Goal: Answer question/provide support: Share knowledge or assist other users

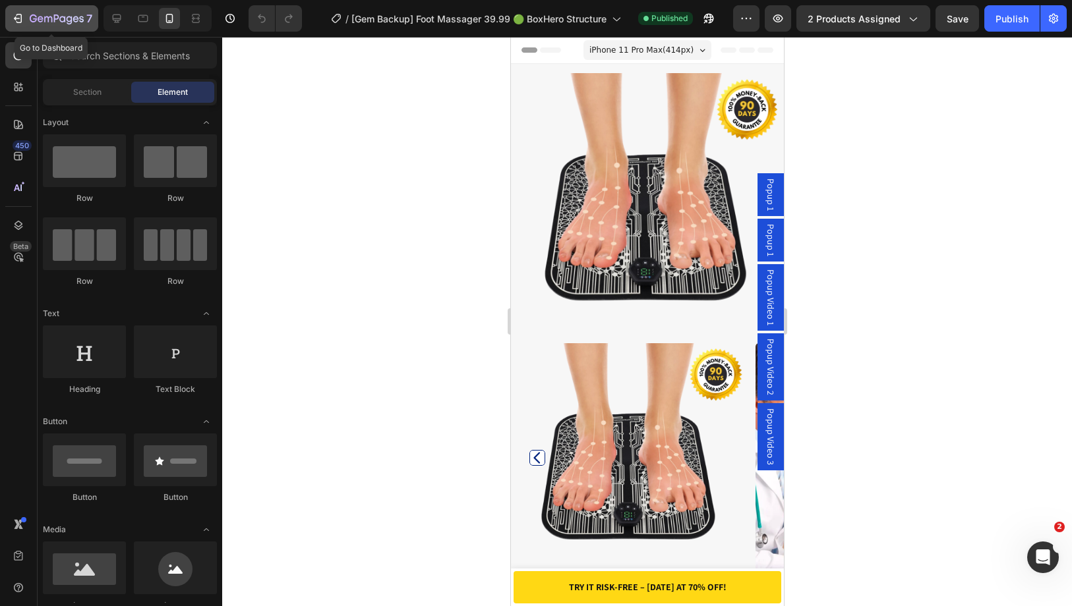
click at [72, 24] on icon "button" at bounding box center [57, 19] width 54 height 11
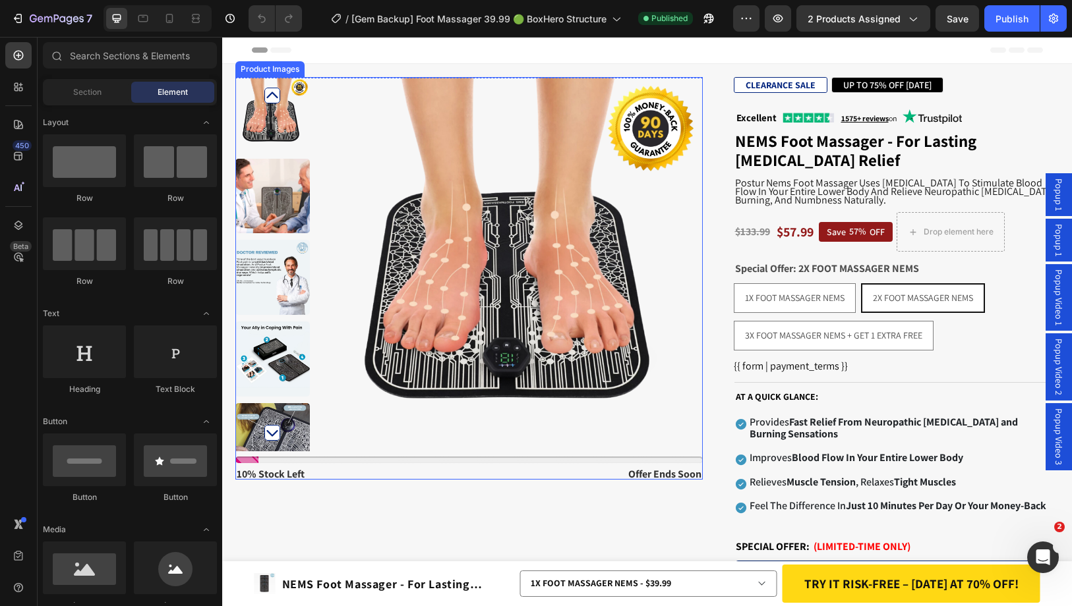
click at [330, 208] on img at bounding box center [515, 264] width 374 height 374
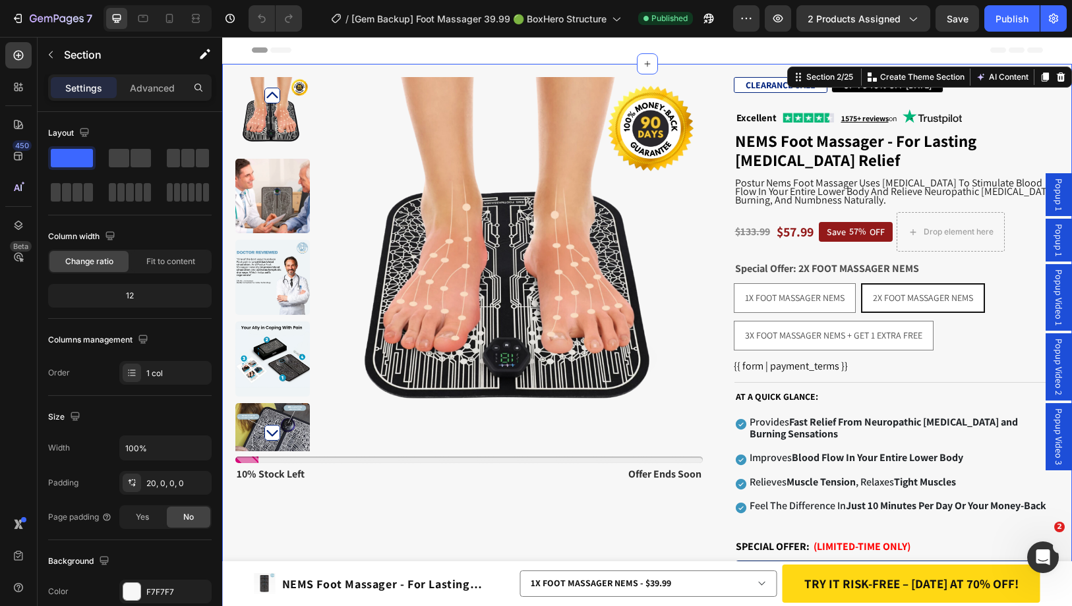
click at [405, 52] on div "Header" at bounding box center [647, 50] width 791 height 26
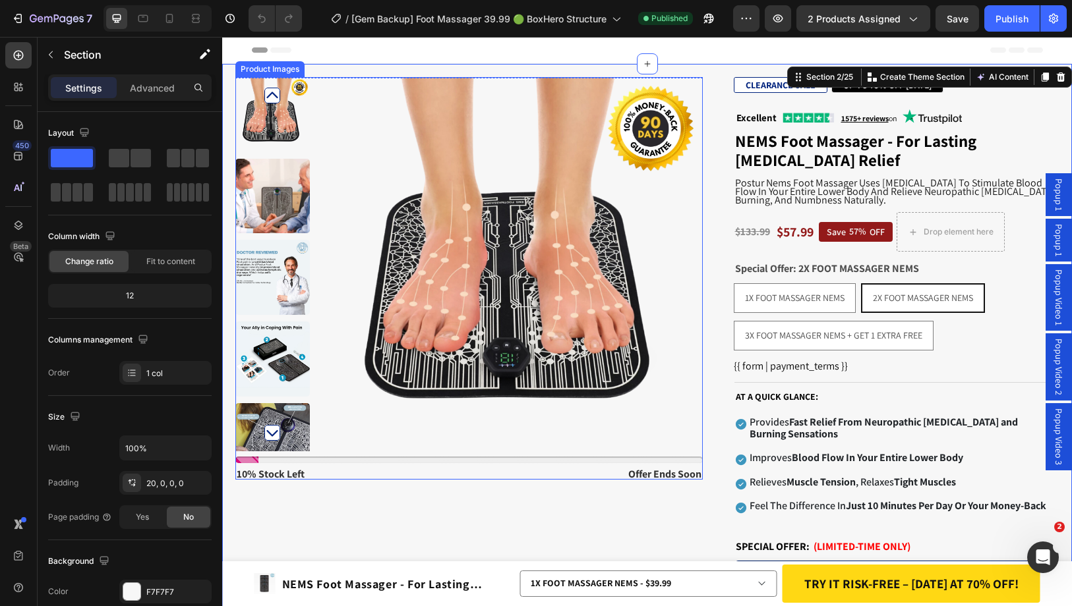
scroll to position [132, 0]
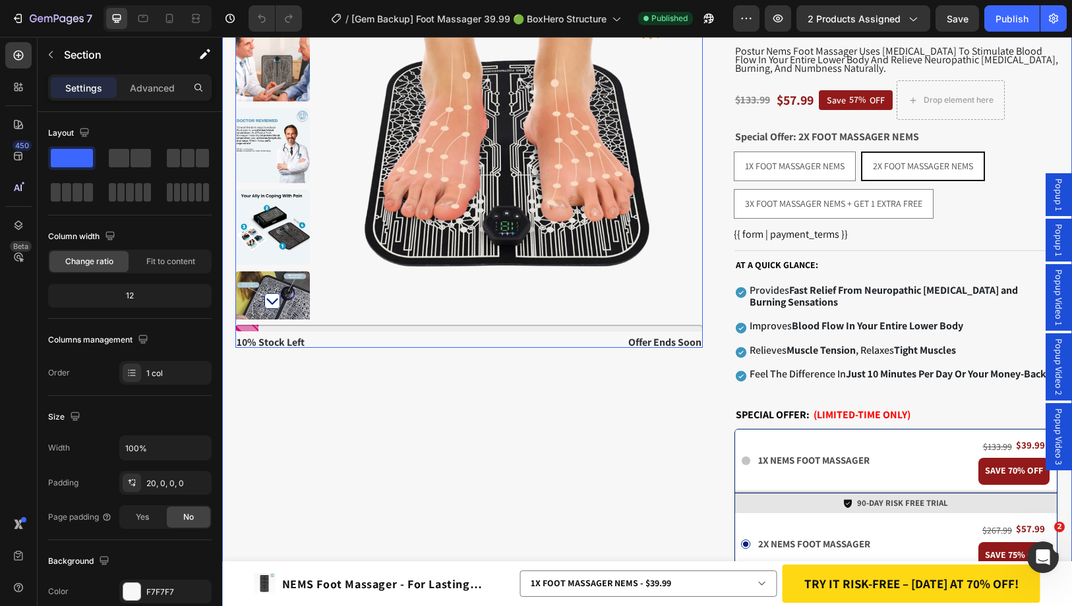
click at [556, 280] on img at bounding box center [515, 132] width 374 height 374
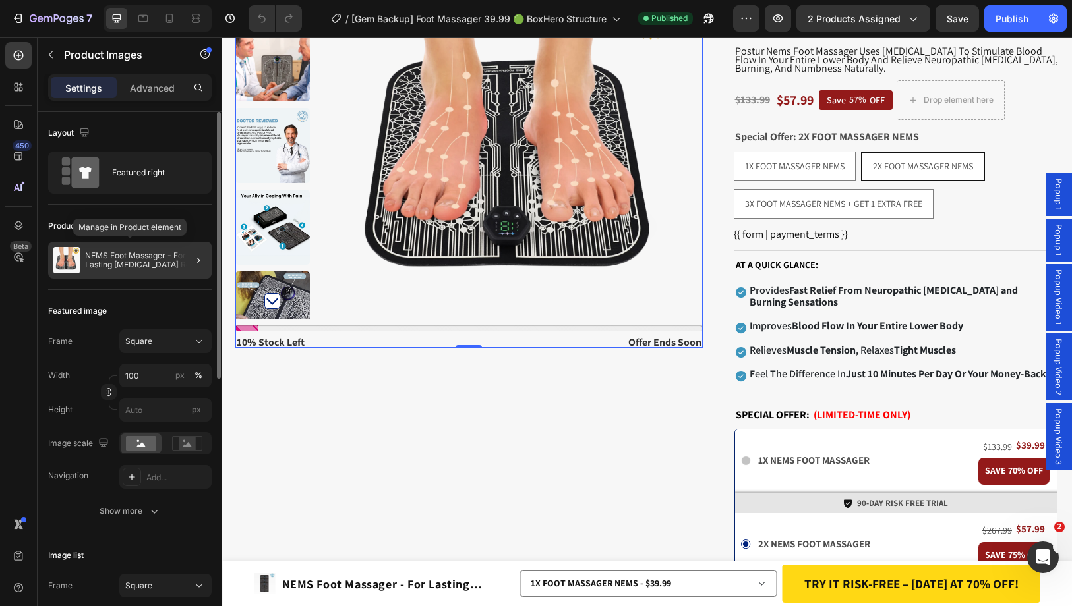
click at [142, 258] on p "NEMS Foot Massager - For Lasting [MEDICAL_DATA] Relief" at bounding box center [145, 260] width 121 height 18
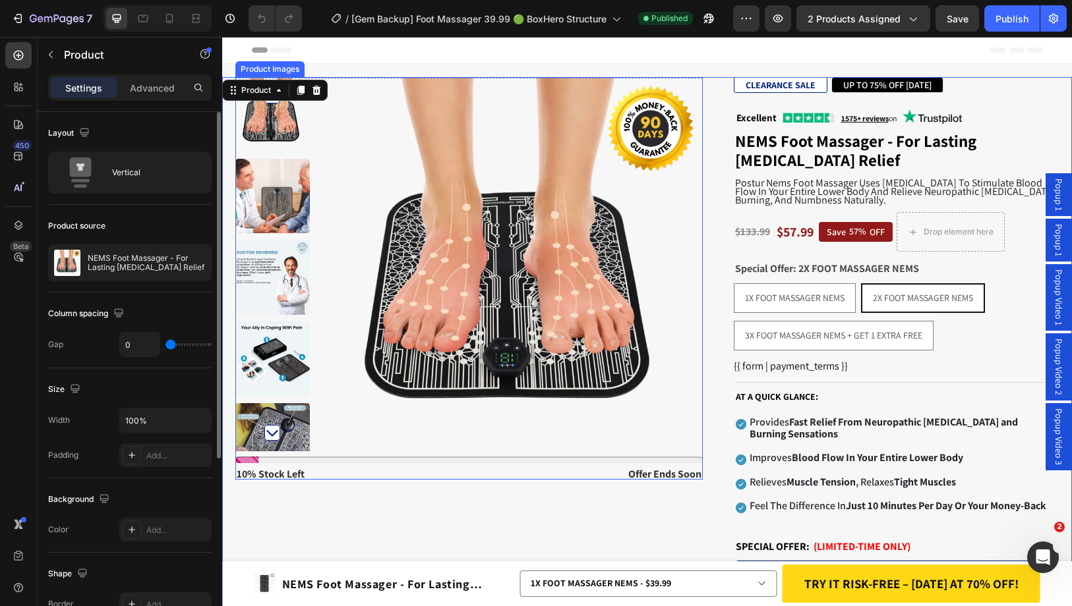
scroll to position [66, 0]
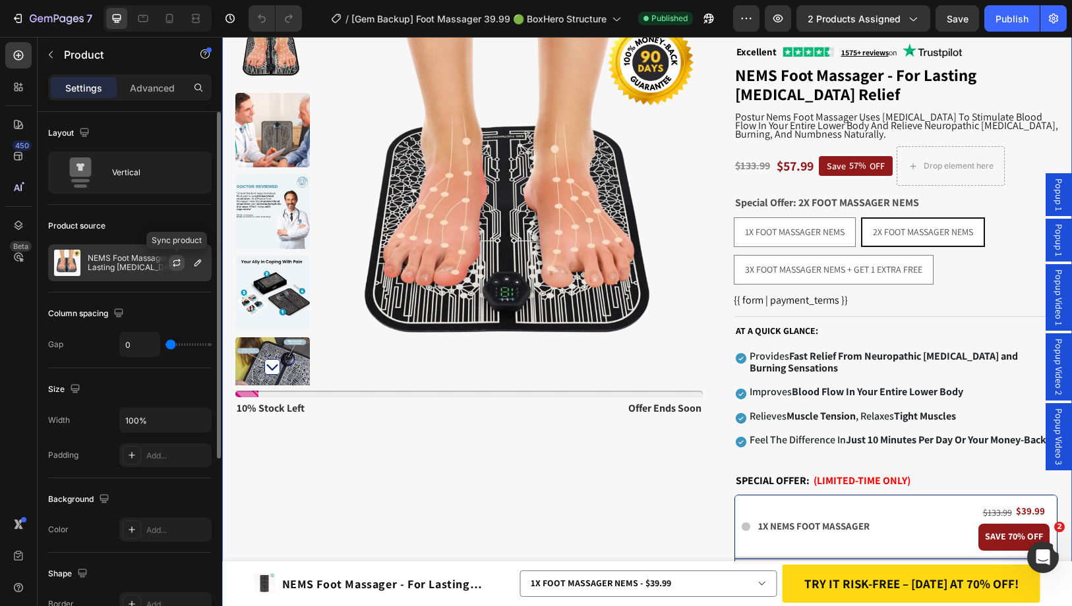
click at [175, 260] on icon "button" at bounding box center [176, 261] width 7 height 4
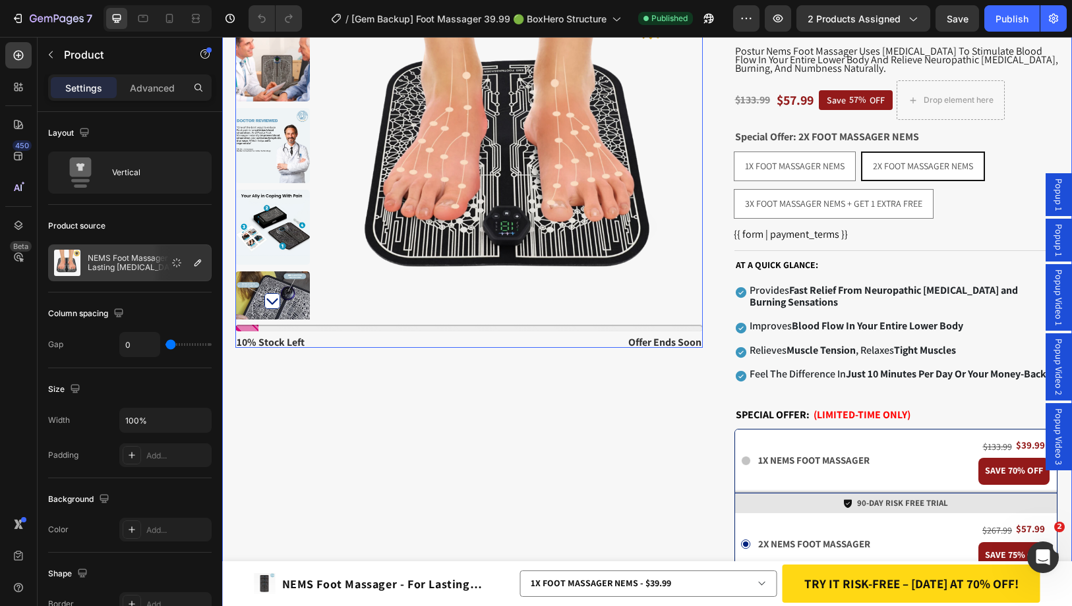
scroll to position [0, 0]
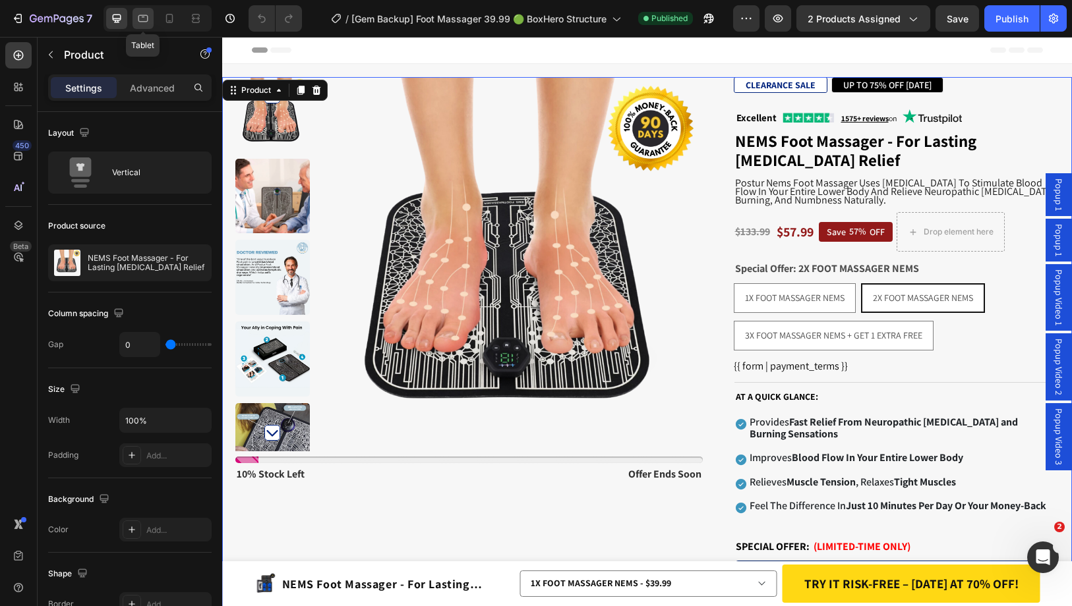
click at [148, 22] on icon at bounding box center [142, 18] width 13 height 13
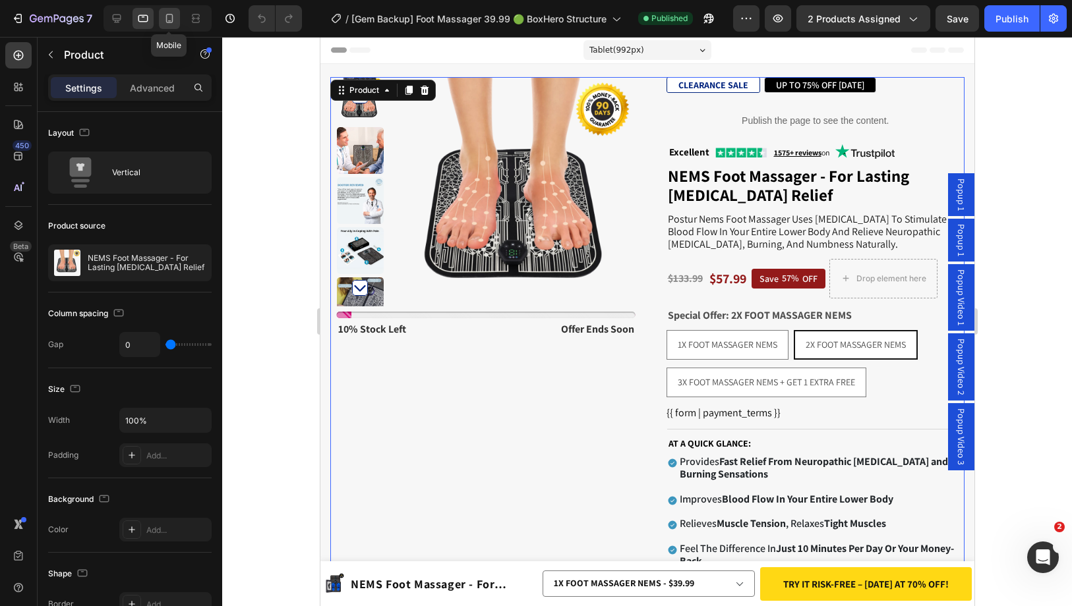
click at [171, 18] on icon at bounding box center [169, 18] width 7 height 9
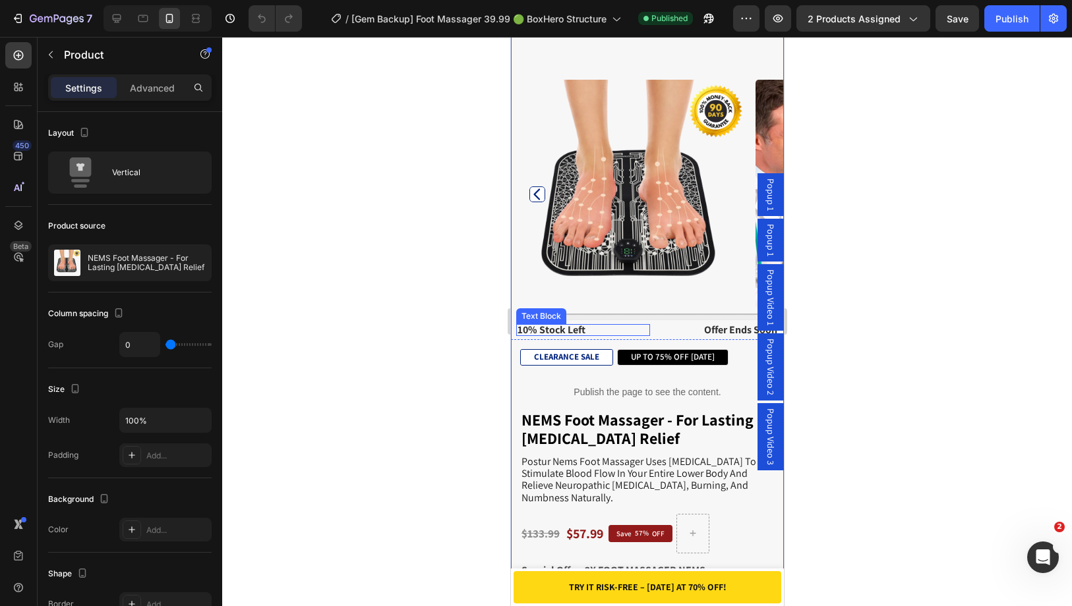
scroll to position [461, 0]
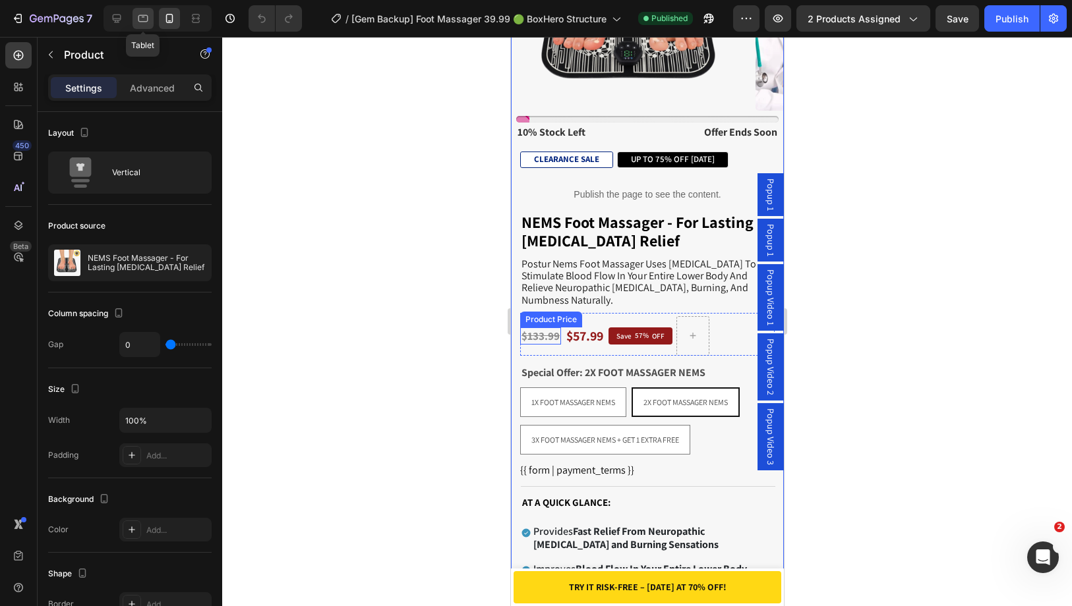
click at [139, 18] on icon at bounding box center [142, 18] width 13 height 13
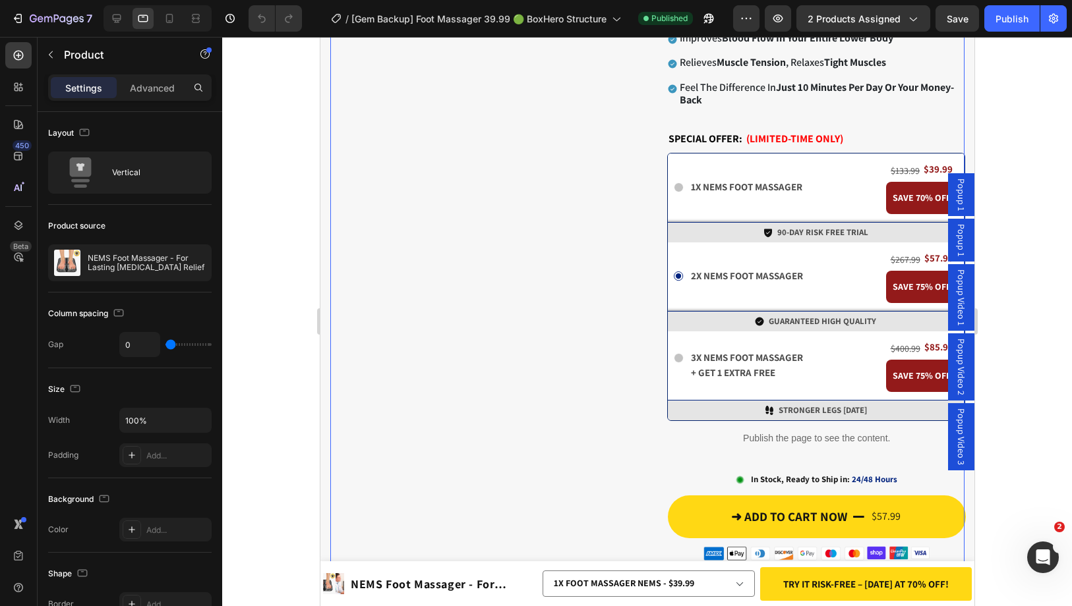
click at [103, 13] on div at bounding box center [157, 18] width 108 height 26
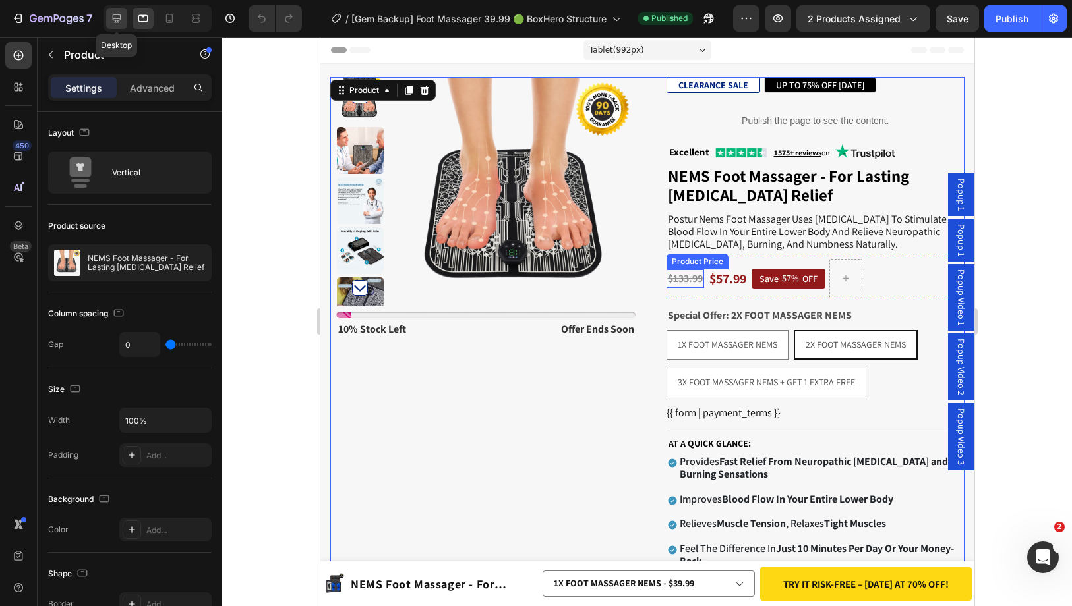
click at [125, 19] on div at bounding box center [116, 18] width 21 height 21
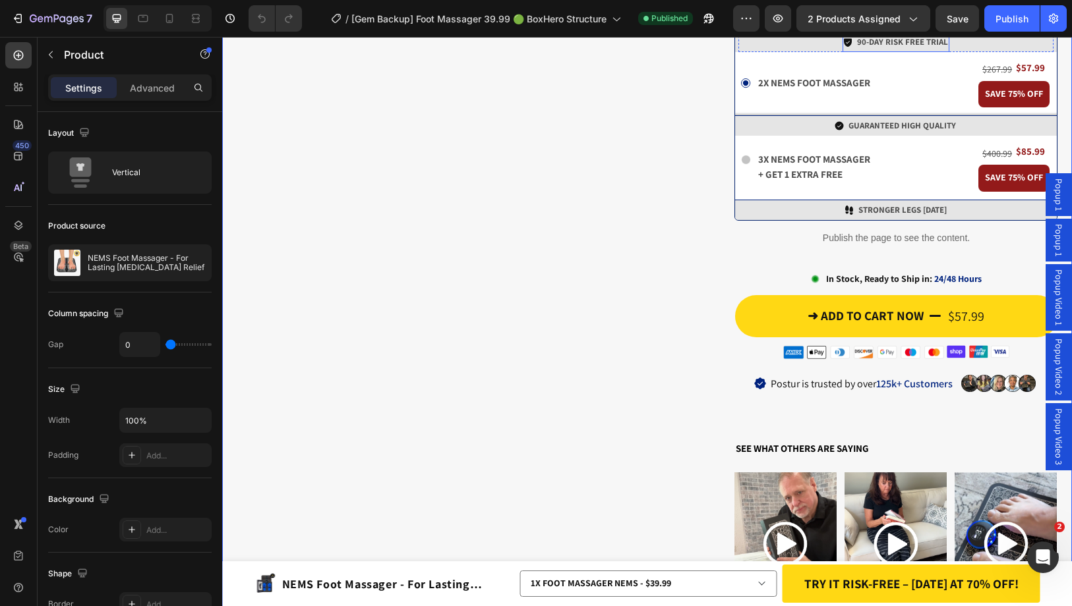
scroll to position [659, 0]
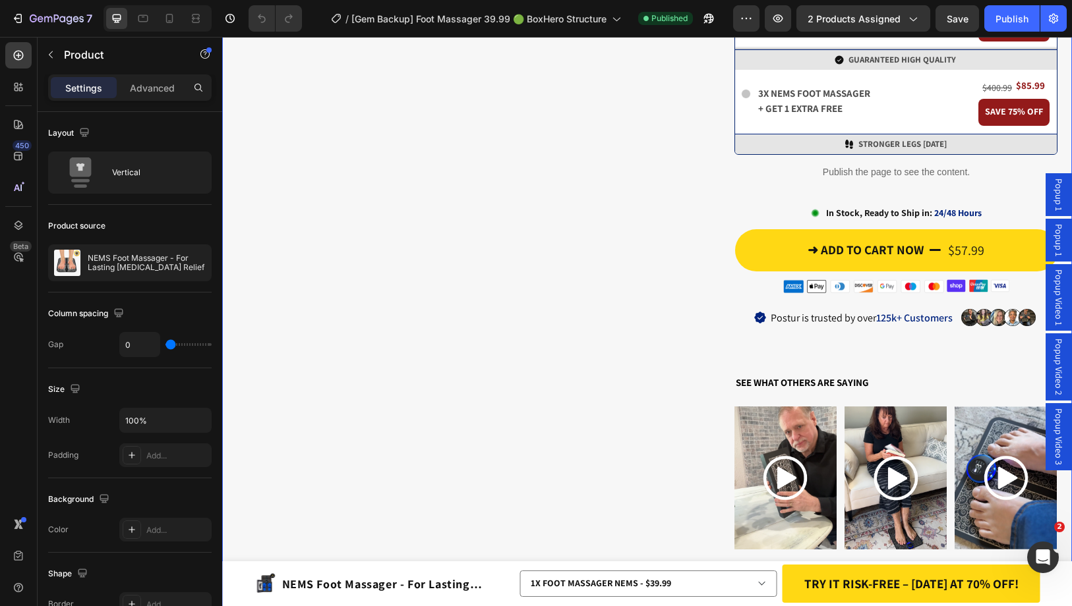
click at [1053, 292] on span "Popup Video 1" at bounding box center [1058, 298] width 13 height 56
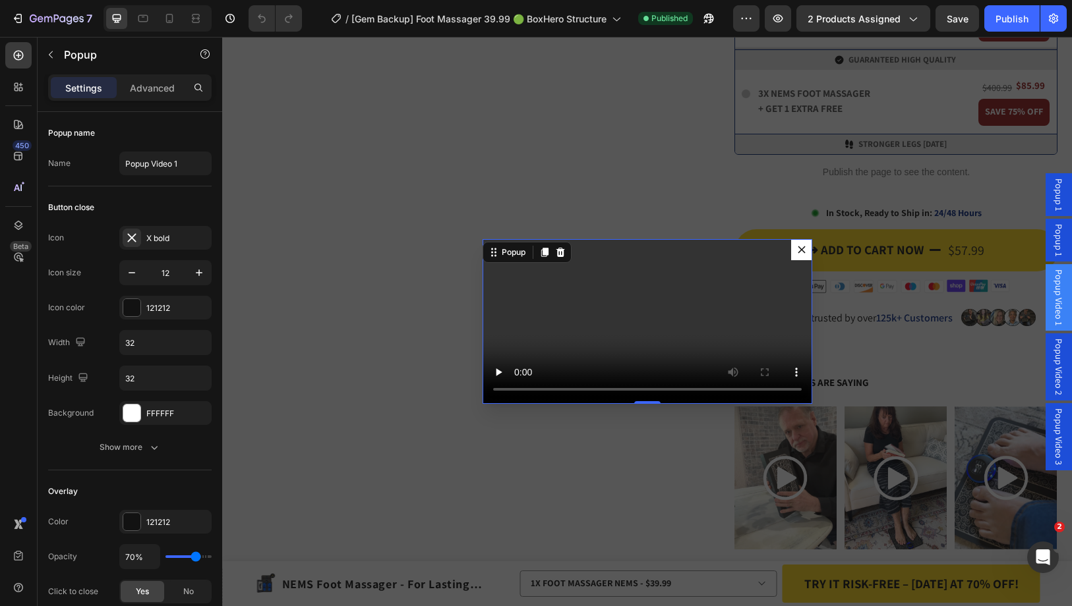
click at [797, 246] on icon "Dialog content" at bounding box center [801, 250] width 8 height 8
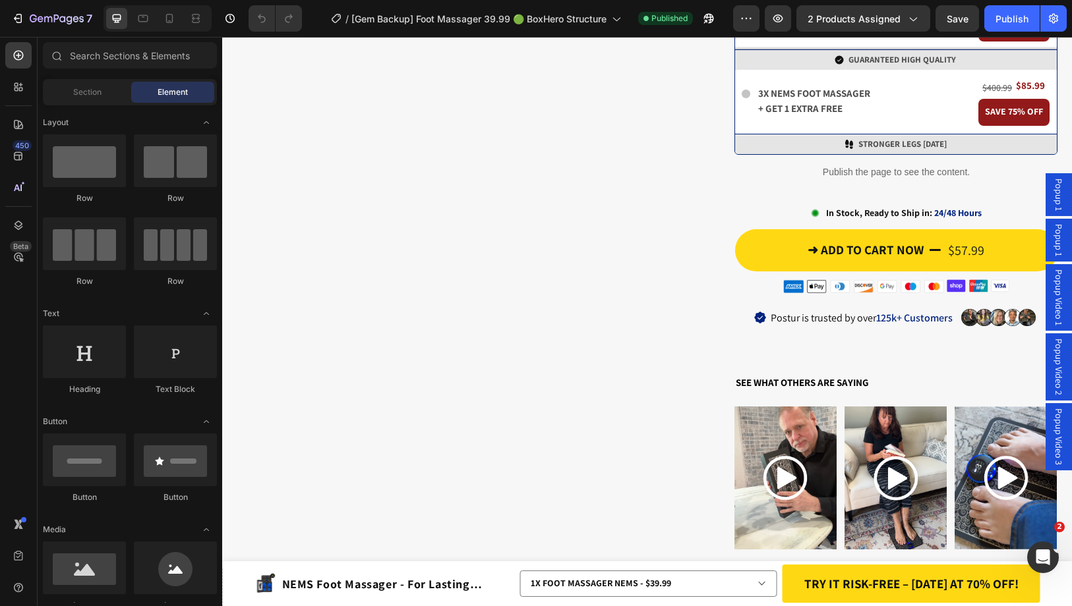
click at [1056, 380] on div "Popup Video 2" at bounding box center [1058, 366] width 26 height 67
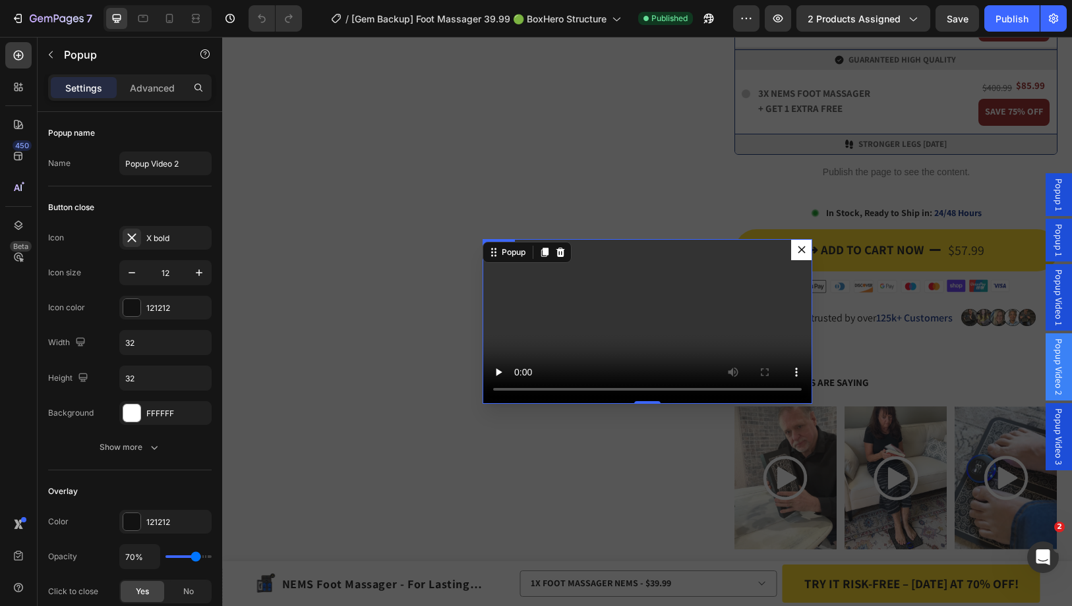
click at [797, 246] on icon "Dialog content" at bounding box center [801, 250] width 8 height 8
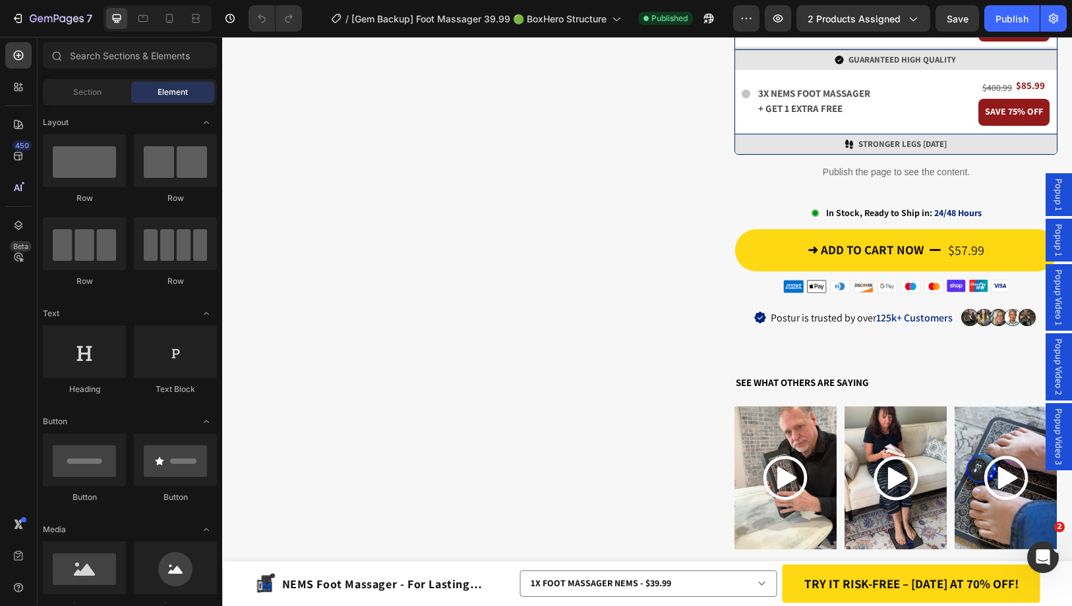
drag, startPoint x: 1055, startPoint y: 441, endPoint x: 1047, endPoint y: 432, distance: 12.6
click at [1055, 441] on span "Popup Video 3" at bounding box center [1058, 437] width 13 height 57
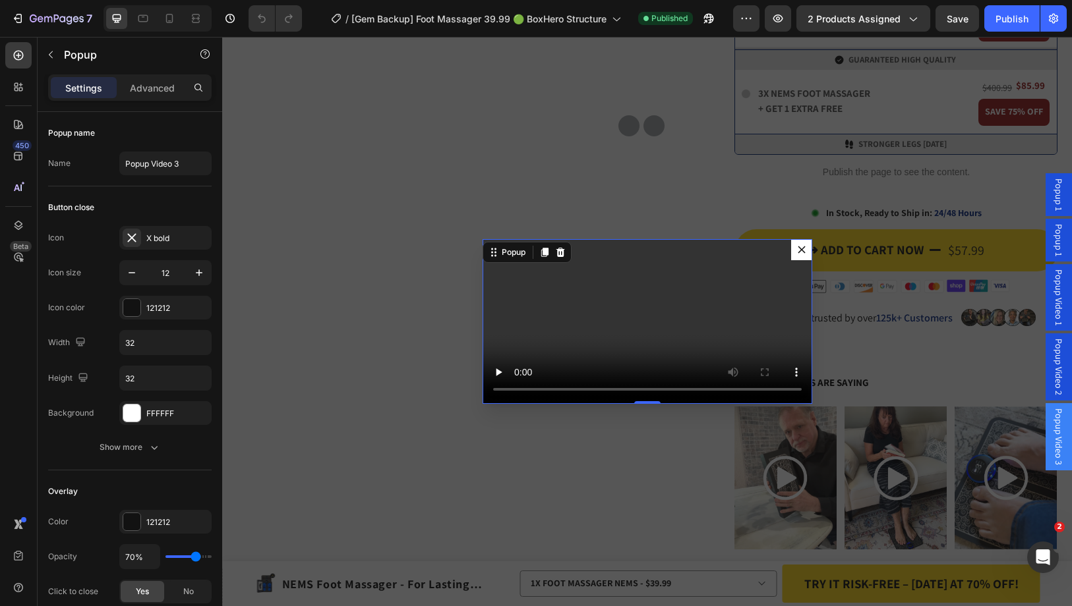
click at [797, 246] on icon "Dialog content" at bounding box center [800, 249] width 7 height 7
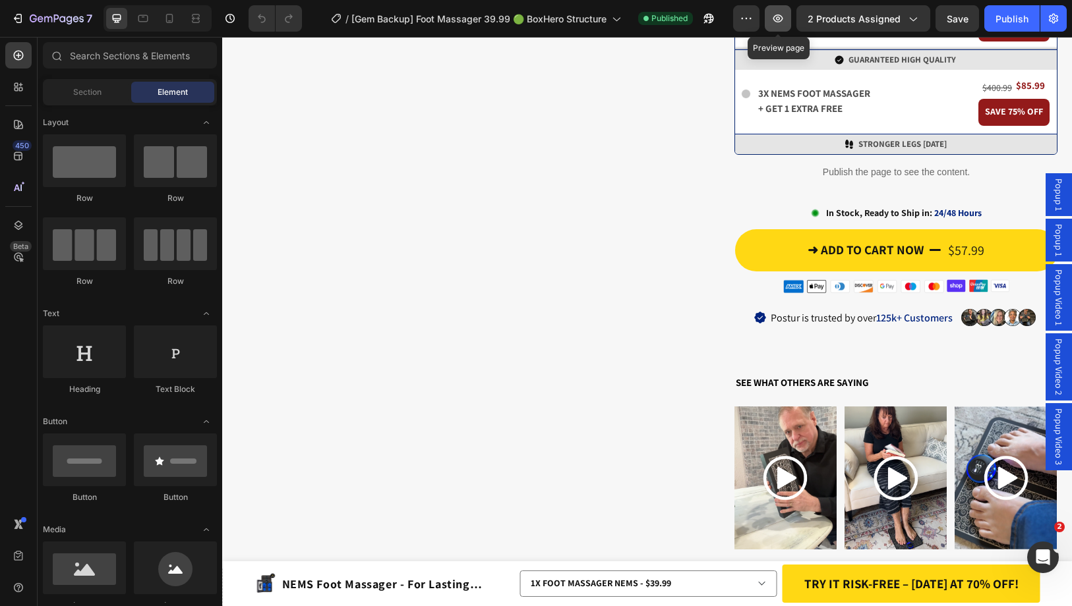
click at [791, 17] on button "button" at bounding box center [777, 18] width 26 height 26
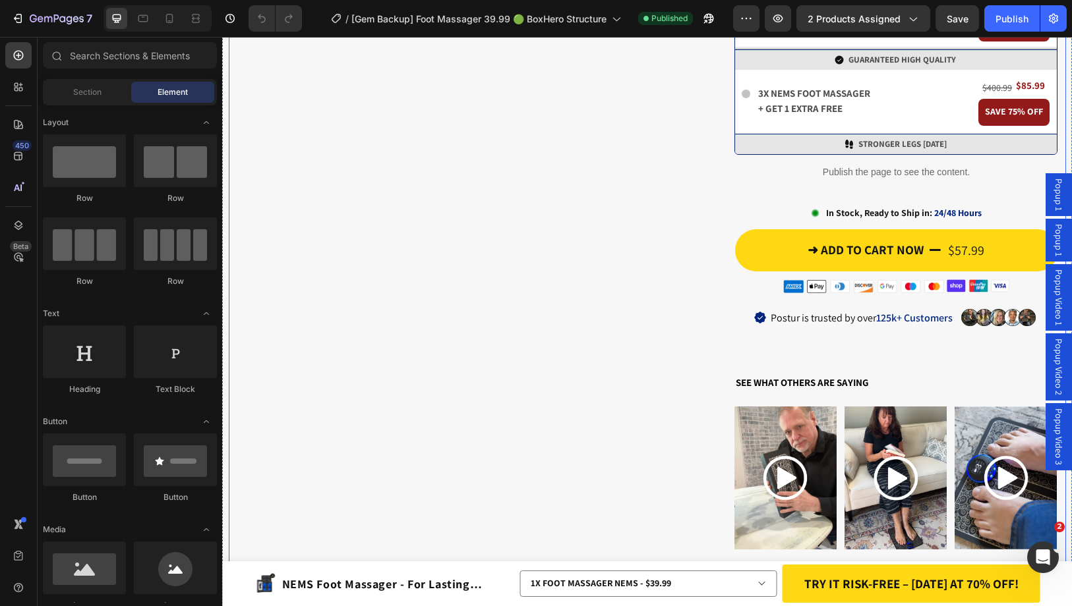
scroll to position [791, 0]
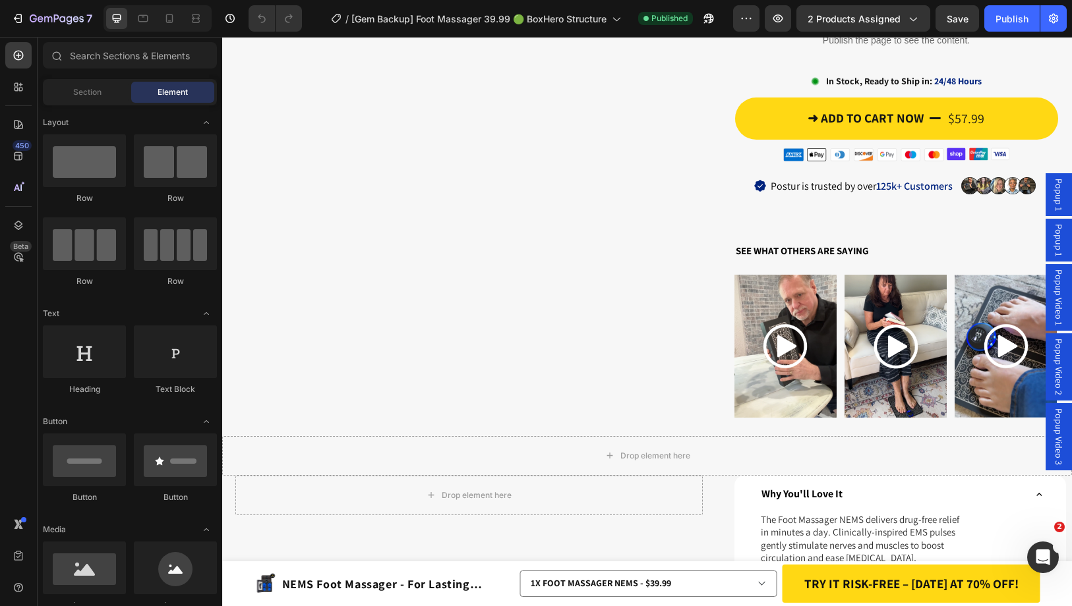
click at [1052, 298] on span "Popup Video 1" at bounding box center [1058, 298] width 13 height 56
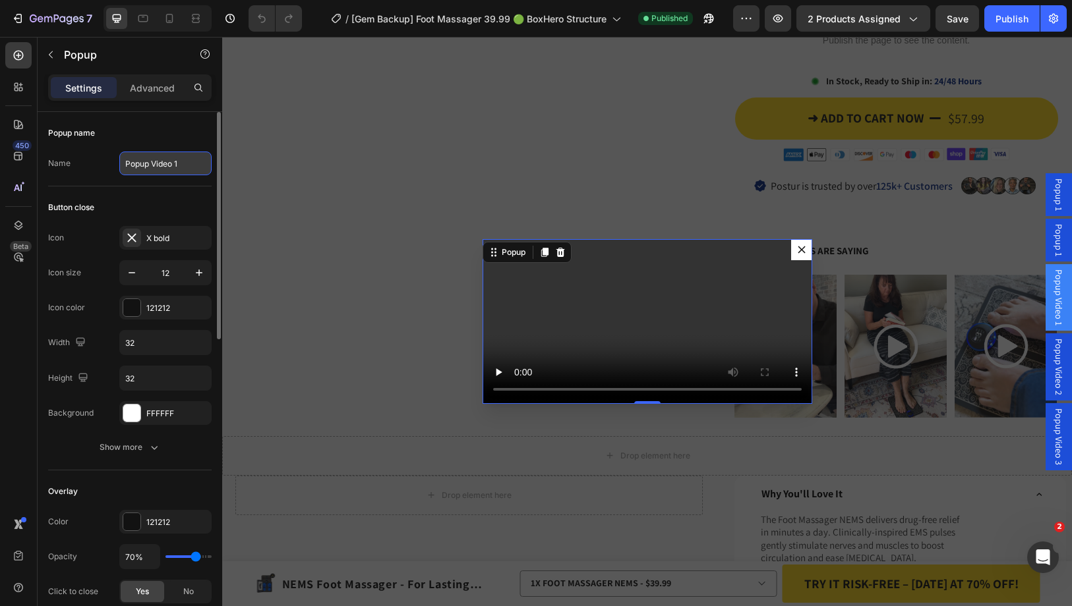
click at [148, 167] on input "Popup Video 1" at bounding box center [165, 164] width 92 height 24
click at [179, 167] on input "Popup Video 1" at bounding box center [165, 164] width 92 height 24
click at [185, 471] on div "Popup name Name Popup Video 1" at bounding box center [129, 543] width 163 height 144
click at [664, 354] on video "Dialog body" at bounding box center [647, 321] width 330 height 165
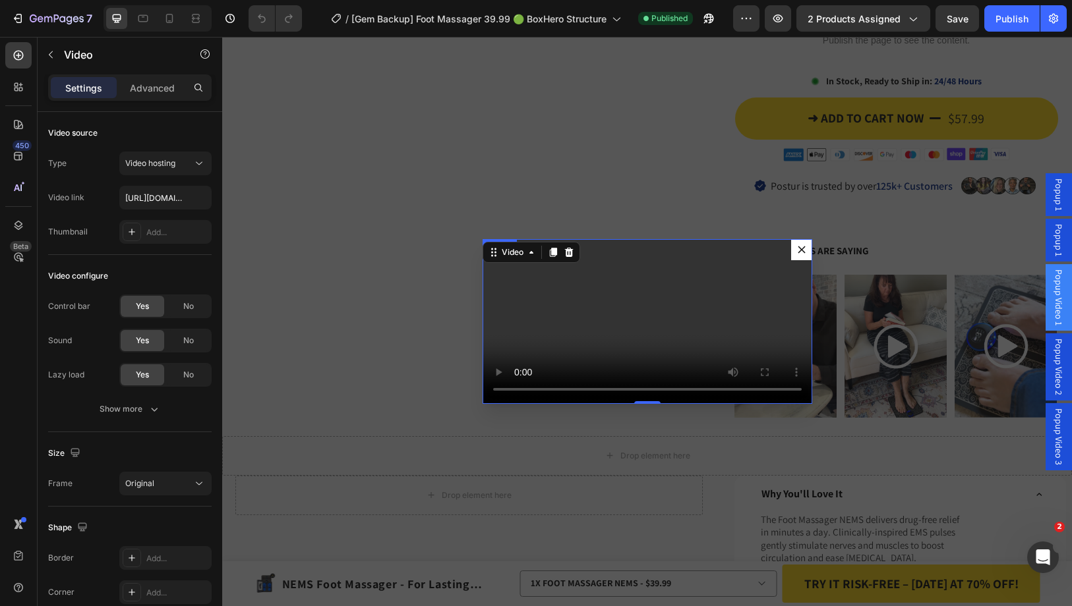
click at [797, 246] on icon "Dialog content" at bounding box center [800, 249] width 7 height 7
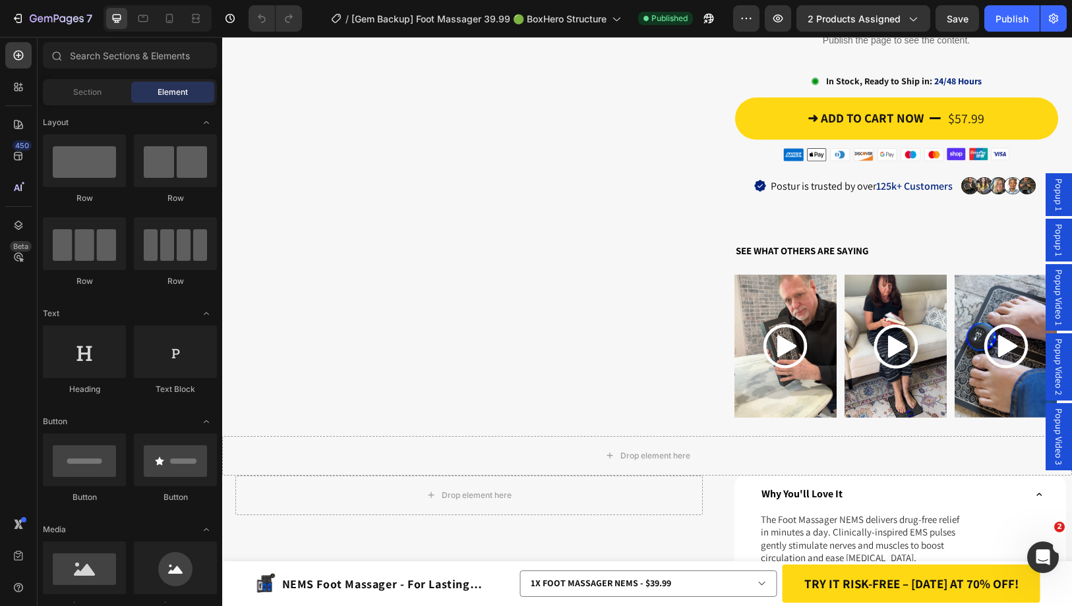
click at [1052, 306] on span "Popup Video 1" at bounding box center [1058, 298] width 13 height 56
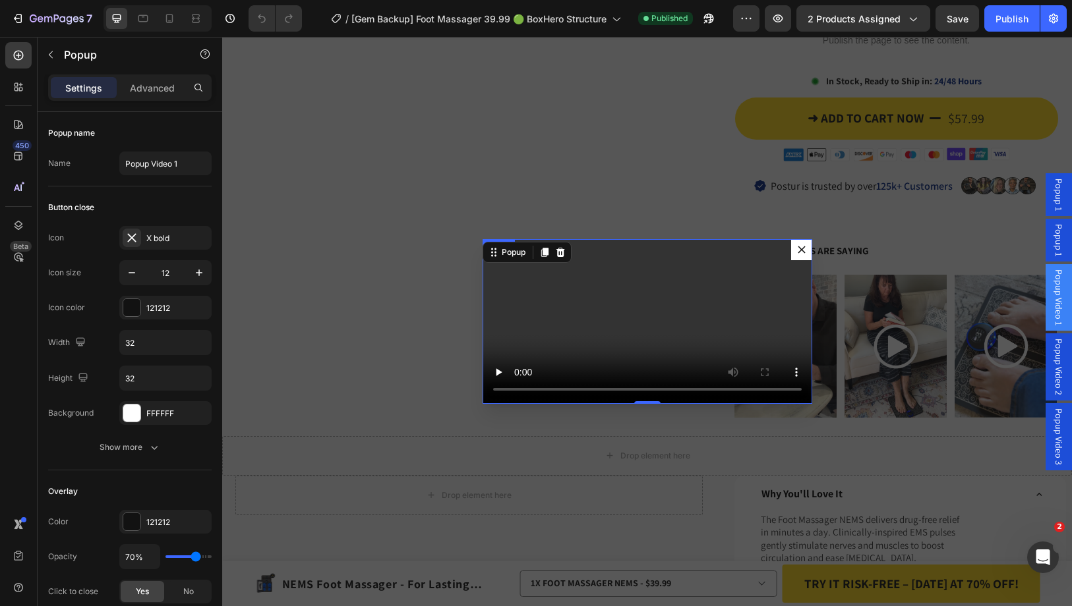
click at [652, 256] on video "Dialog body" at bounding box center [647, 321] width 330 height 165
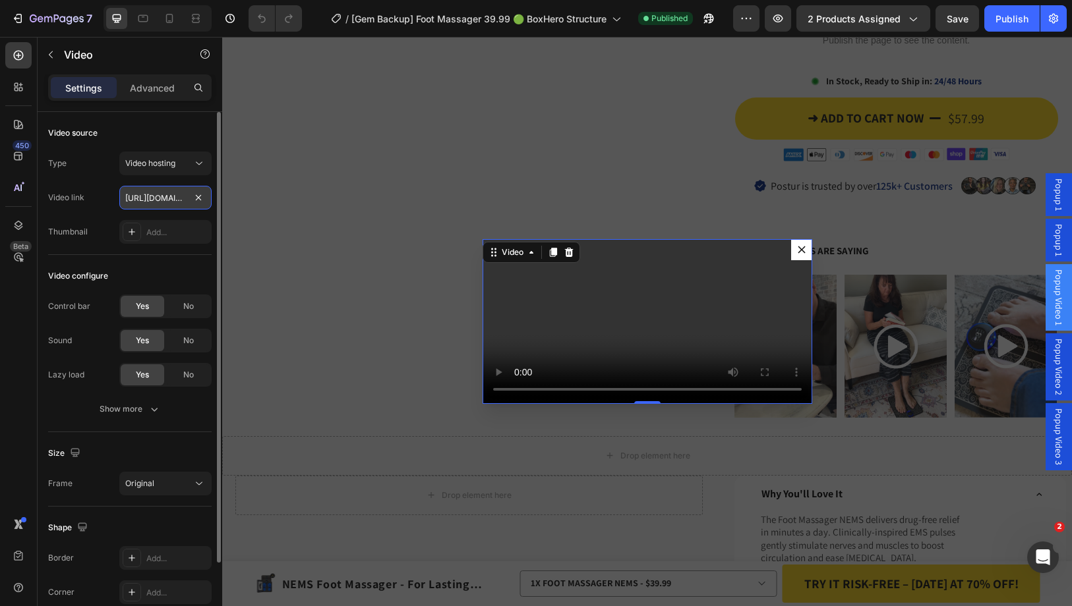
click at [171, 198] on input "[URL][DOMAIN_NAME]" at bounding box center [165, 198] width 92 height 24
click at [1052, 441] on span "Popup Video 3" at bounding box center [1058, 437] width 13 height 57
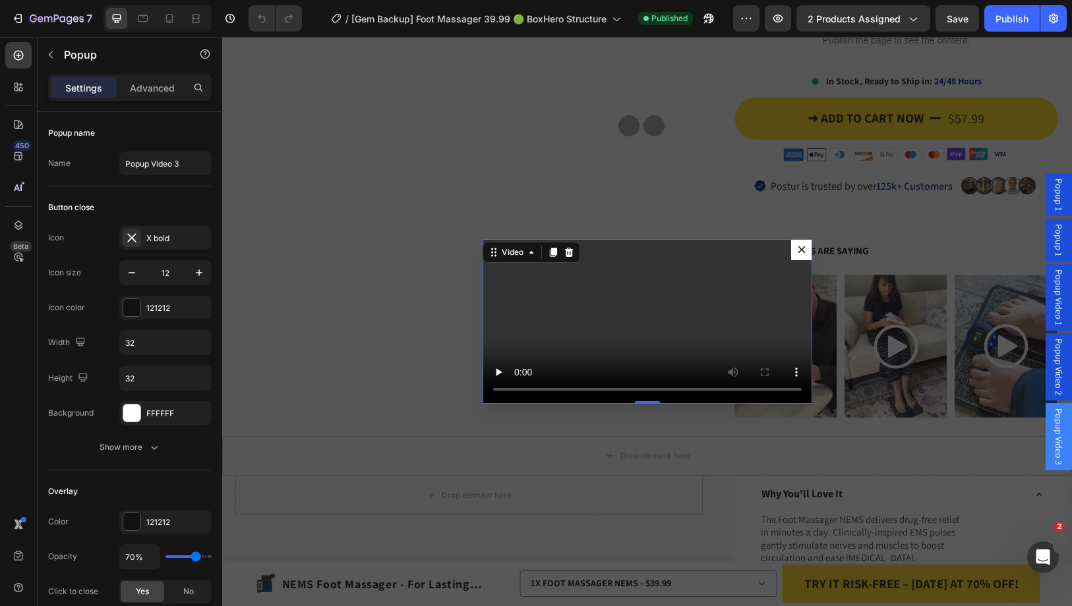
click at [614, 318] on video "Dialog body" at bounding box center [647, 321] width 330 height 165
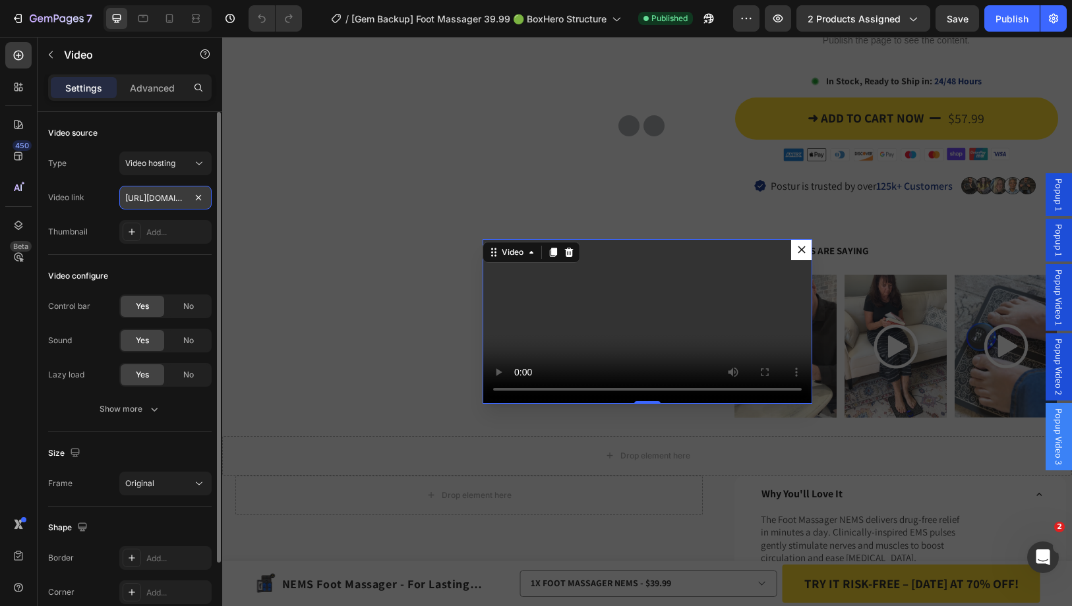
click at [156, 194] on input "[URL][DOMAIN_NAME]" at bounding box center [165, 198] width 92 height 24
click at [1052, 285] on span "Popup Video 1" at bounding box center [1058, 298] width 13 height 56
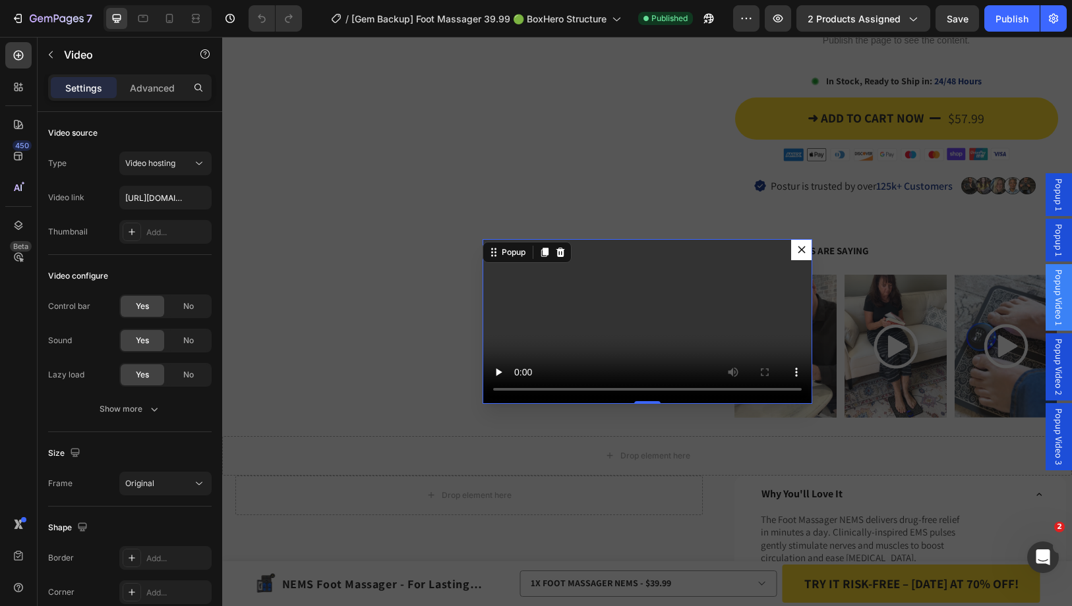
click at [636, 304] on video "Dialog body" at bounding box center [647, 321] width 330 height 165
click at [148, 192] on input "[URL][DOMAIN_NAME]" at bounding box center [165, 198] width 92 height 24
type input "[URL][DOMAIN_NAME]"
click at [1052, 438] on span "Popup Video 3" at bounding box center [1058, 437] width 13 height 57
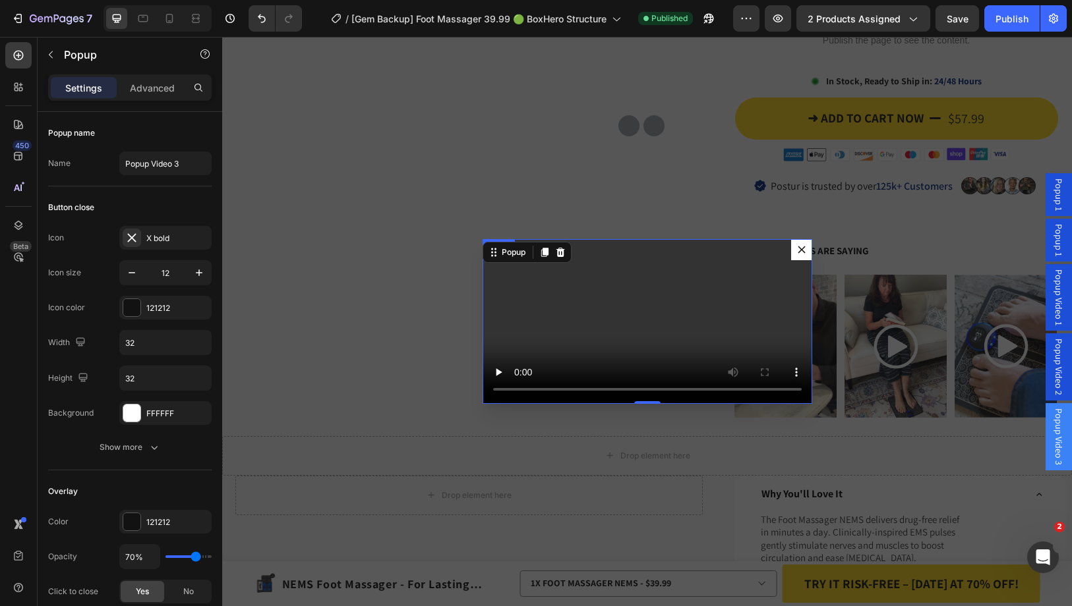
click at [550, 335] on video "Dialog body" at bounding box center [647, 321] width 330 height 165
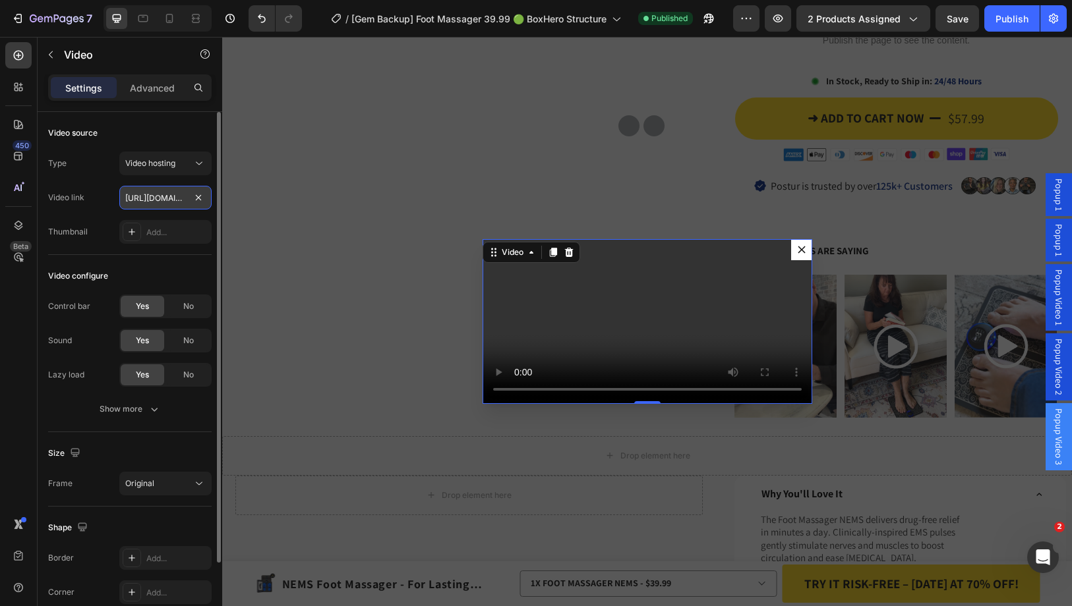
click at [159, 196] on input "[URL][DOMAIN_NAME]" at bounding box center [165, 198] width 92 height 24
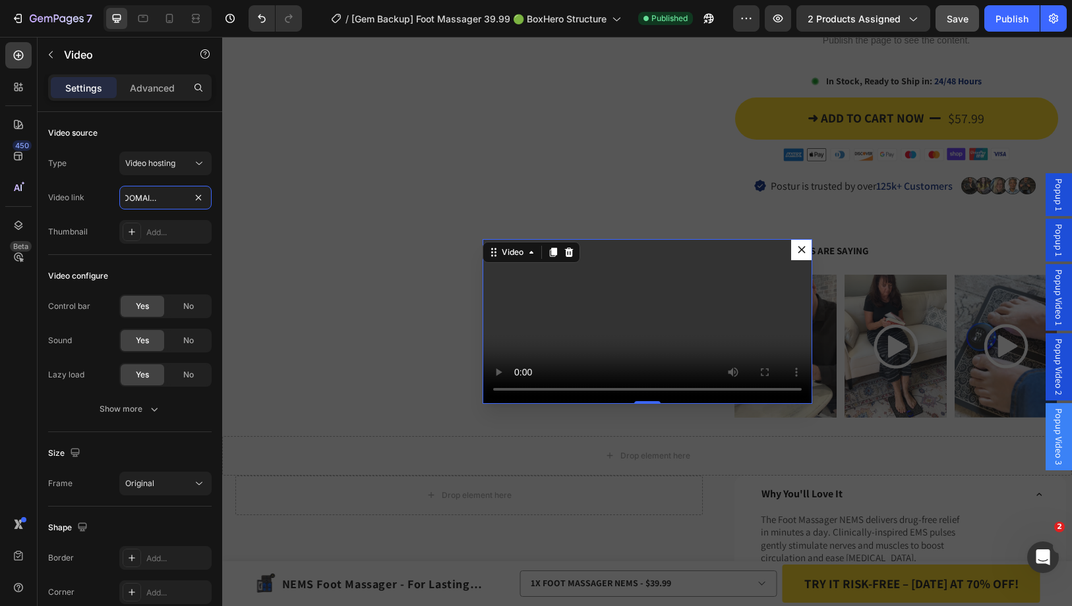
type input "[URL][DOMAIN_NAME]"
click at [962, 29] on button "Save" at bounding box center [956, 18] width 43 height 26
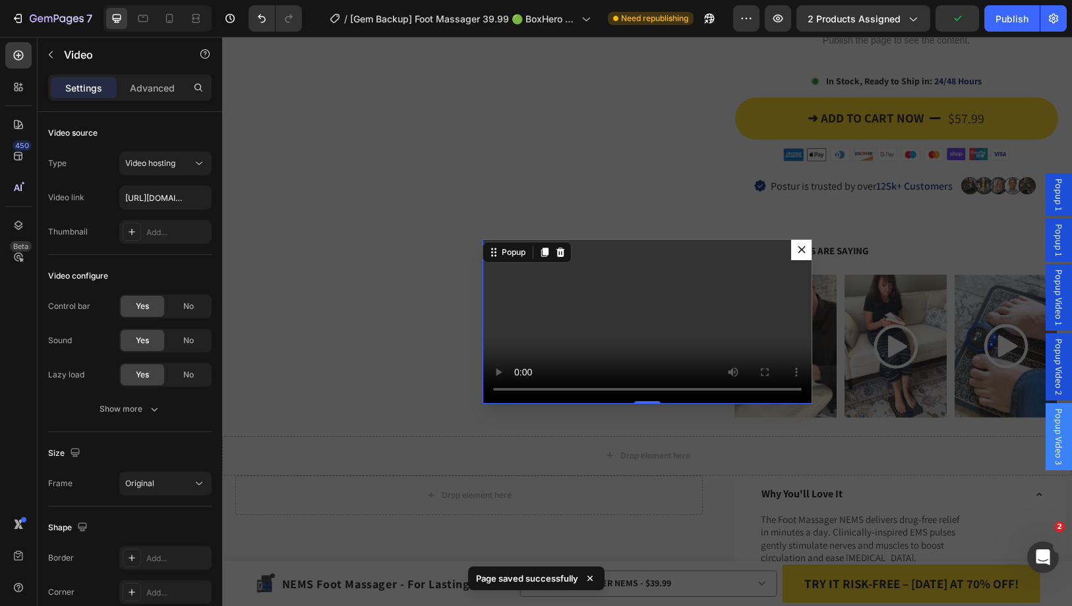
click at [791, 239] on button "Dialog content" at bounding box center [801, 249] width 21 height 21
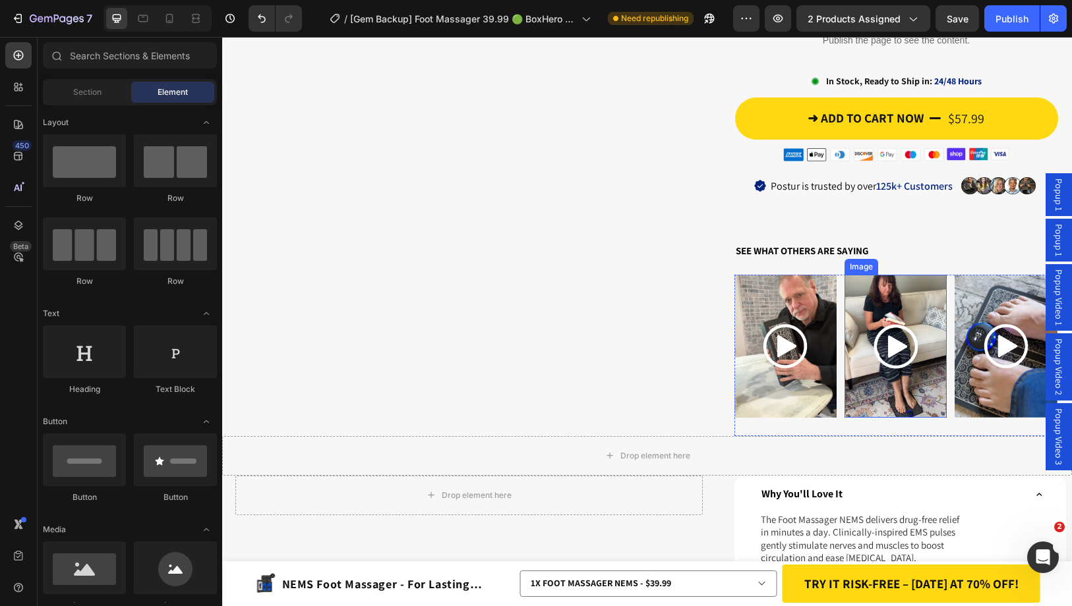
click at [880, 299] on img at bounding box center [895, 346] width 102 height 143
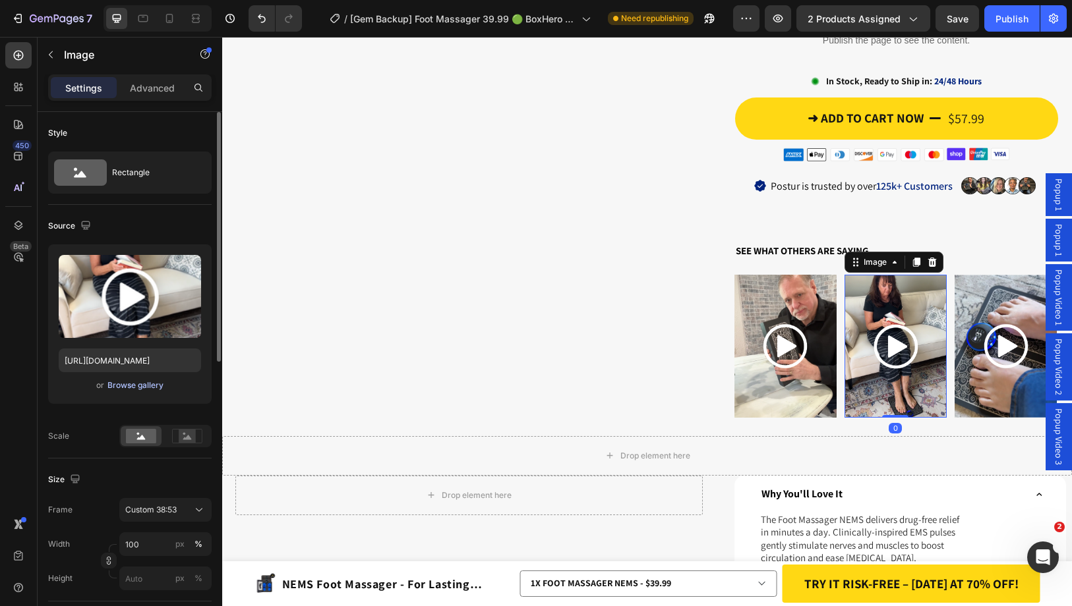
click at [154, 386] on div "Browse gallery" at bounding box center [135, 386] width 56 height 12
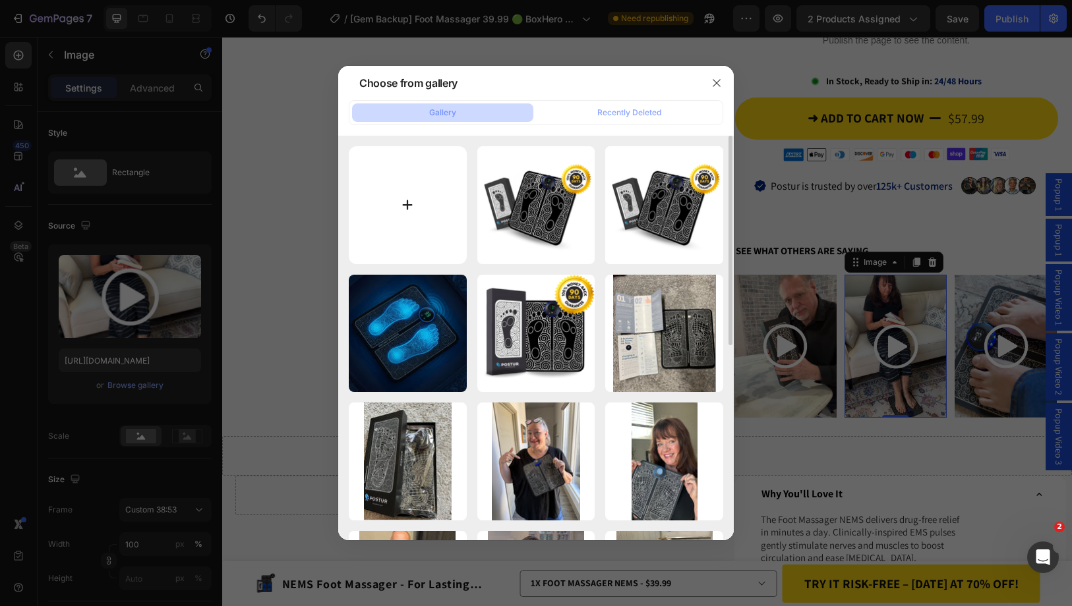
click at [444, 194] on input "file" at bounding box center [408, 205] width 118 height 118
type input "C:\fakepath\8.png"
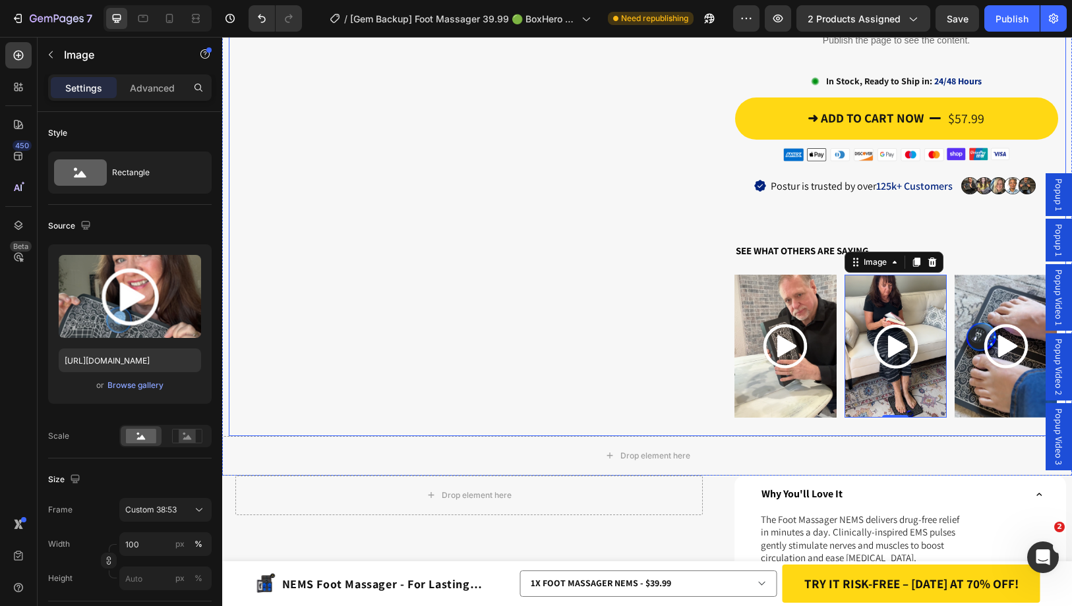
type input "[URL][DOMAIN_NAME]"
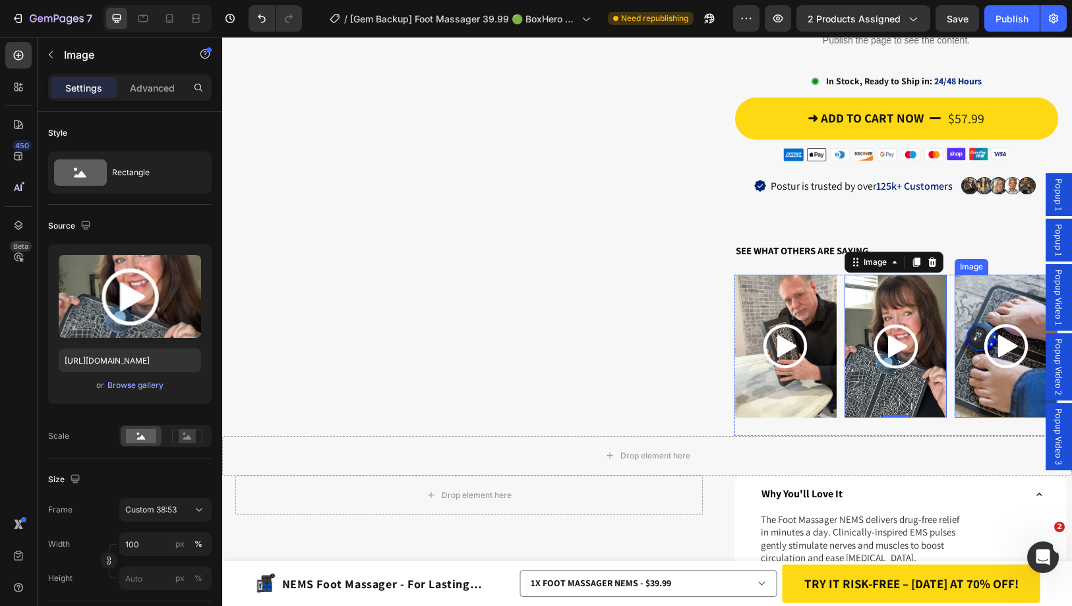
click at [988, 312] on img at bounding box center [1005, 346] width 102 height 143
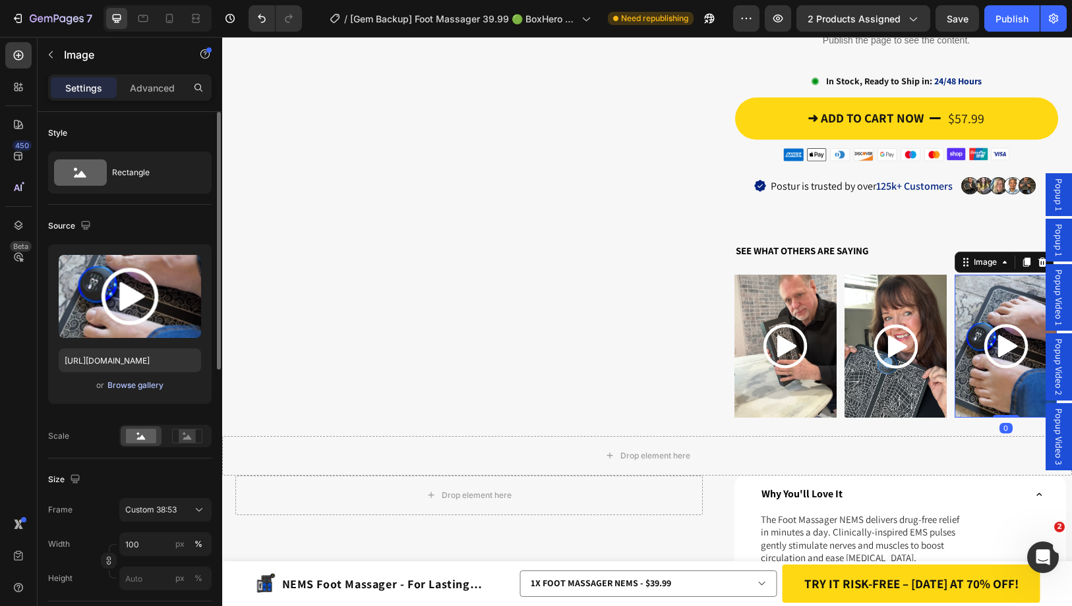
click at [148, 388] on div "Browse gallery" at bounding box center [135, 386] width 56 height 12
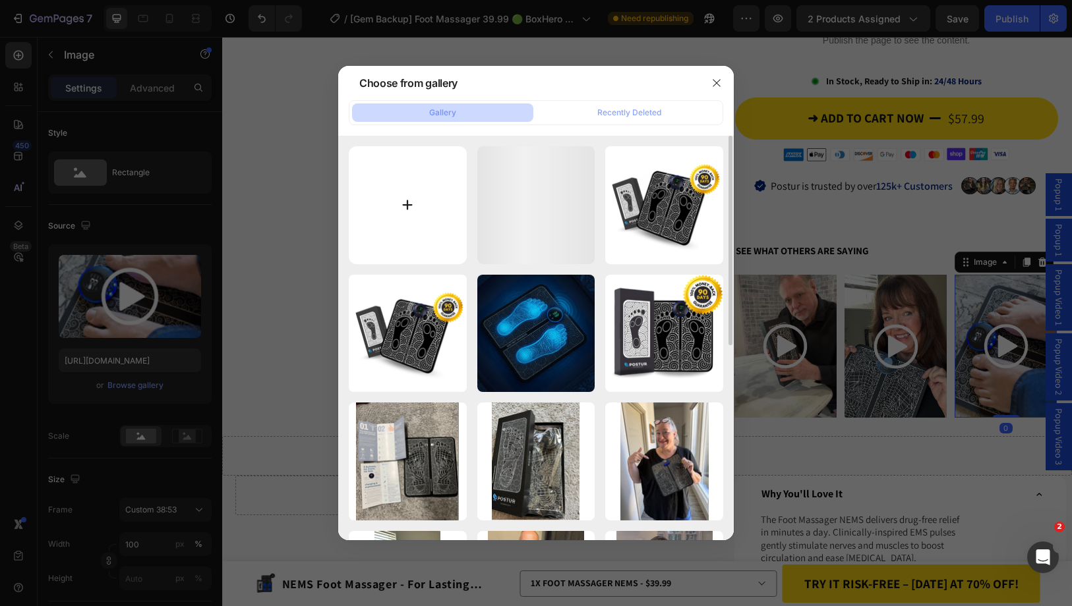
click at [430, 215] on input "file" at bounding box center [408, 205] width 118 height 118
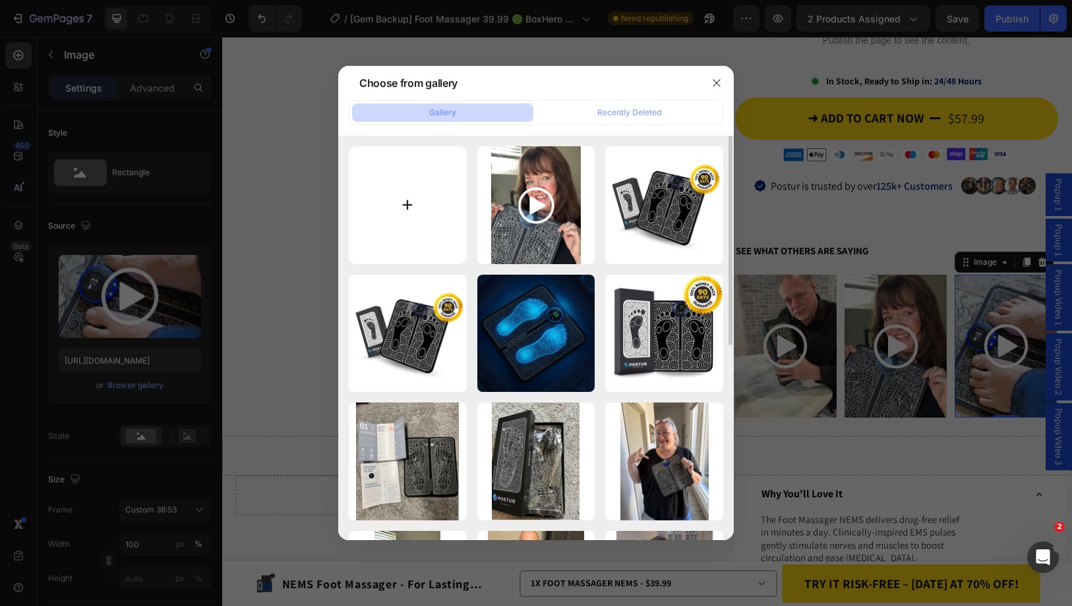
type input "C:\fakepath\9.png"
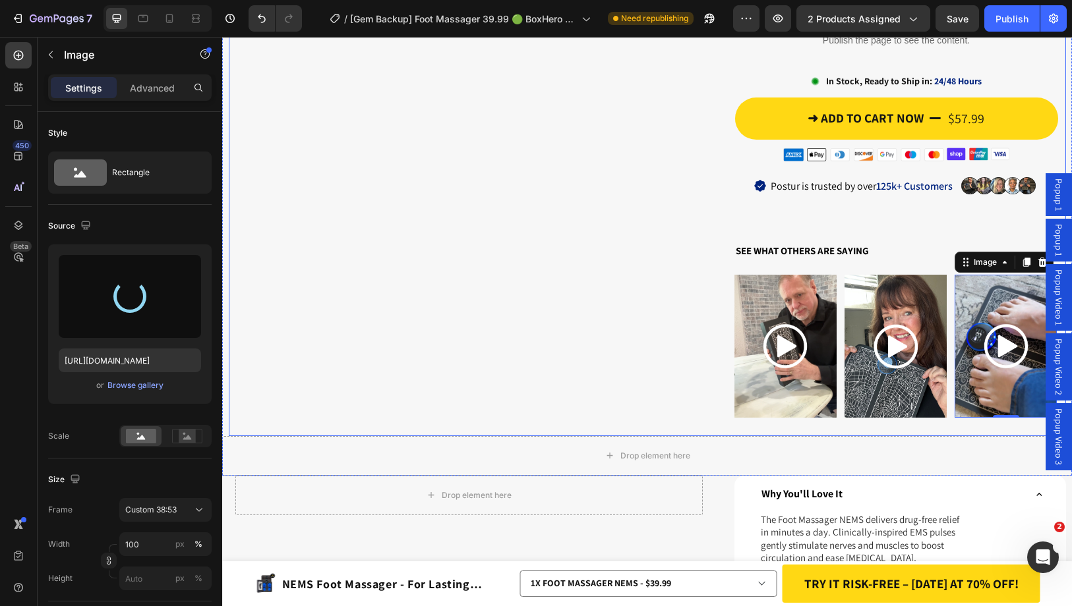
type input "[URL][DOMAIN_NAME]"
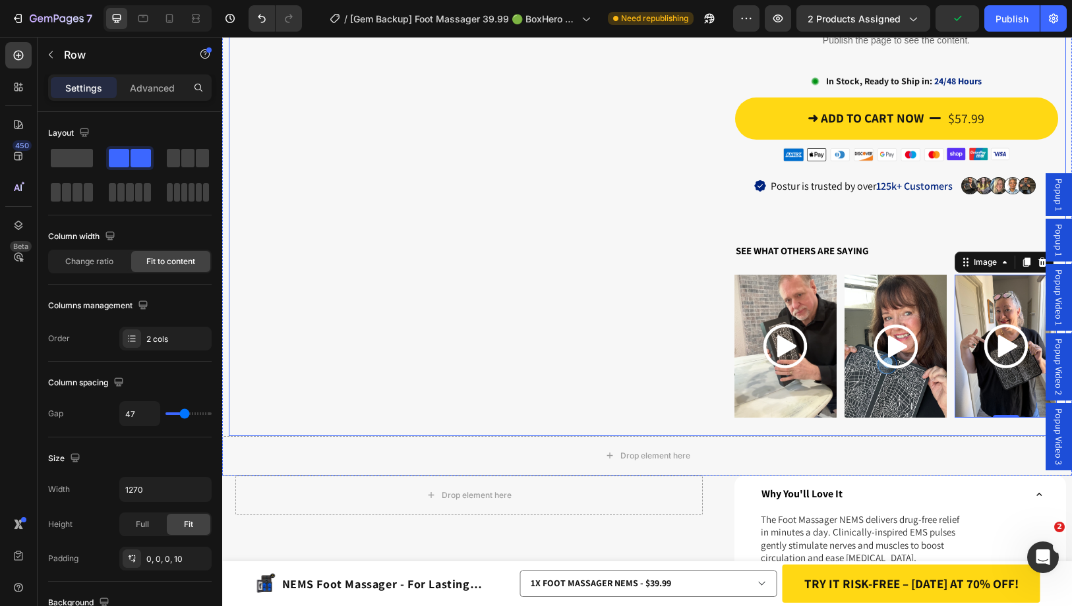
click at [1045, 427] on div "Popup Video 3" at bounding box center [1058, 436] width 26 height 67
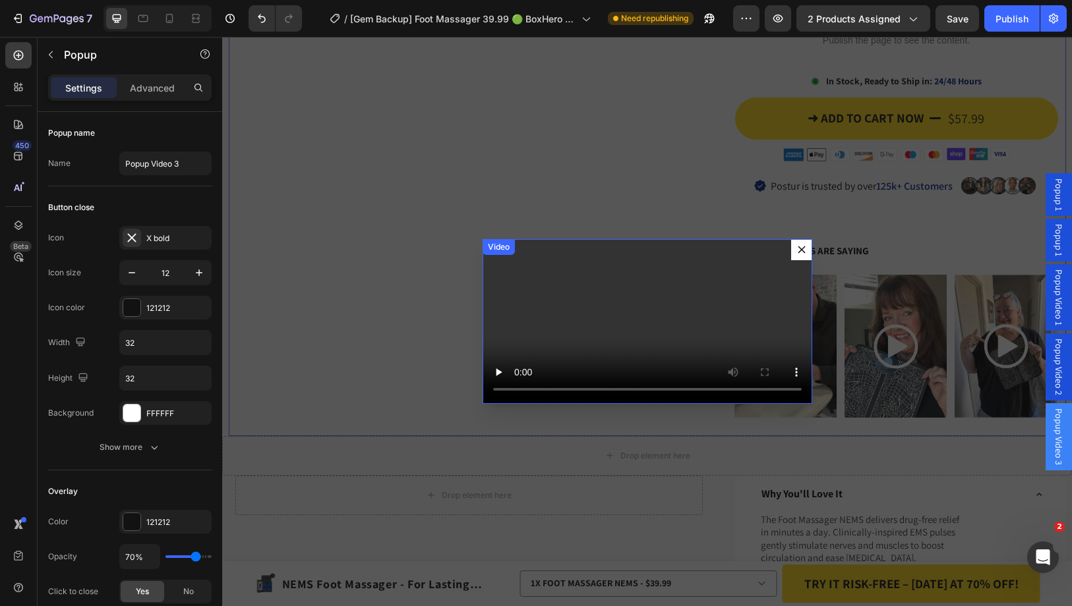
click at [650, 283] on video "Dialog body" at bounding box center [647, 321] width 330 height 165
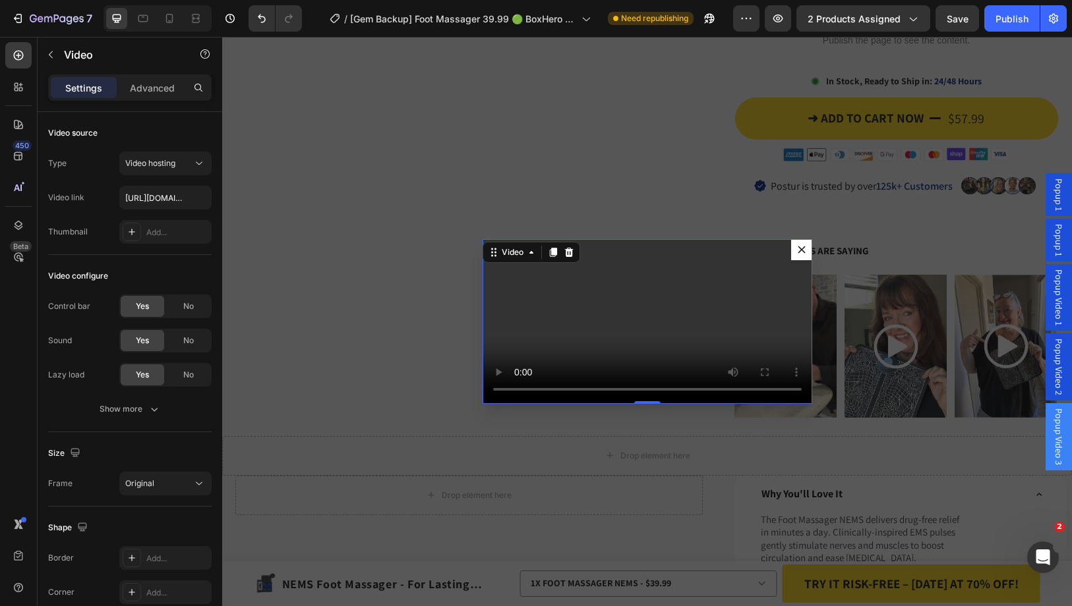
click at [666, 334] on video "Dialog body" at bounding box center [647, 321] width 330 height 165
click at [169, 190] on input "[URL][DOMAIN_NAME]" at bounding box center [165, 198] width 92 height 24
type input "[URL][DOMAIN_NAME]"
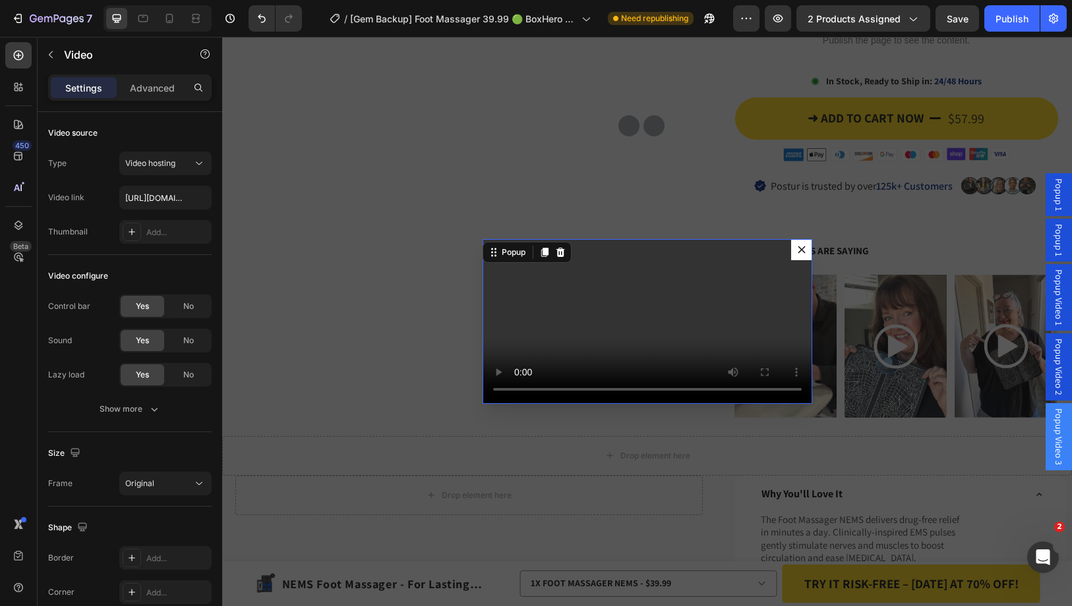
click at [797, 246] on icon "Dialog content" at bounding box center [801, 250] width 8 height 8
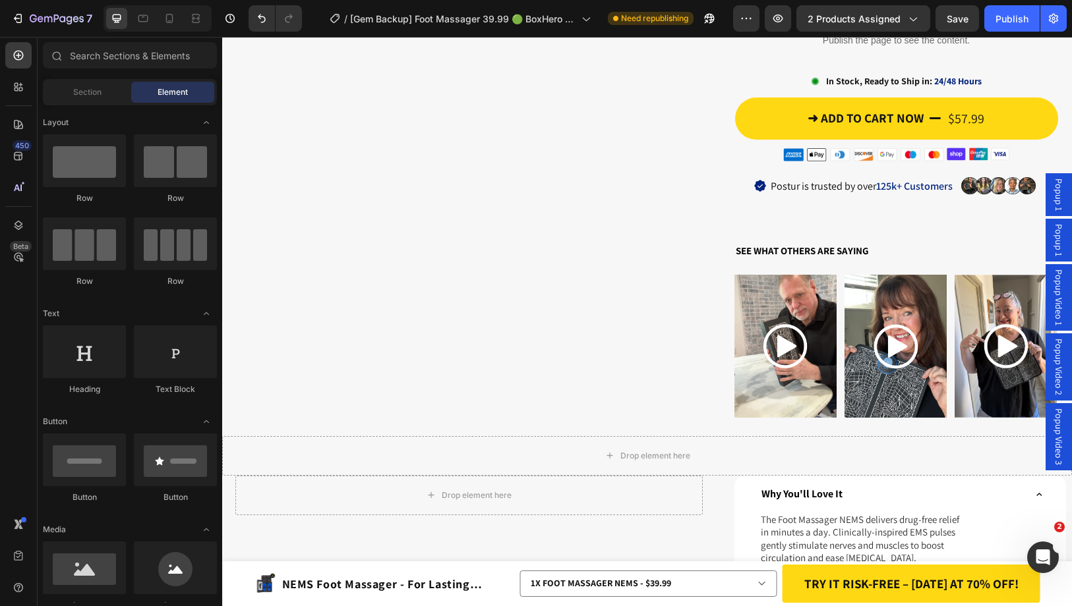
click at [1052, 366] on span "Popup Video 2" at bounding box center [1058, 367] width 13 height 57
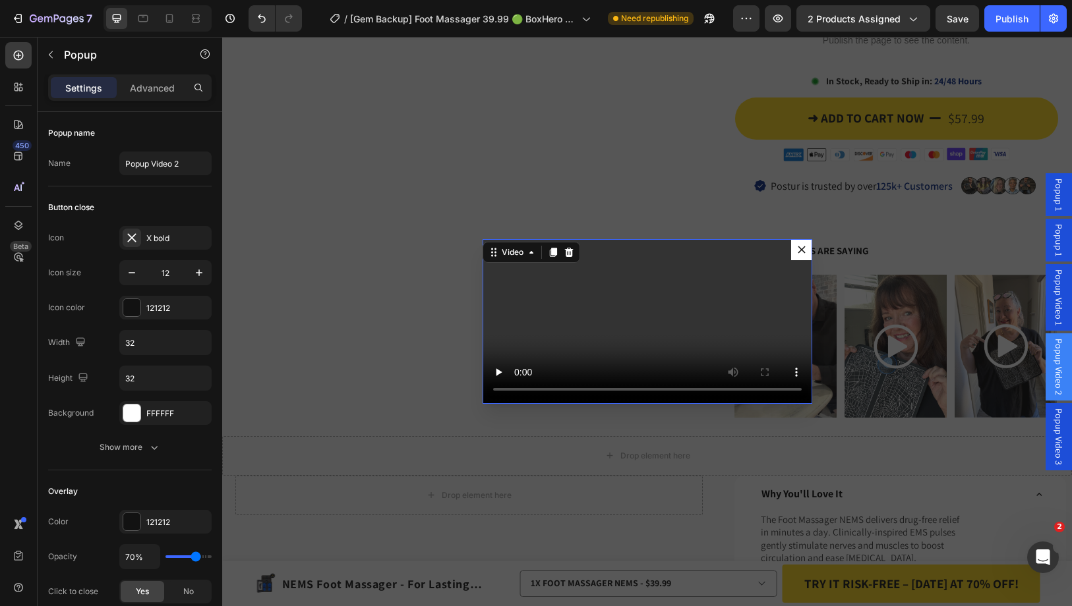
click at [773, 264] on video "Dialog body" at bounding box center [647, 321] width 330 height 165
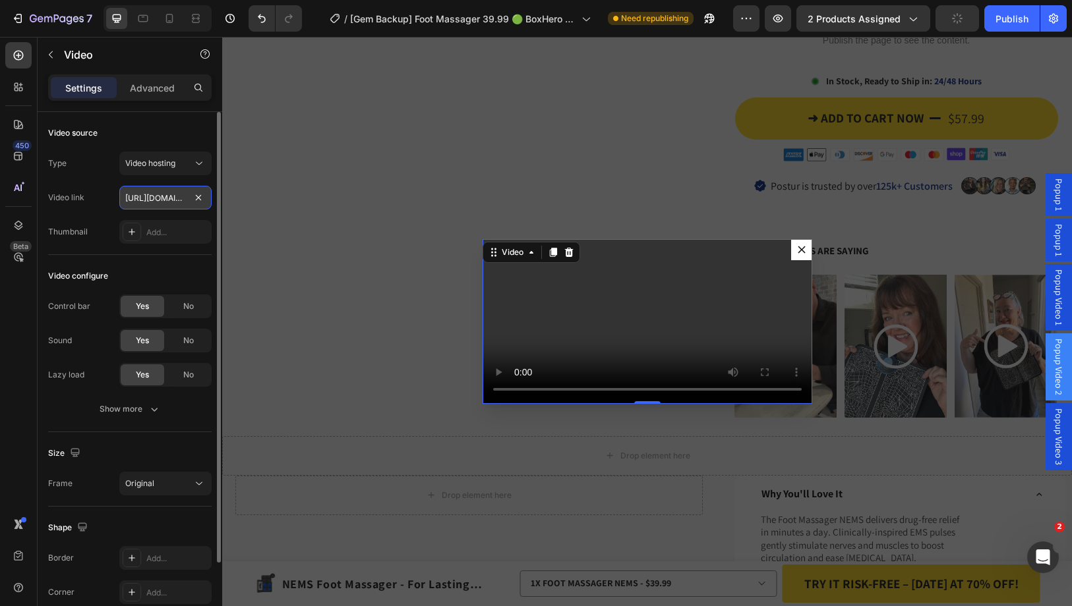
click at [165, 194] on input "[URL][DOMAIN_NAME]" at bounding box center [165, 198] width 92 height 24
type input "[URL][DOMAIN_NAME]"
click at [798, 246] on icon "Dialog content" at bounding box center [800, 249] width 7 height 7
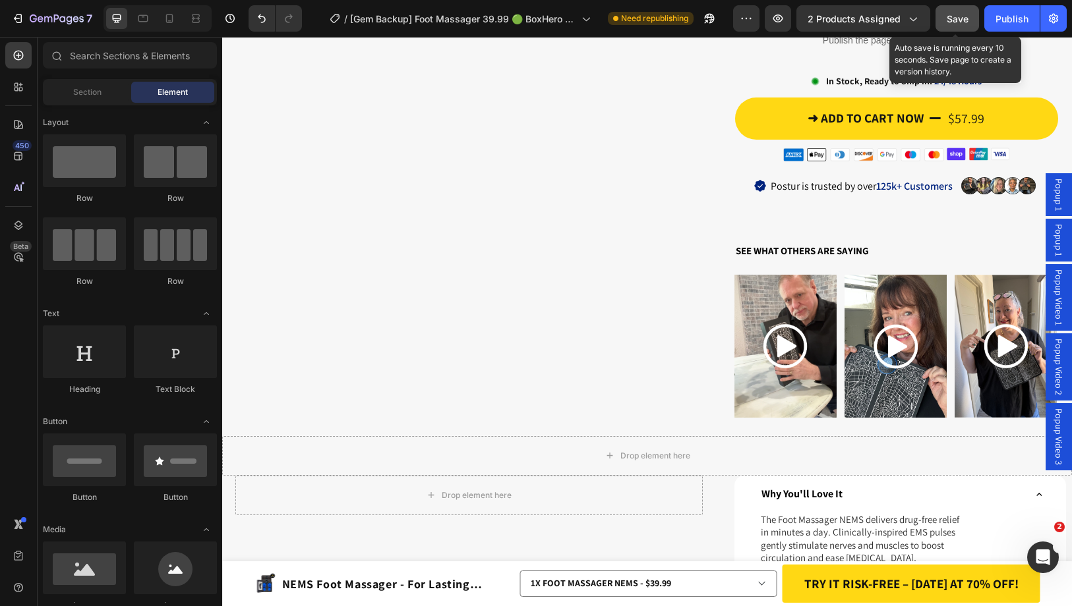
click at [973, 13] on button "Save" at bounding box center [956, 18] width 43 height 26
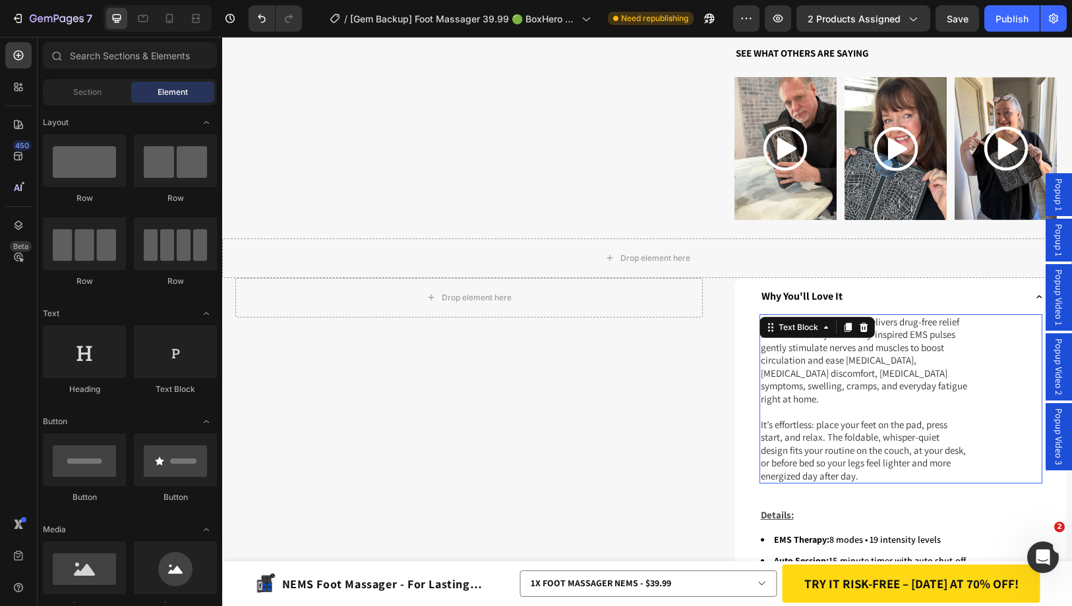
click at [837, 325] on div "The Foot Massager NEMS delivers drug-free relief in minutes a day. Clinically-i…" at bounding box center [900, 399] width 283 height 170
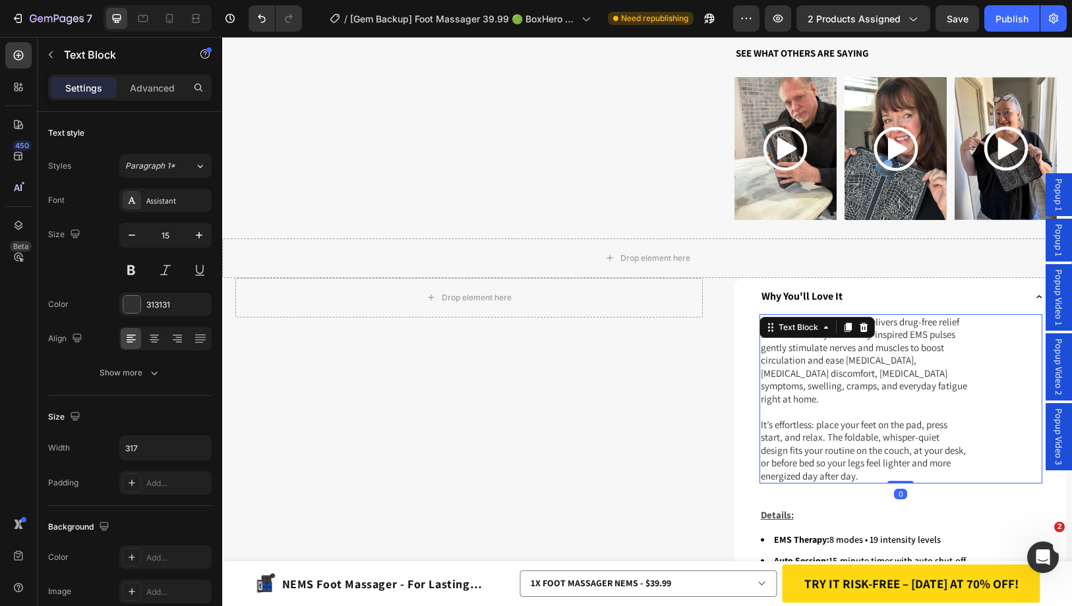
click at [900, 347] on p "The Foot Massager NEMS delivers drug-free relief in minutes a day. Clinically-i…" at bounding box center [864, 361] width 206 height 90
drag, startPoint x: 900, startPoint y: 347, endPoint x: 881, endPoint y: 339, distance: 20.1
click at [900, 347] on p "The Foot Massager NEMS delivers drug-free relief in minutes a day. Clinically-i…" at bounding box center [864, 361] width 206 height 90
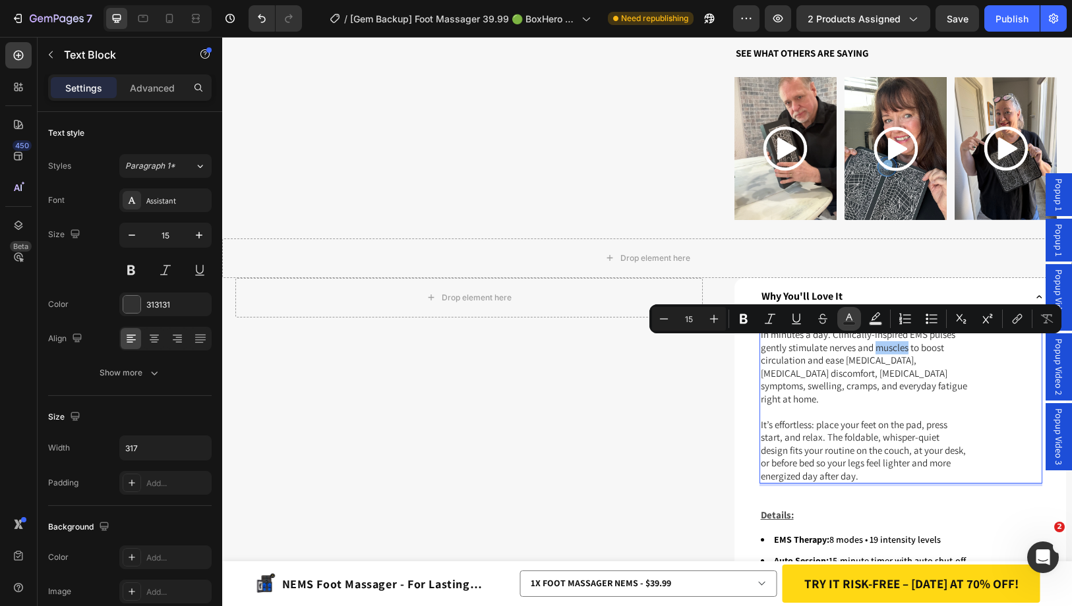
click at [853, 318] on icon "Editor contextual toolbar" at bounding box center [848, 318] width 13 height 13
type input "313131"
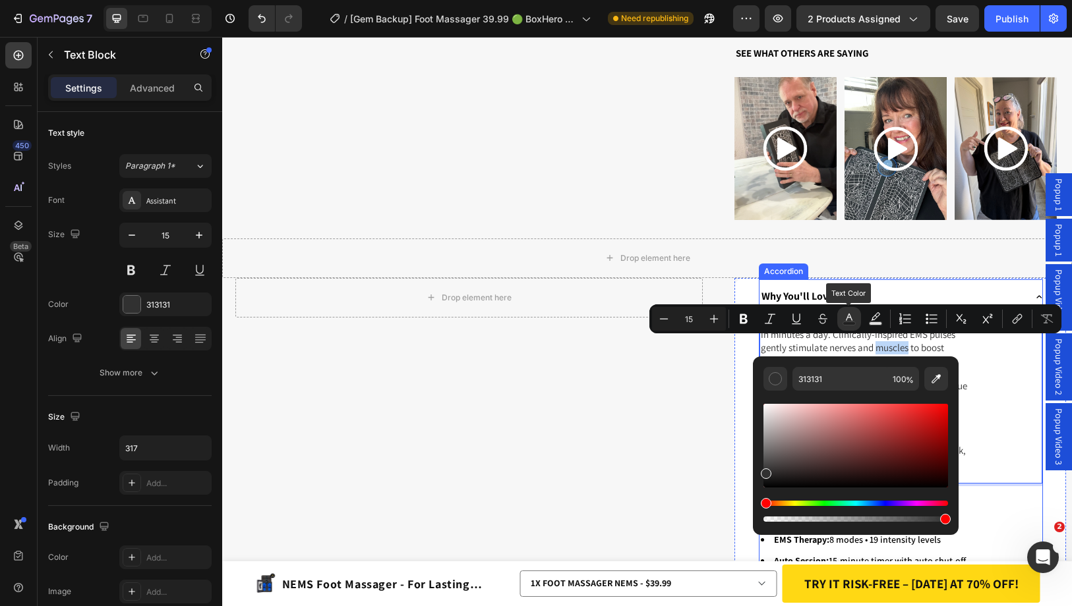
click at [853, 288] on div "Why You'll Love It" at bounding box center [892, 297] width 266 height 18
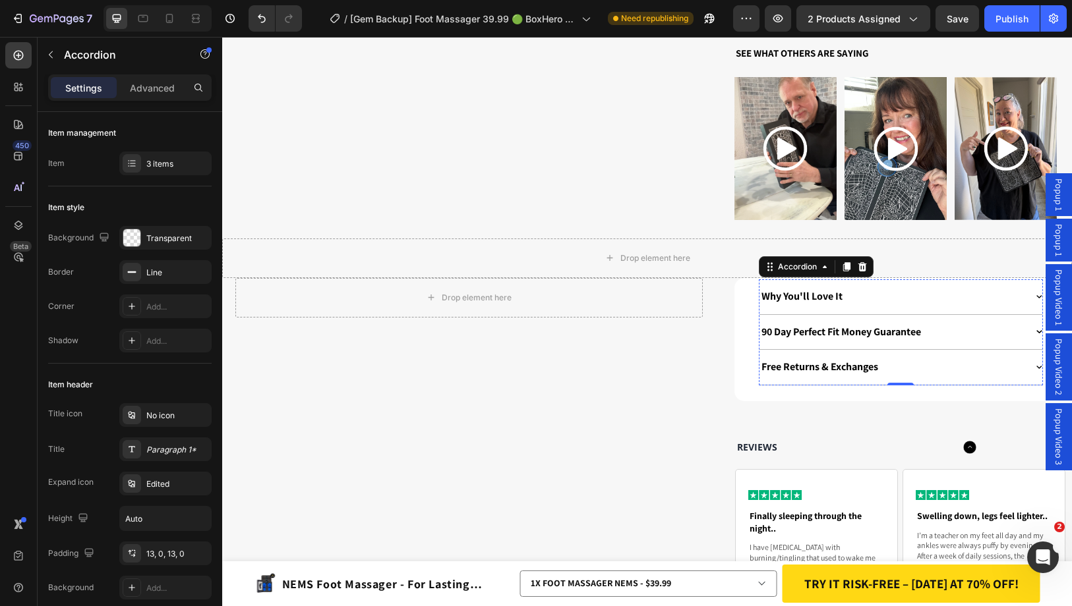
click at [852, 326] on p "90 Day Perfect Fit Money Guarantee" at bounding box center [840, 333] width 159 height 14
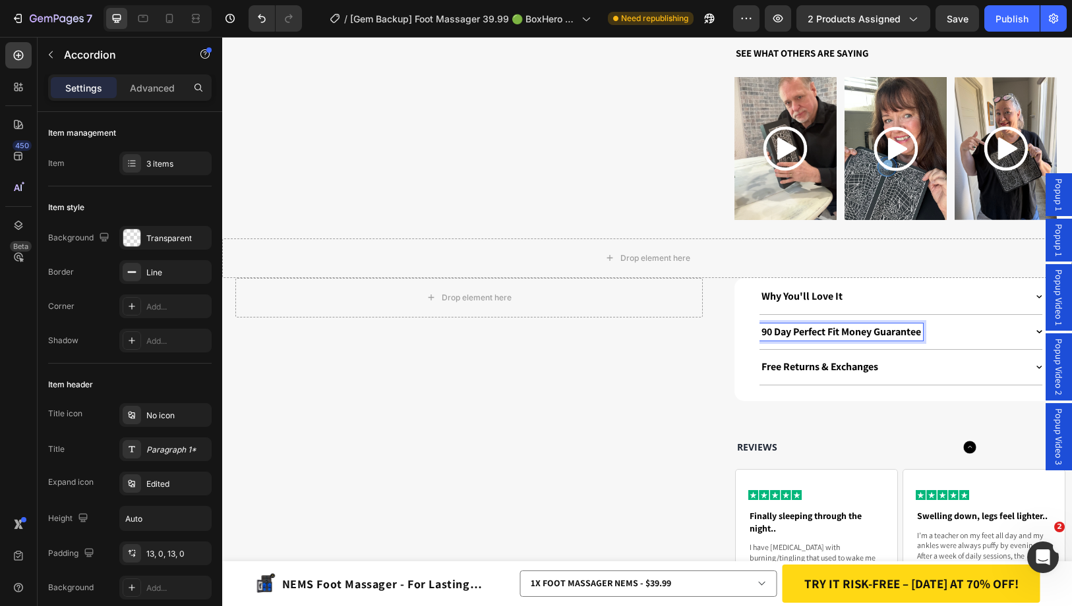
click at [851, 299] on div "Why You'll Love It" at bounding box center [892, 297] width 266 height 18
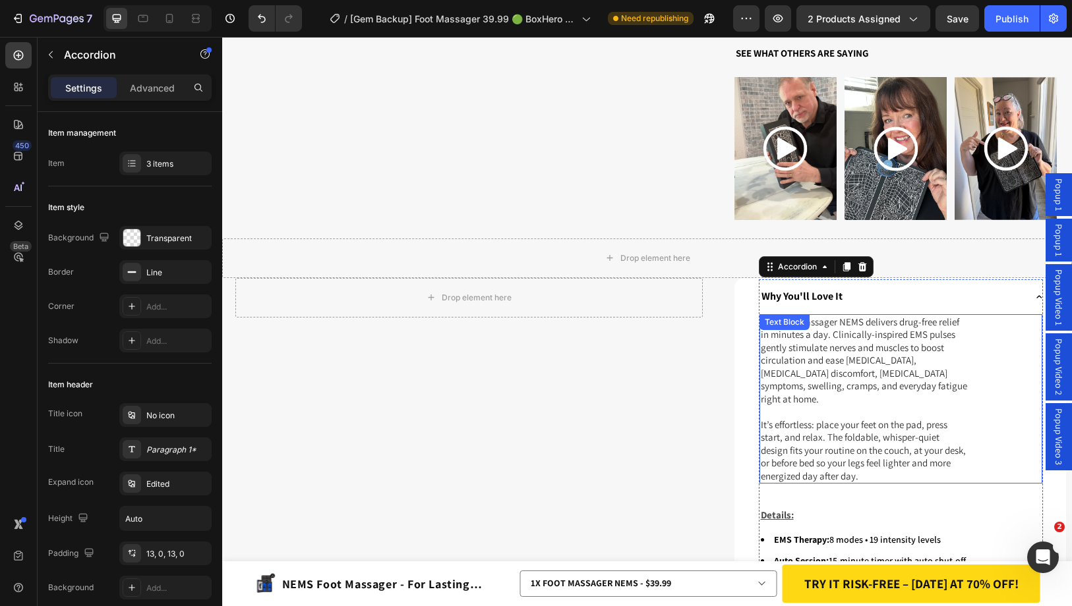
click at [855, 322] on div "The Foot Massager NEMS delivers drug-free relief in minutes a day. Clinically-i…" at bounding box center [900, 399] width 283 height 170
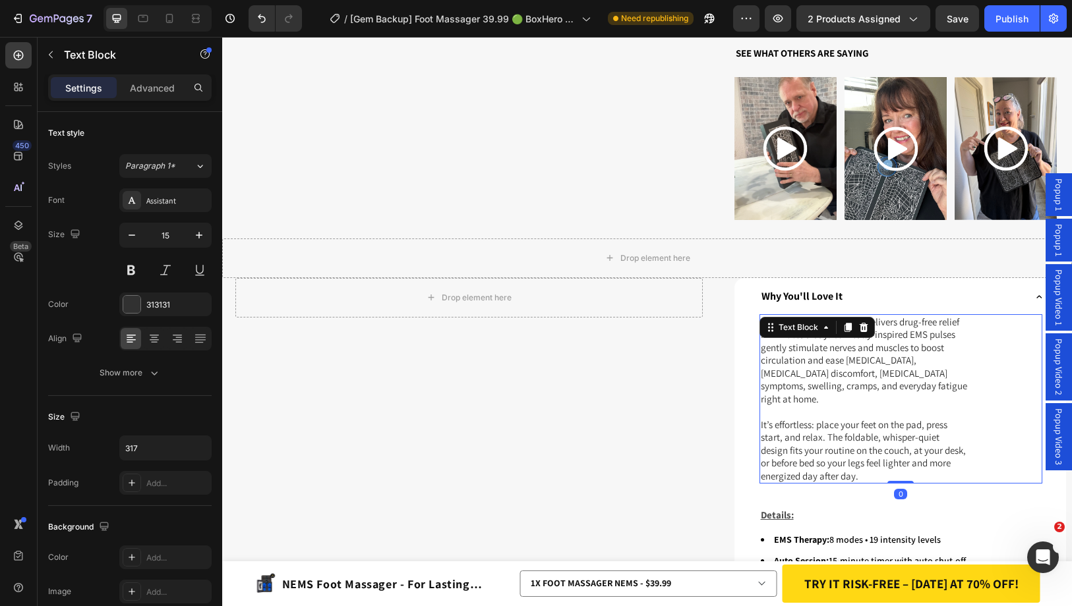
click at [889, 324] on p "The Foot Massager NEMS delivers drug-free relief in minutes a day. Clinically-i…" at bounding box center [864, 361] width 206 height 90
click at [855, 320] on p "The Foot Massager NEMS delivers drug-free relief in minutes a day. Clinically-i…" at bounding box center [864, 361] width 206 height 90
click at [776, 319] on p "The Foot Massager delivers drug-free relief in minutes a day. Clinically-inspir…" at bounding box center [864, 361] width 206 height 90
click at [864, 318] on p "The NEMS Foot Massager delivers drug-free relief in minutes a day. Clinically-i…" at bounding box center [864, 361] width 206 height 90
drag, startPoint x: 904, startPoint y: 334, endPoint x: 915, endPoint y: 343, distance: 15.0
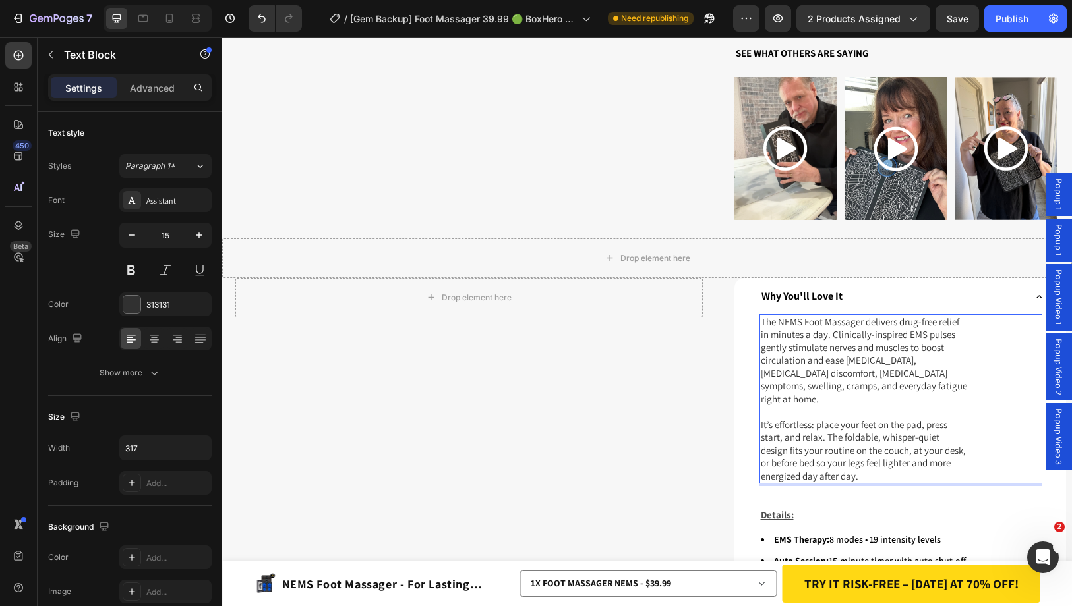
click at [904, 334] on p "The NEMS Foot Massager delivers drug-free relief in minutes a day. Clinically-i…" at bounding box center [864, 361] width 206 height 90
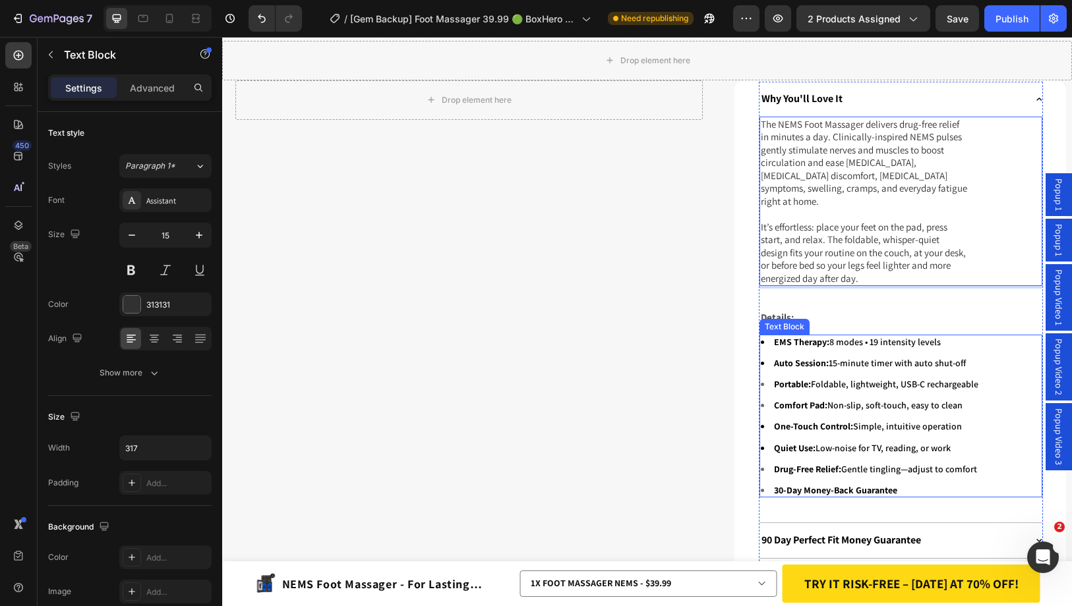
click at [776, 336] on strong "EMS Therapy:" at bounding box center [801, 342] width 55 height 12
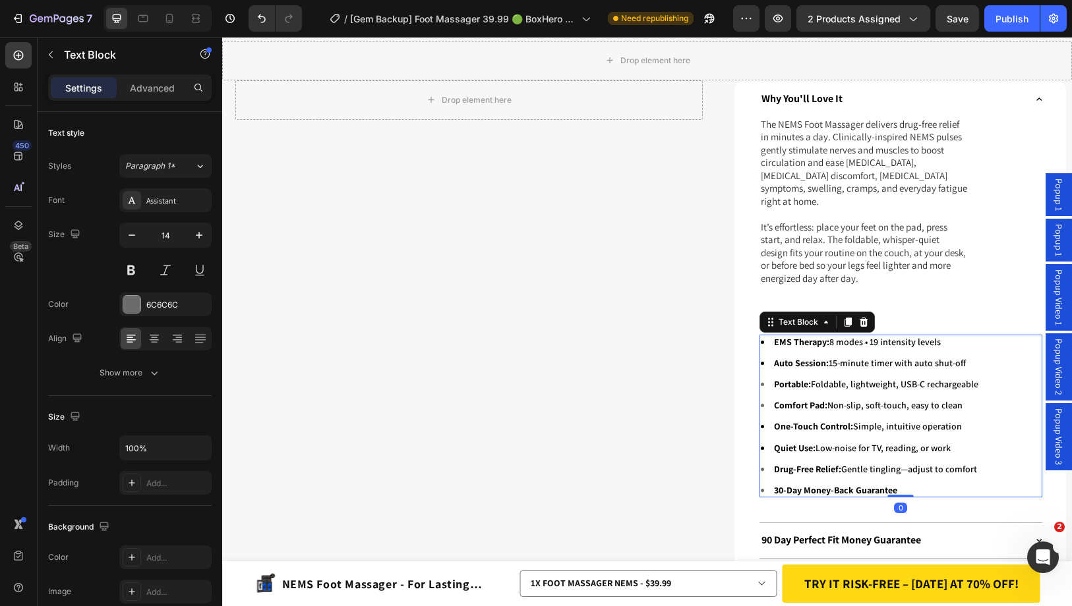
click at [774, 336] on strong "EMS Therapy:" at bounding box center [801, 342] width 55 height 12
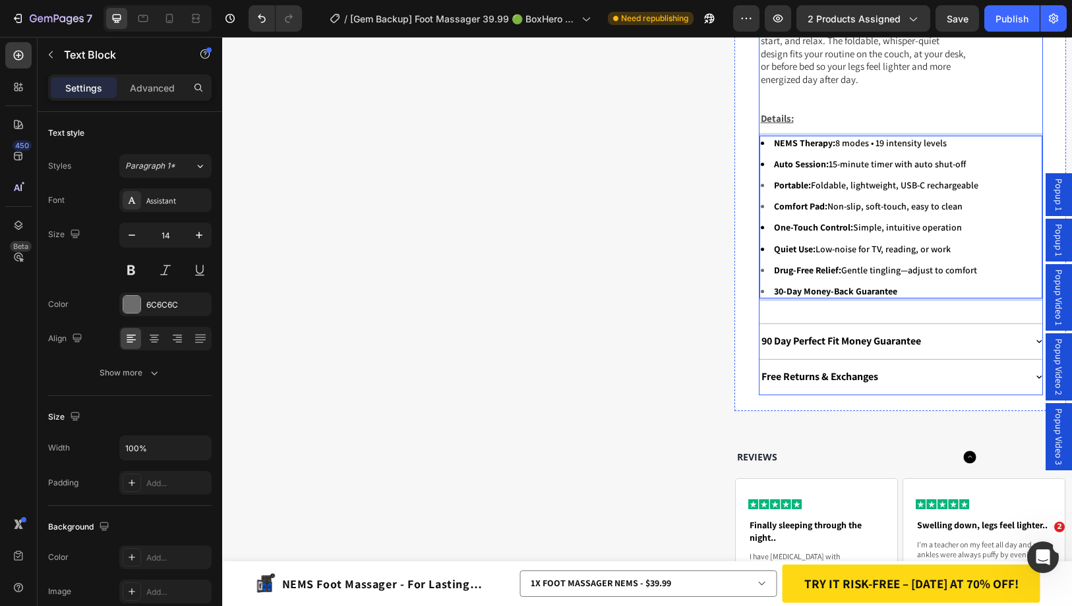
click at [936, 333] on div "90 Day Perfect Fit Money Guarantee" at bounding box center [892, 342] width 266 height 18
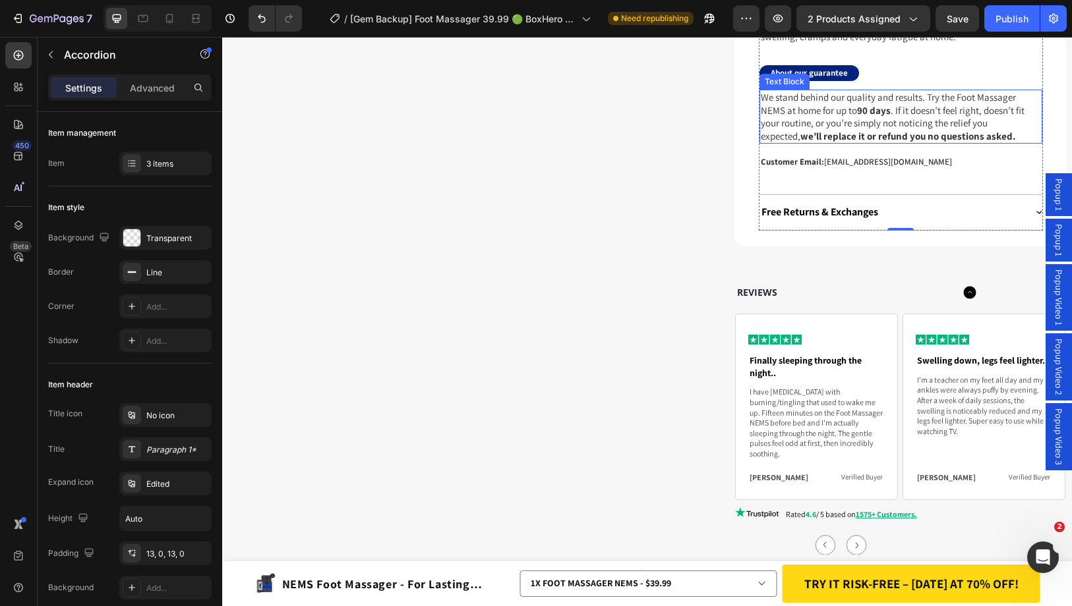
scroll to position [1186, 0]
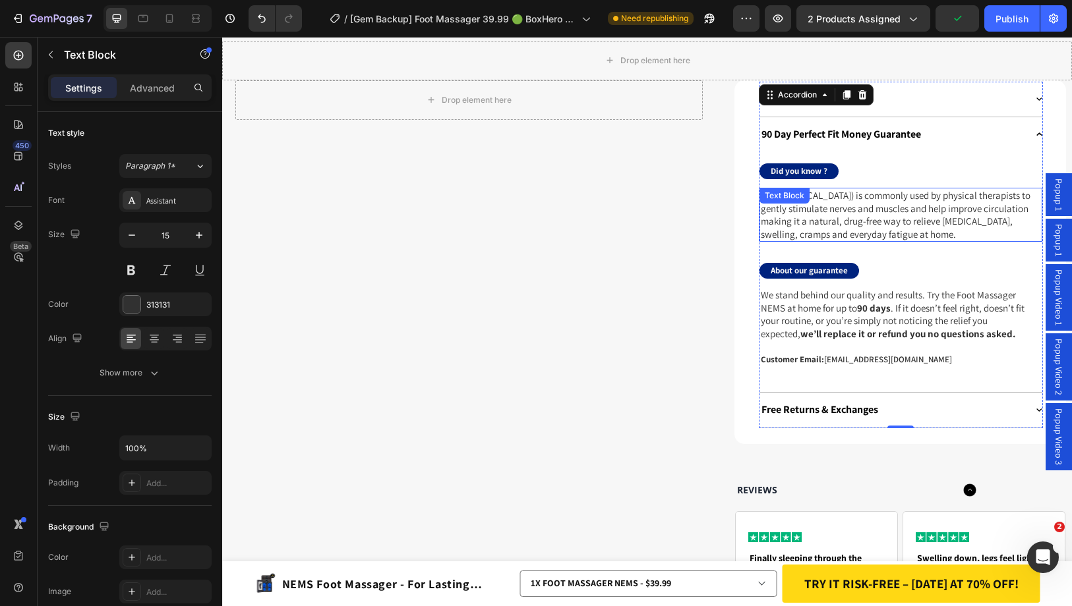
click at [768, 208] on p "EMS ([MEDICAL_DATA]) is commonly used by physical therapists to gently stimulat…" at bounding box center [901, 214] width 280 height 51
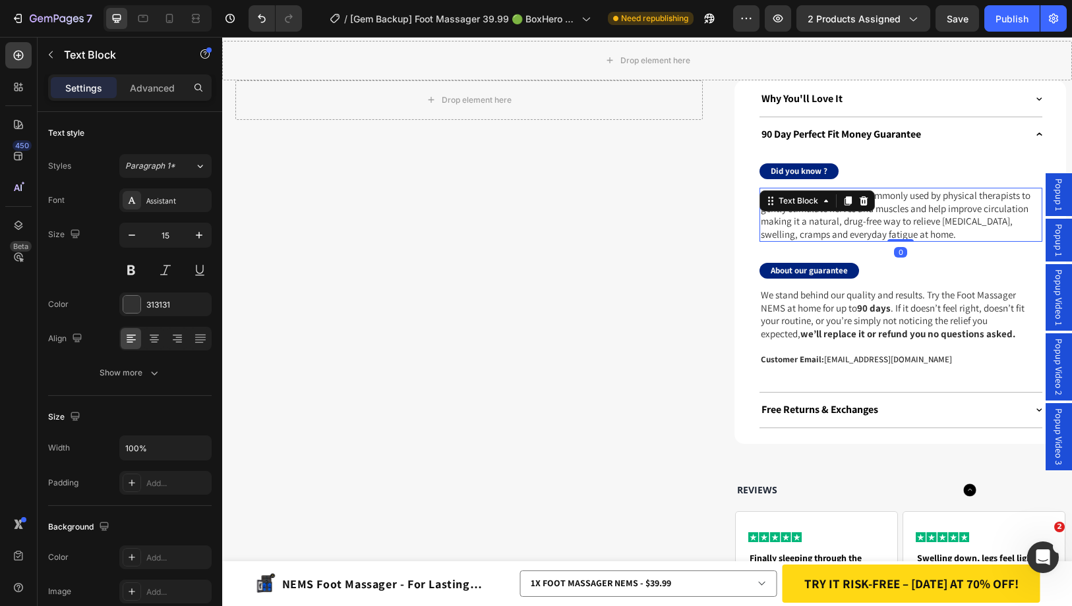
click at [900, 193] on p "EMS ([MEDICAL_DATA]) is commonly used by physical therapists to gently stimulat…" at bounding box center [901, 214] width 280 height 51
click at [761, 190] on p "EMS ([MEDICAL_DATA]) is commonly used by physical therapists to gently stimulat…" at bounding box center [901, 214] width 280 height 51
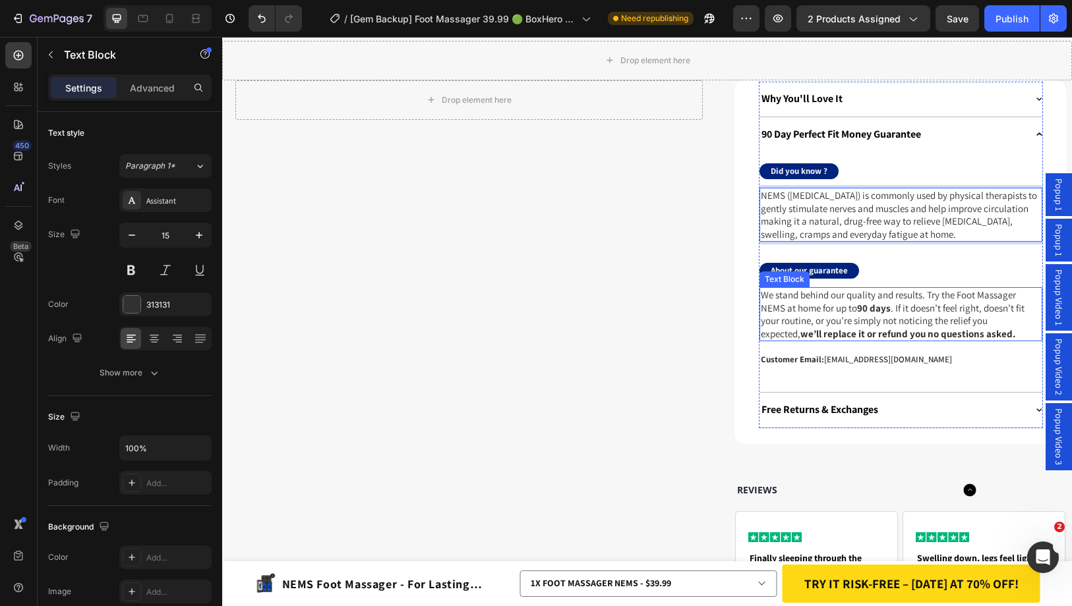
click at [780, 297] on p "We stand behind our quality and results. Try the Foot Massager NEMS at home for…" at bounding box center [901, 314] width 280 height 51
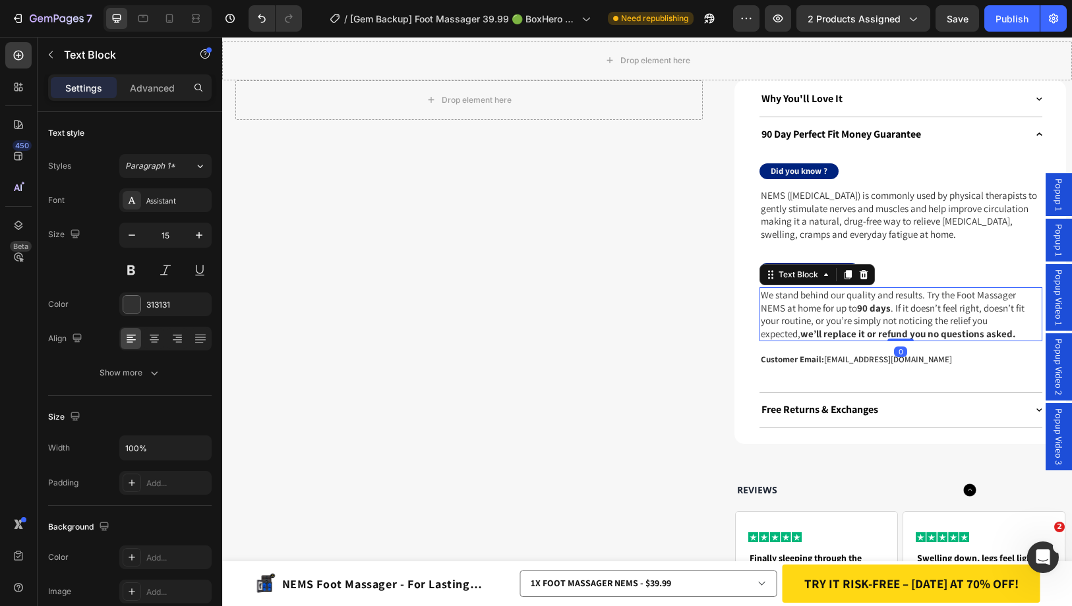
click at [780, 300] on p "We stand behind our quality and results. Try the Foot Massager NEMS at home for…" at bounding box center [901, 314] width 280 height 51
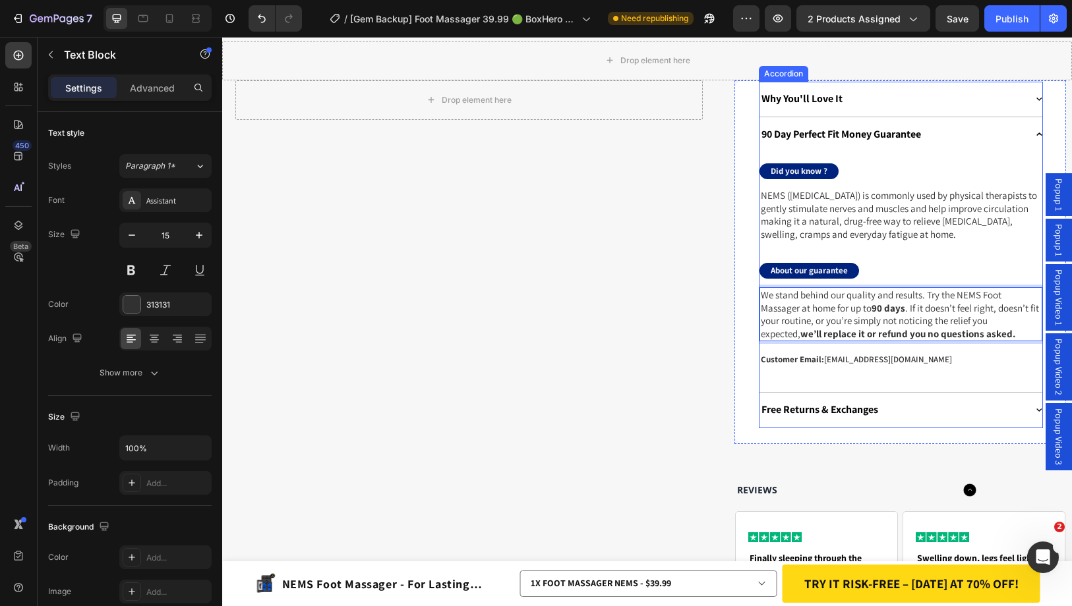
click at [894, 401] on div "Free Returns & Exchanges" at bounding box center [892, 410] width 266 height 18
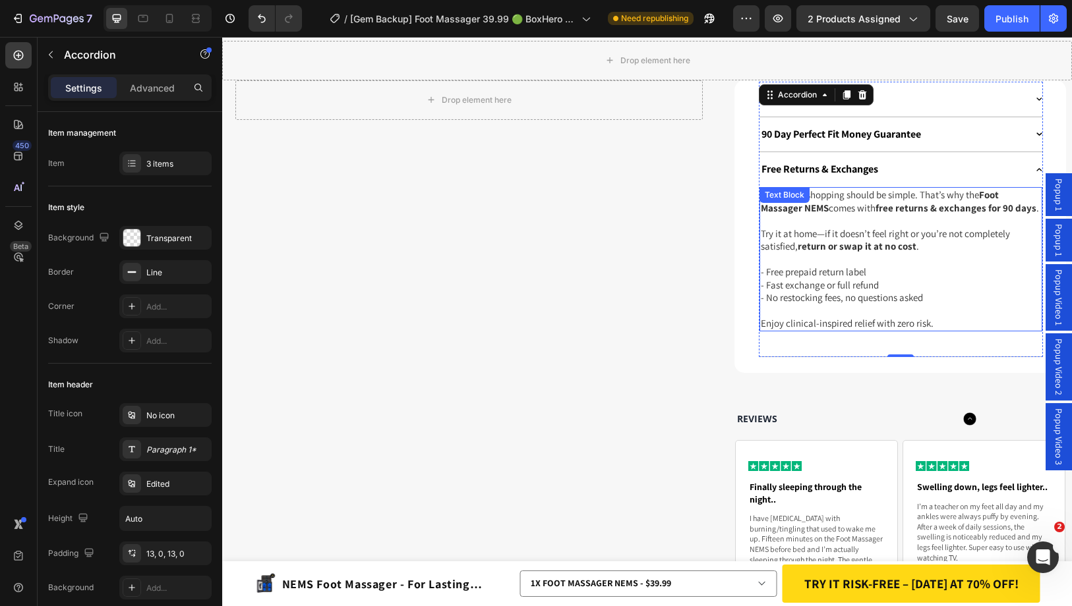
click at [820, 200] on div "We believe shopping should be simple. That’s why the Foot Massager NEMS comes w…" at bounding box center [900, 259] width 283 height 144
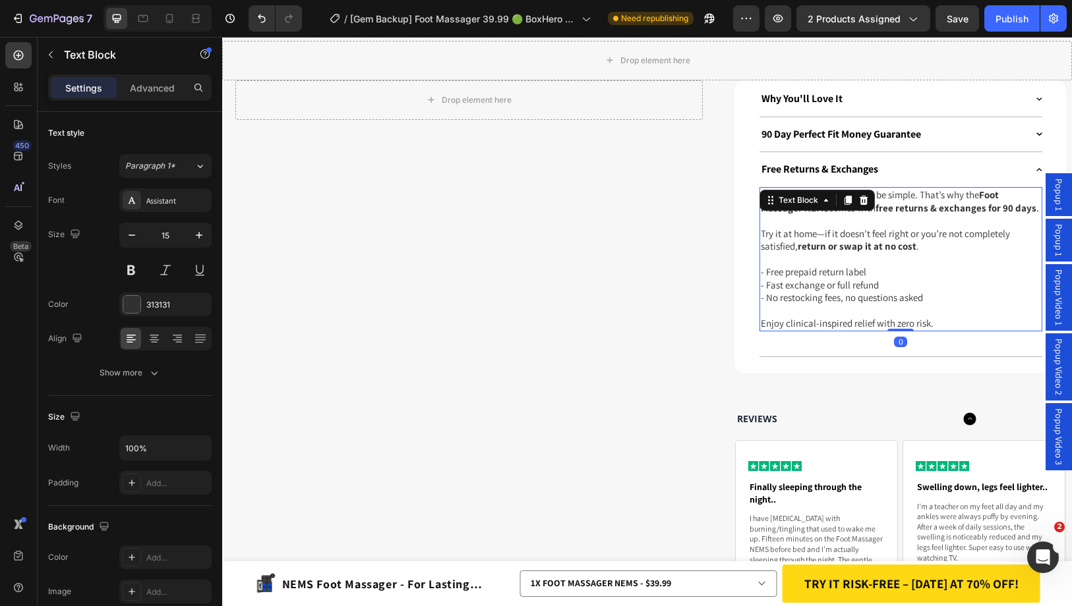
click at [830, 217] on p "Rich Text Editor. Editing area: main" at bounding box center [901, 220] width 280 height 13
click at [823, 202] on p "We believe shopping should be simple. That’s why the Foot Massager NEMS comes w…" at bounding box center [901, 201] width 280 height 26
click at [988, 188] on p "We believe shopping should be simple. That’s why the NEMS Foot Massager comes w…" at bounding box center [901, 201] width 280 height 26
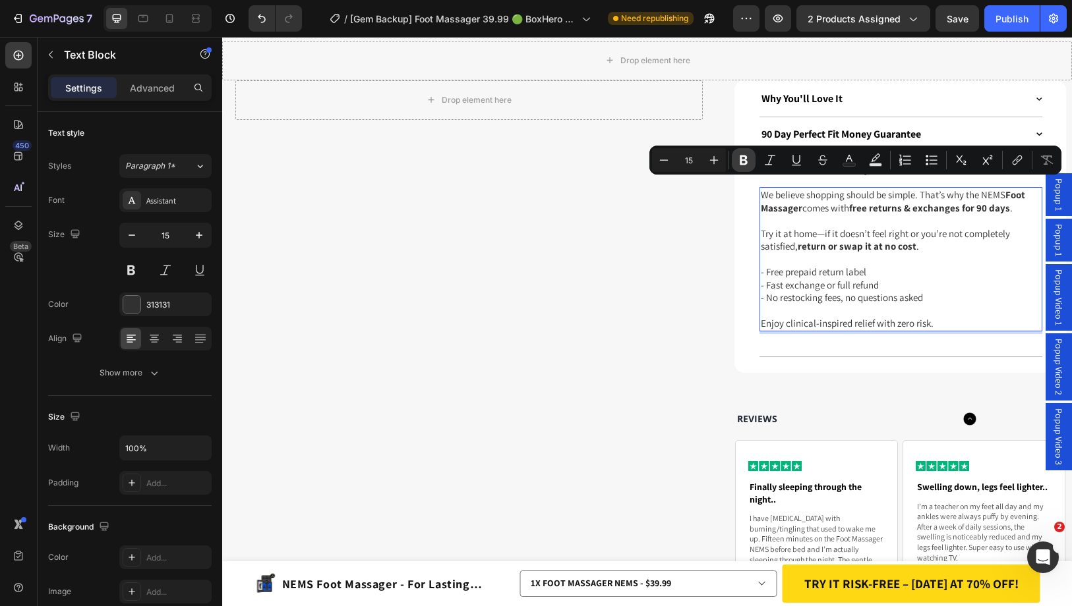
click at [747, 159] on icon "Editor contextual toolbar" at bounding box center [743, 160] width 13 height 13
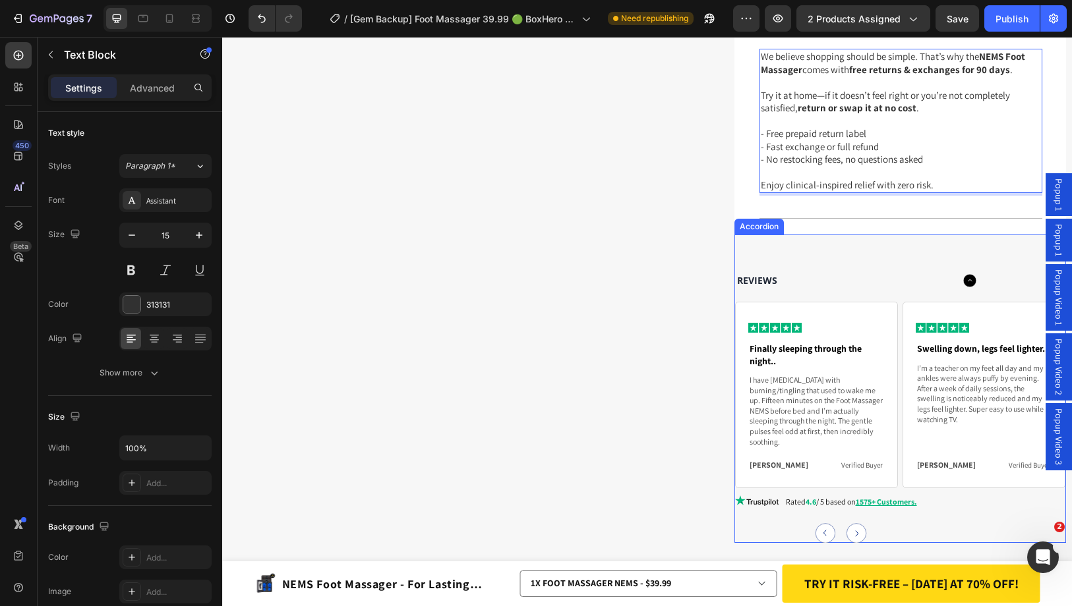
scroll to position [1516, 0]
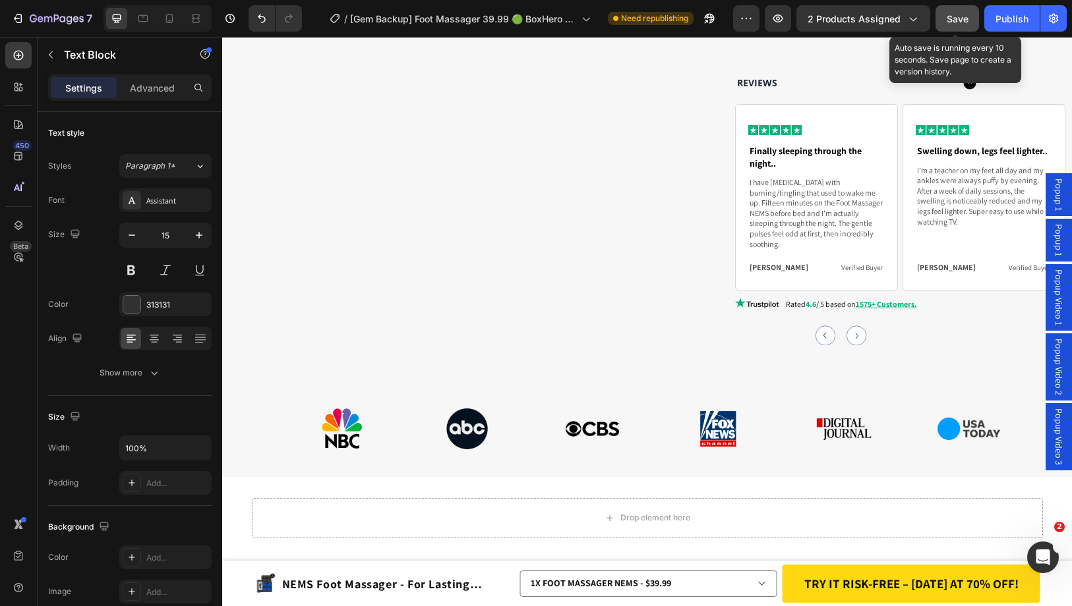
click at [956, 18] on span "Save" at bounding box center [957, 18] width 22 height 11
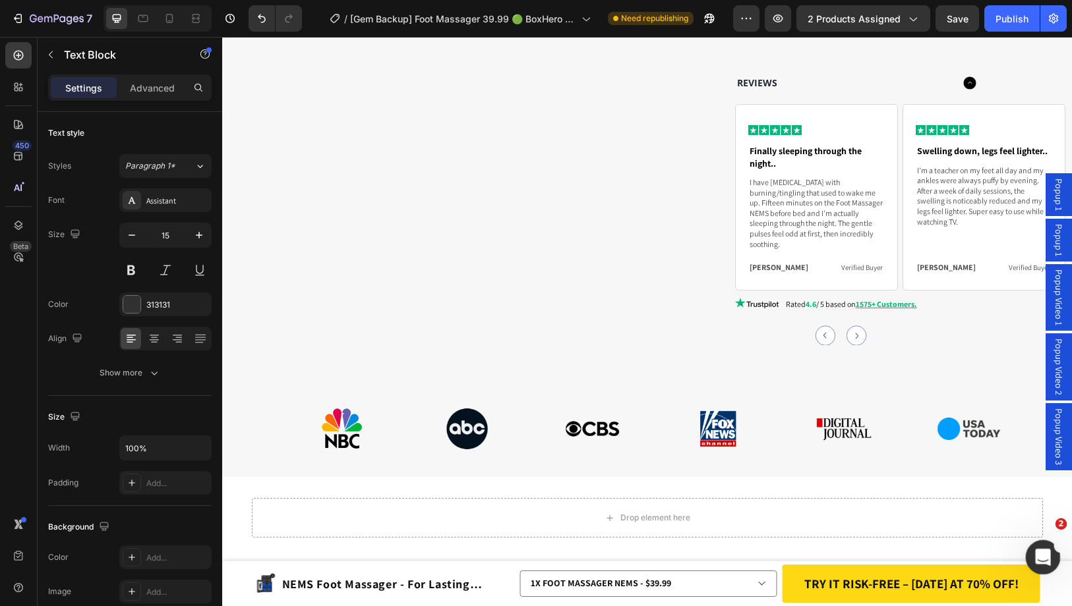
click at [1045, 558] on icon "Ouvrir le Messenger Intercom" at bounding box center [1041, 556] width 22 height 22
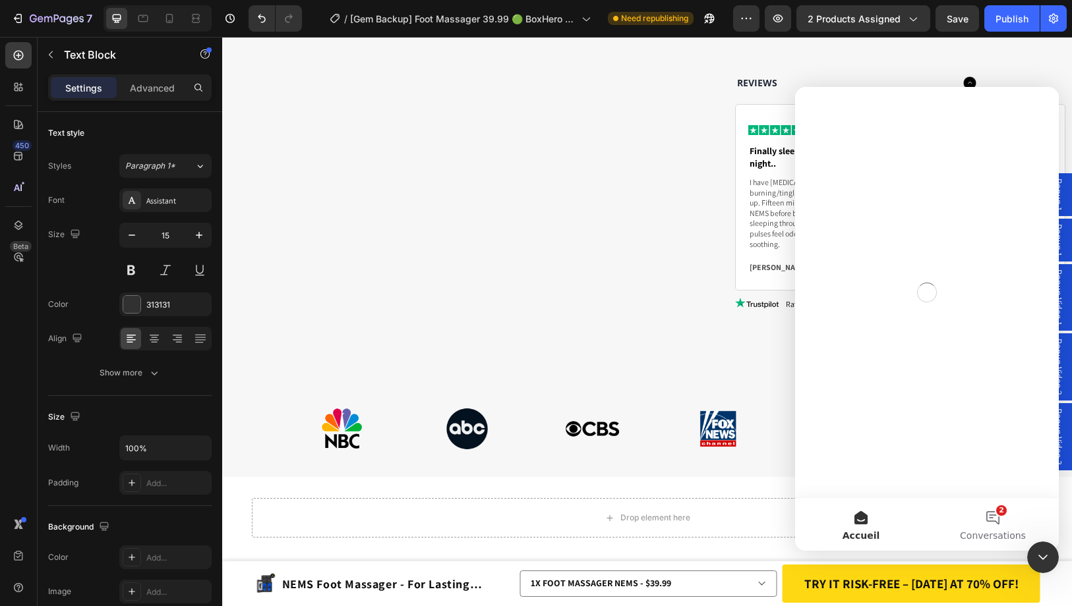
scroll to position [0, 0]
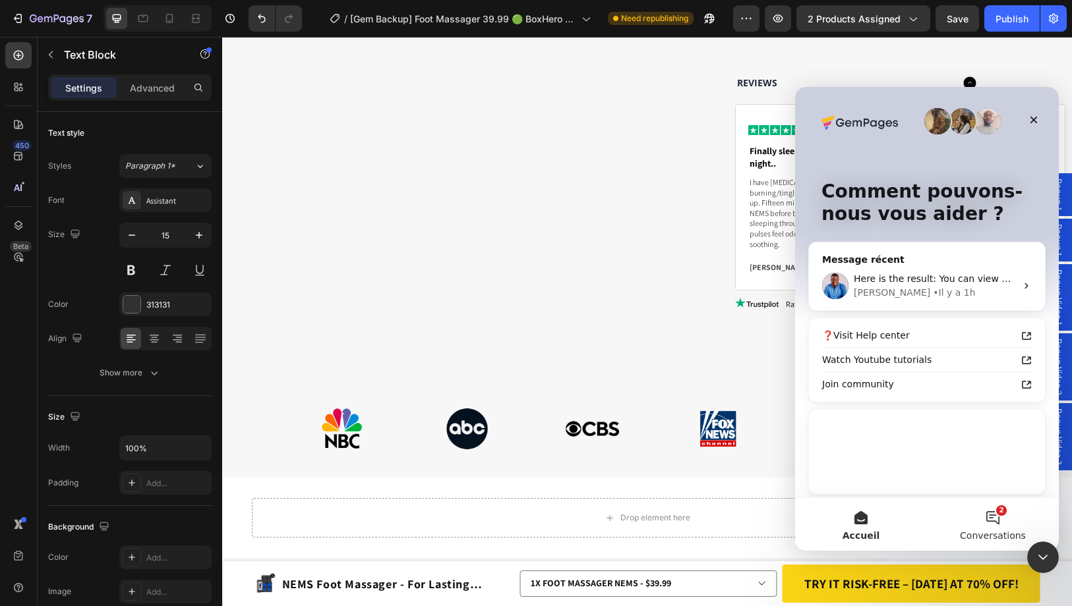
click at [987, 517] on button "2 Conversations" at bounding box center [993, 524] width 132 height 53
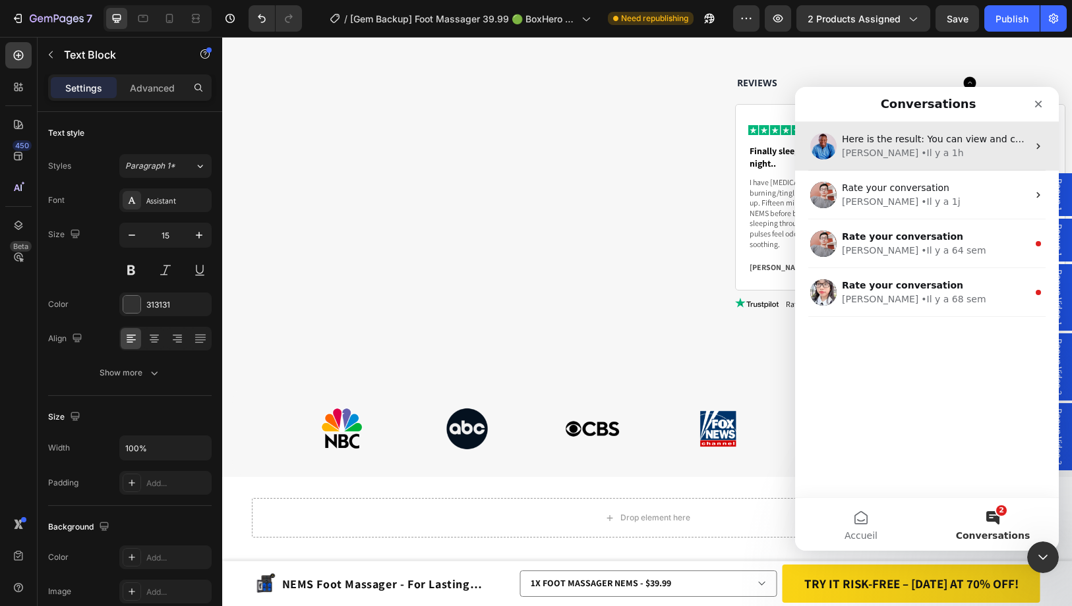
click at [906, 155] on div "[PERSON_NAME] • Il y a 1h" at bounding box center [935, 153] width 186 height 14
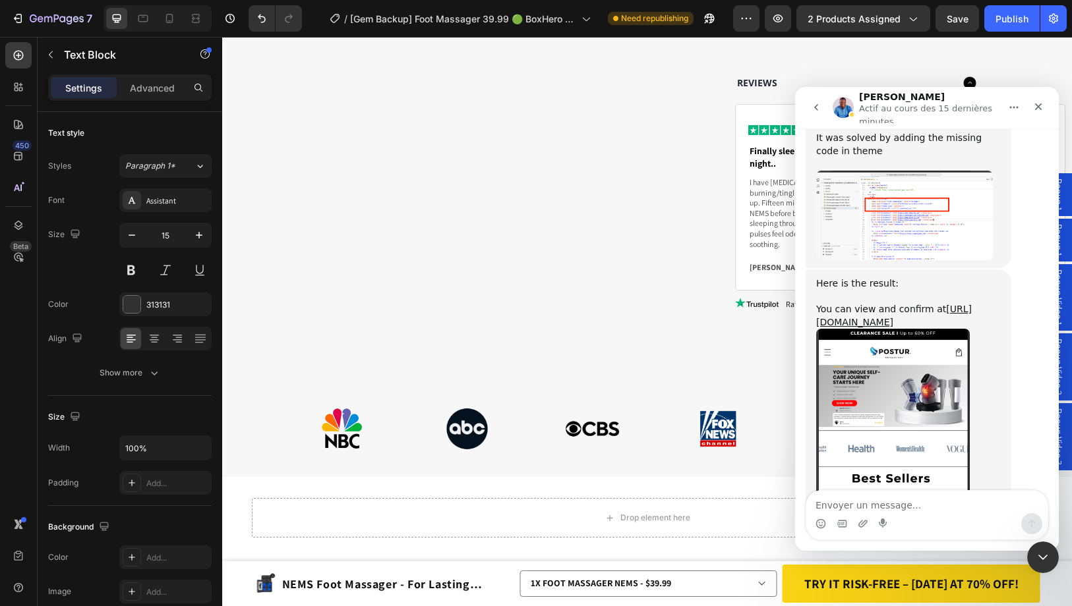
scroll to position [1276, 0]
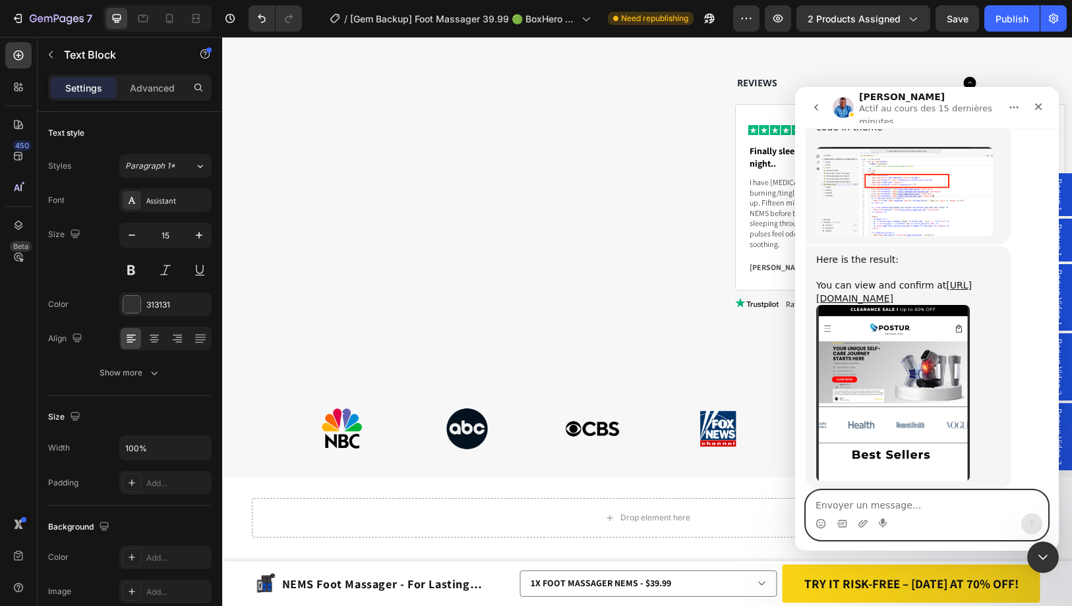
click at [906, 505] on textarea "Envoyer un message..." at bounding box center [926, 502] width 241 height 22
click at [915, 506] on textarea "Envoyer un message..." at bounding box center [926, 502] width 241 height 22
click at [930, 503] on textarea "Envoyer un message..." at bounding box center [926, 502] width 241 height 22
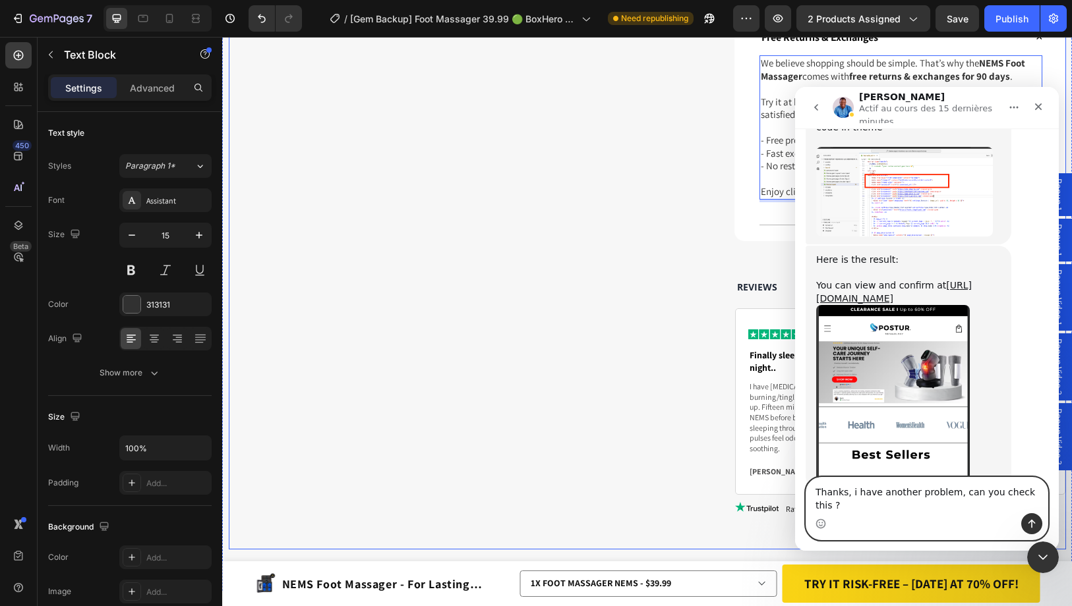
scroll to position [1120, 0]
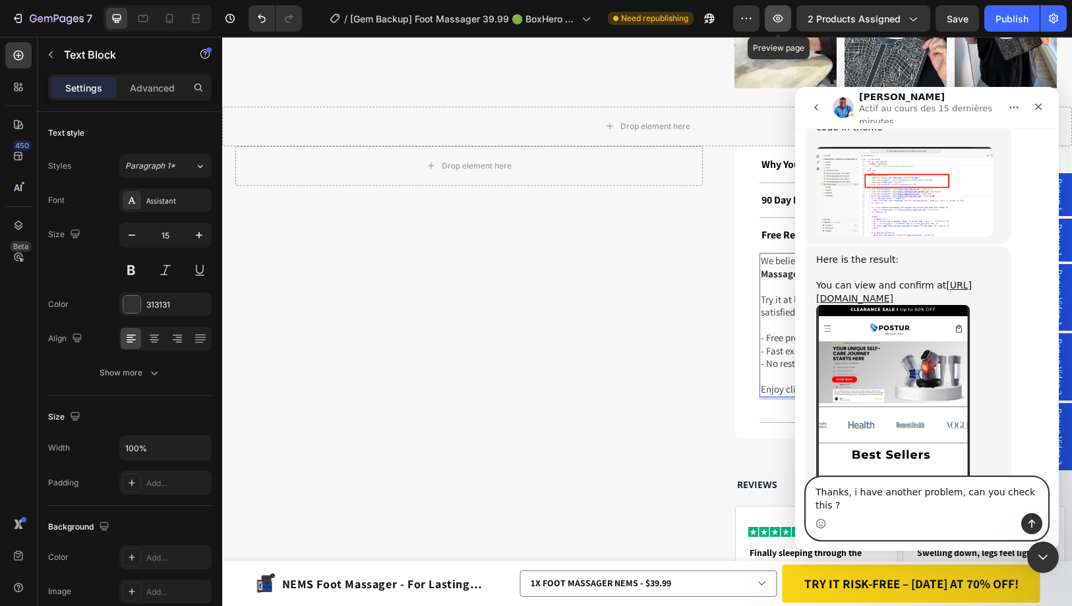
type textarea "Thanks, i have another problem, can you check this ?"
click at [782, 24] on icon "button" at bounding box center [777, 18] width 13 height 13
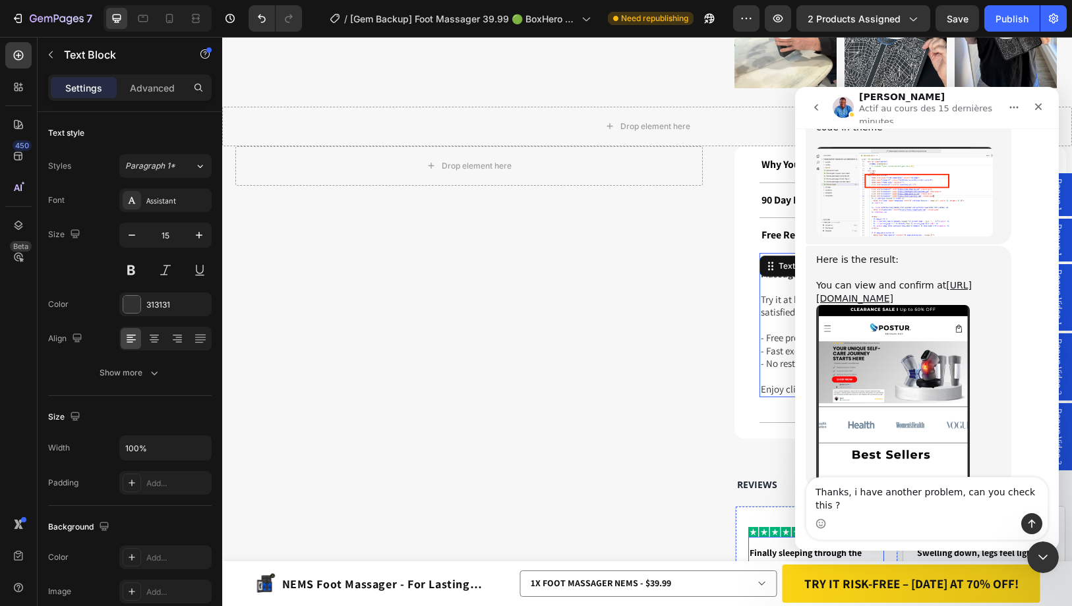
scroll to position [0, 0]
click at [918, 506] on textarea "Thanks, i have another problem, can you check this ?" at bounding box center [926, 496] width 241 height 36
click at [1028, 503] on textarea "Thanks, i have another problem, can you check this ?" at bounding box center [926, 496] width 241 height 36
paste textarea "Envoyer un message..."
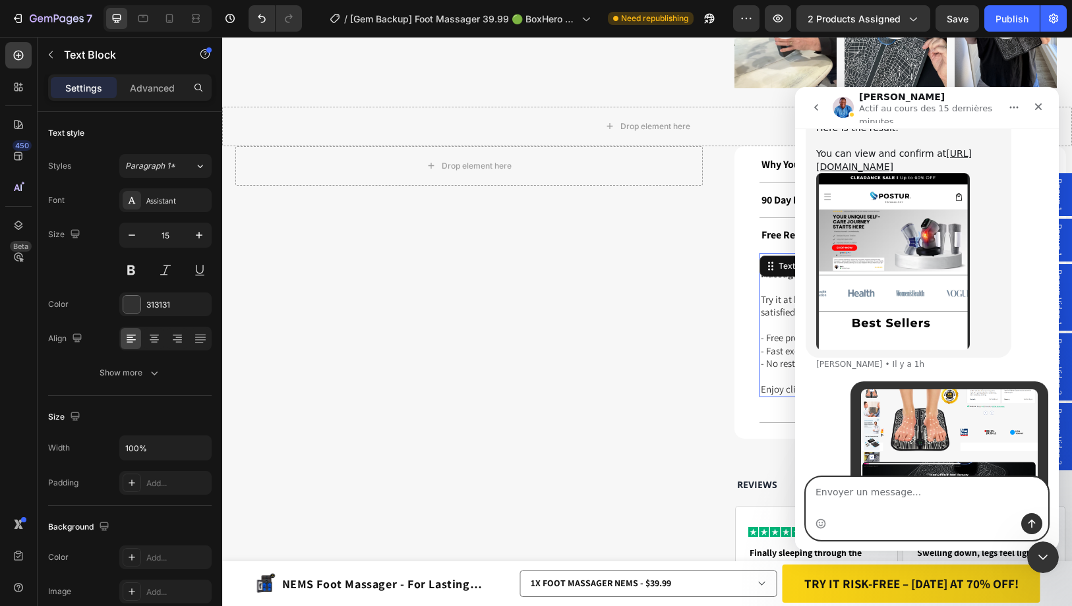
scroll to position [1450, 0]
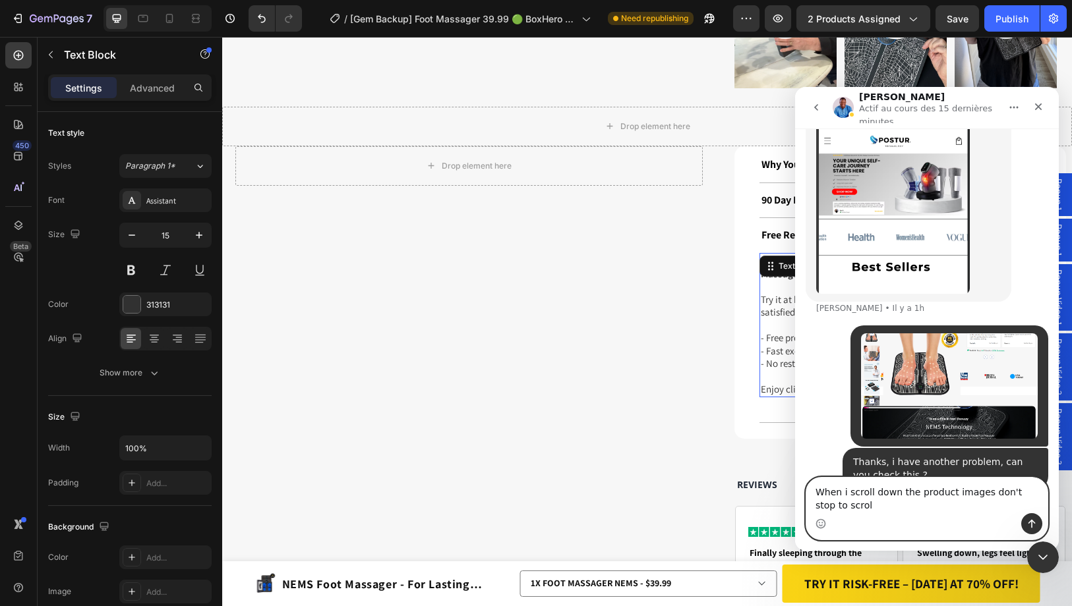
type textarea "When i scroll down the product images don't stop to scroll"
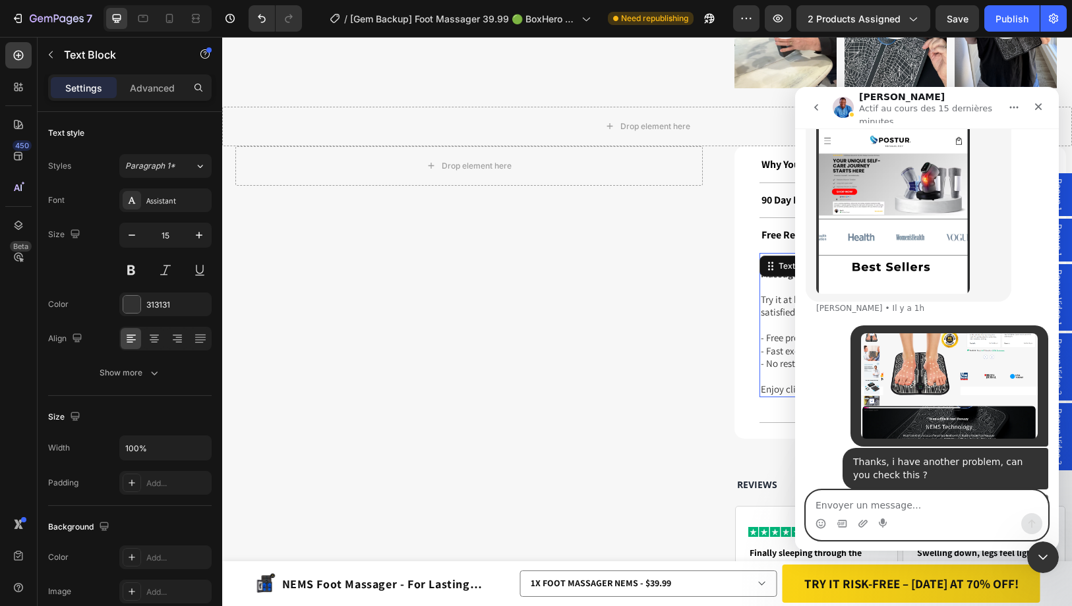
scroll to position [1493, 0]
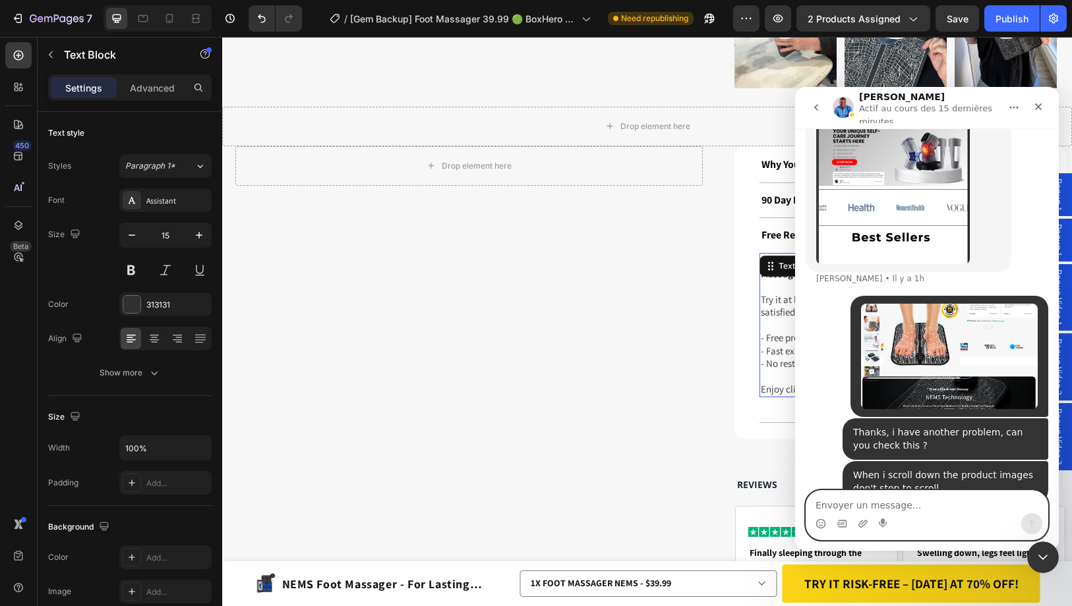
drag, startPoint x: 957, startPoint y: 512, endPoint x: 971, endPoint y: 512, distance: 13.8
click at [971, 512] on textarea "Envoyer un message..." at bounding box center [926, 502] width 241 height 22
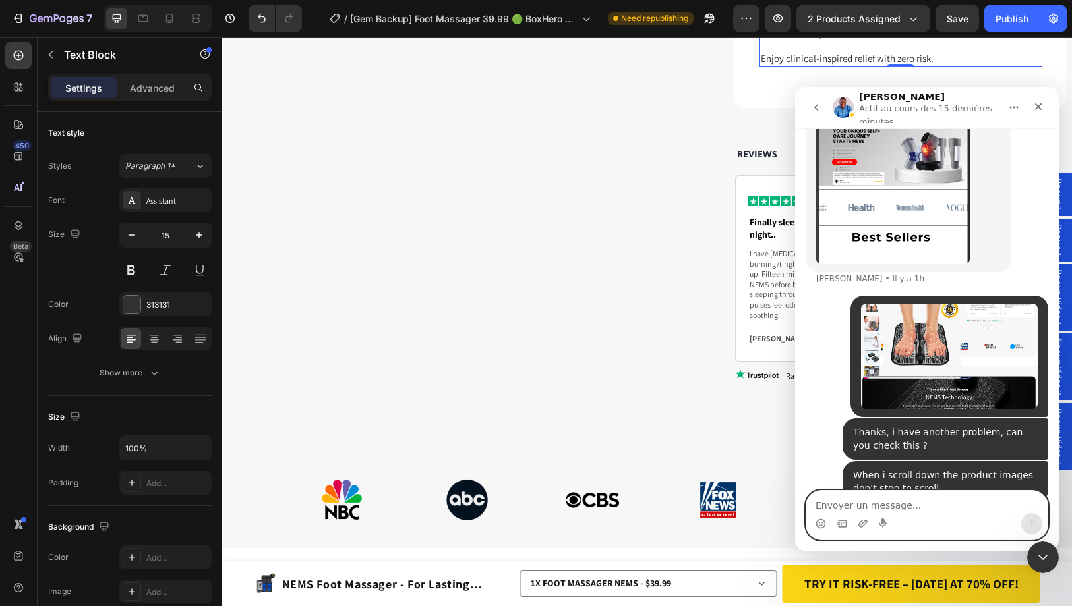
scroll to position [1845, 0]
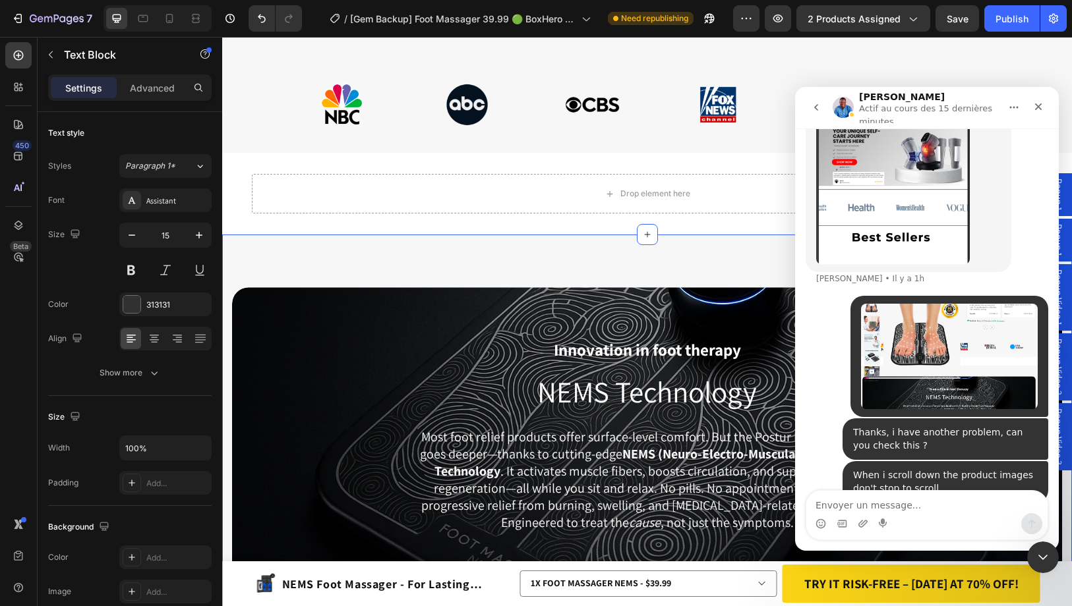
click at [549, 235] on div "Innovation in foot therapy Text Block NEMS Technology Heading Most foot relief …" at bounding box center [646, 475] width 849 height 480
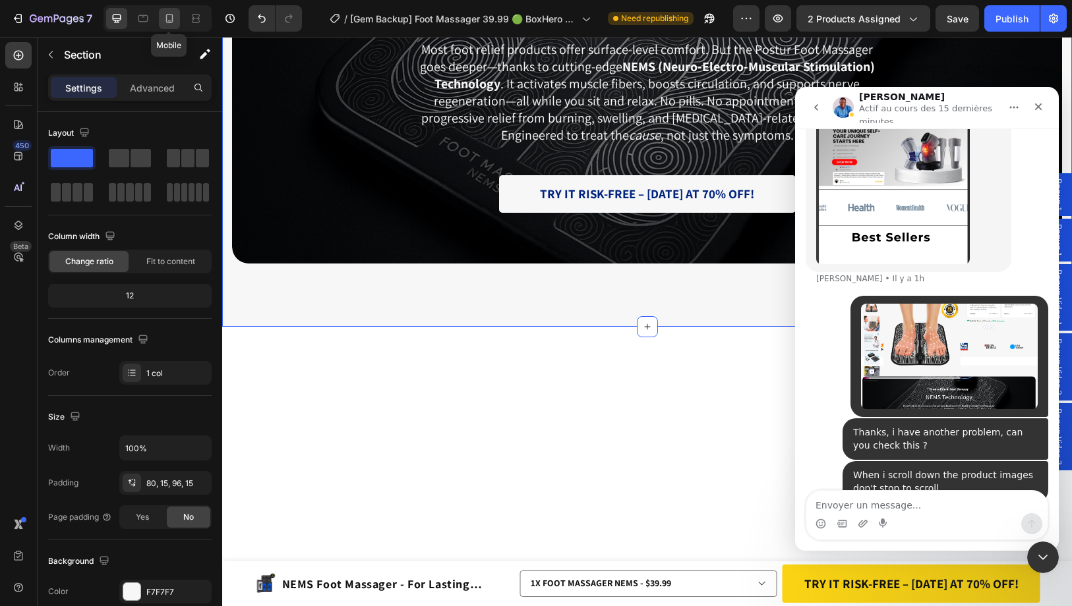
click at [159, 18] on div at bounding box center [169, 18] width 21 height 21
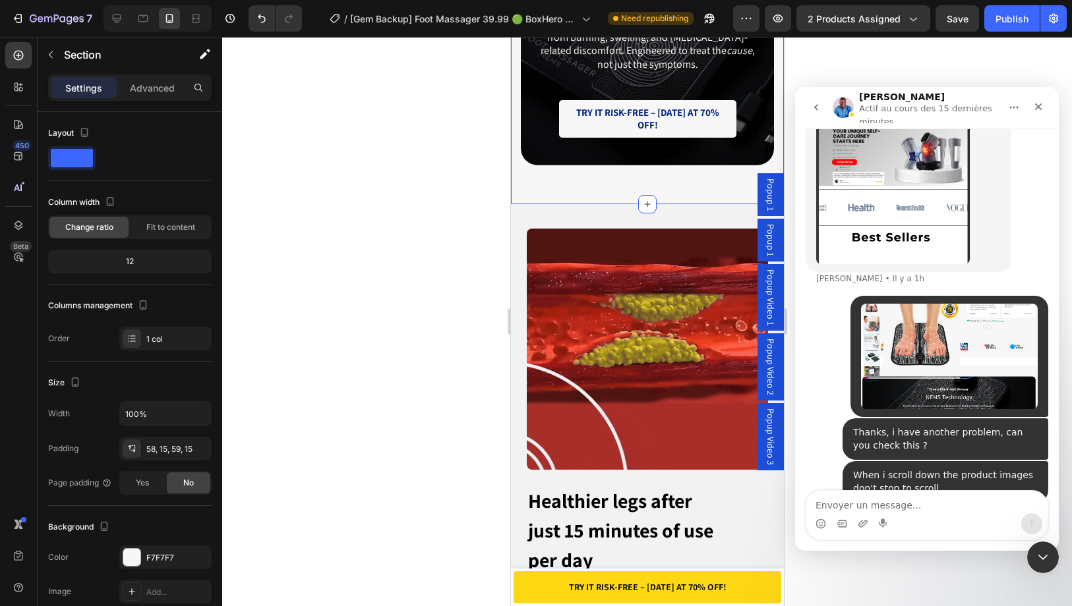
scroll to position [1555, 0]
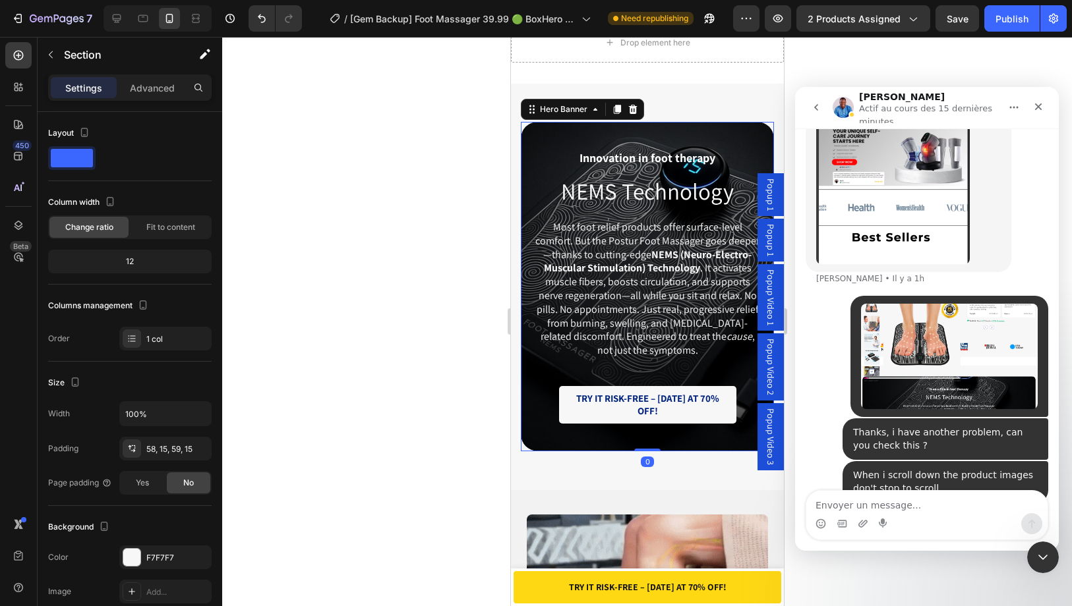
click at [636, 132] on div "Innovation in foot therapy Text Block NEMS Technology Heading Most foot relief …" at bounding box center [646, 286] width 253 height 358
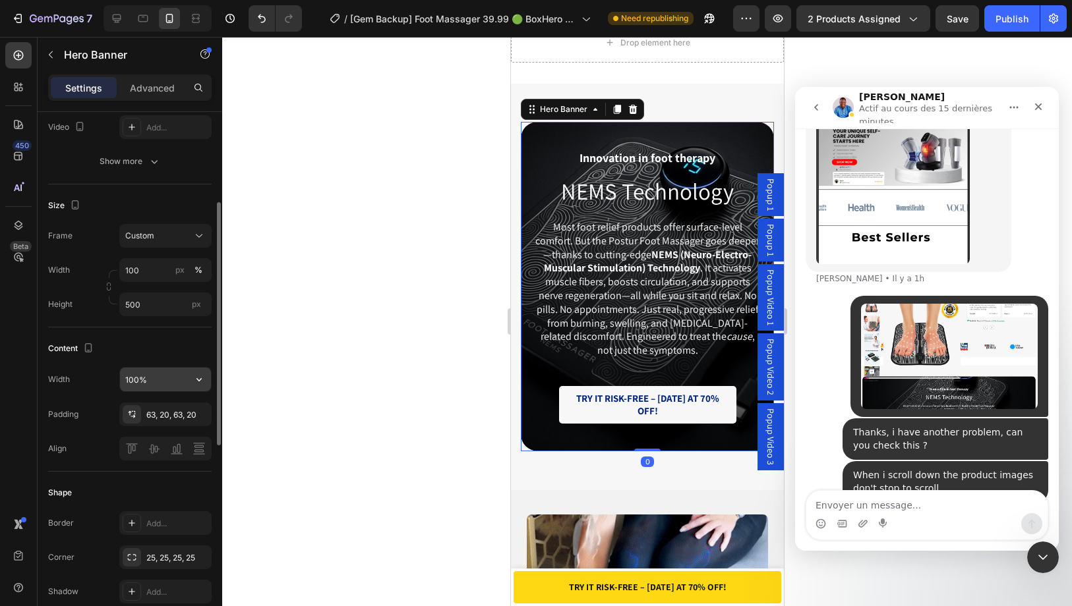
scroll to position [330, 0]
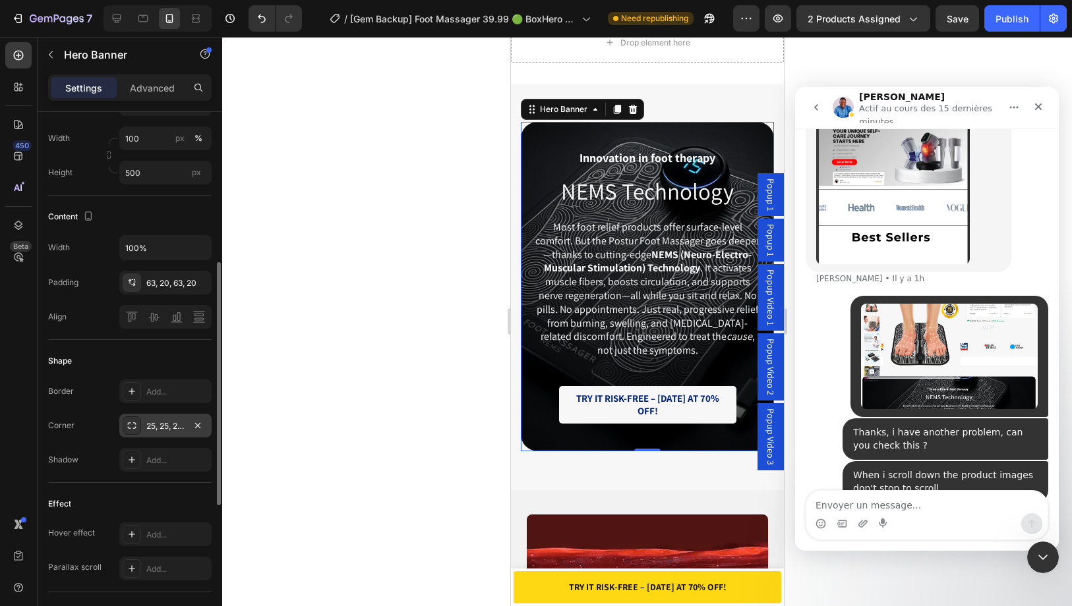
click at [153, 422] on div "25, 25, 25, 25" at bounding box center [165, 426] width 38 height 12
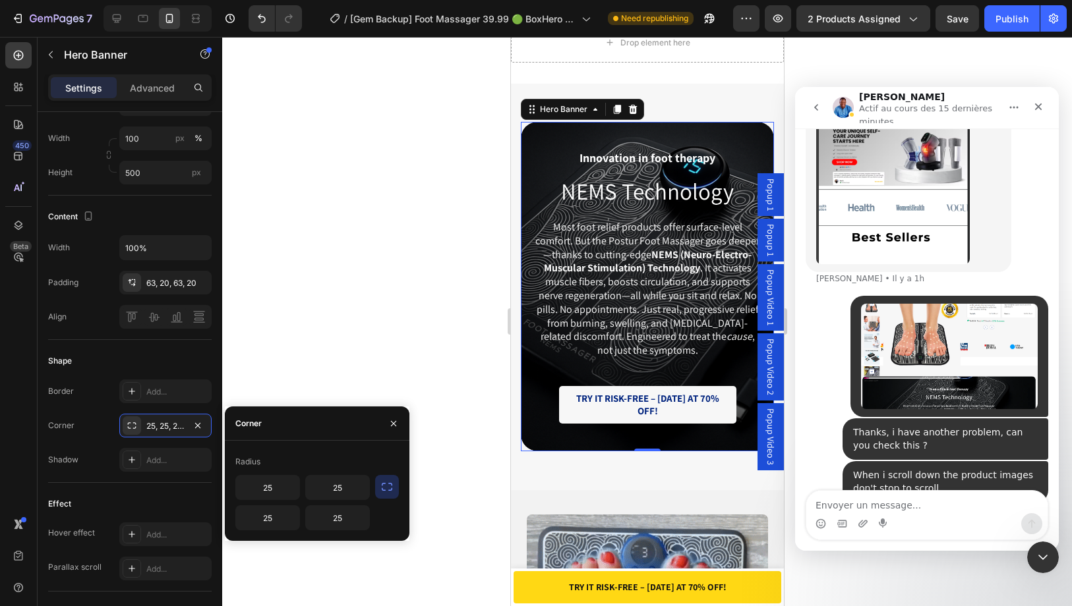
click at [284, 357] on div at bounding box center [646, 321] width 849 height 569
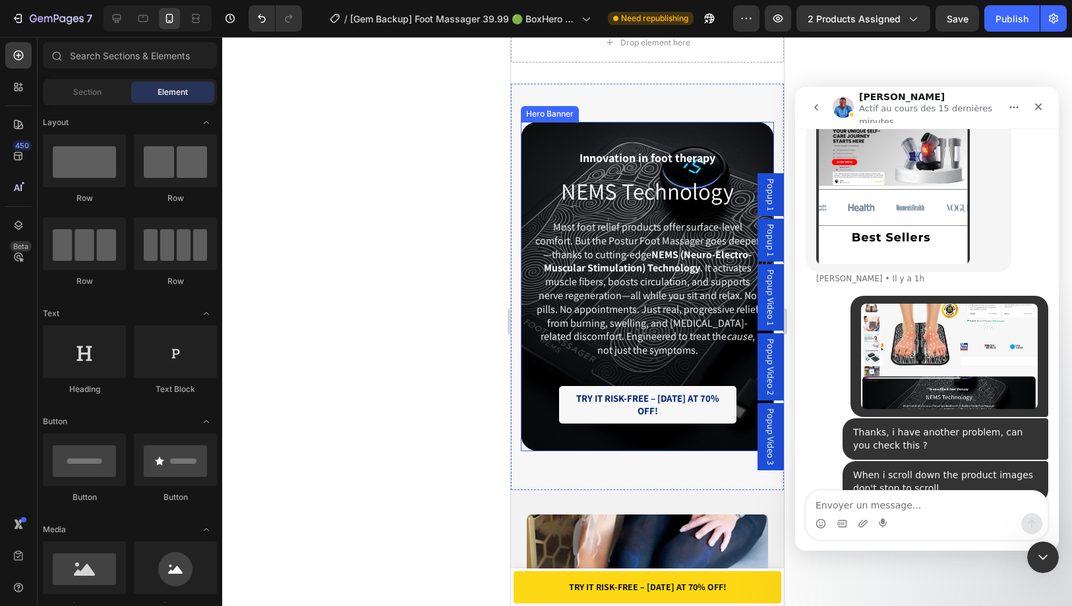
click at [649, 129] on div "Innovation in foot therapy Text Block NEMS Technology Heading Most foot relief …" at bounding box center [646, 286] width 253 height 358
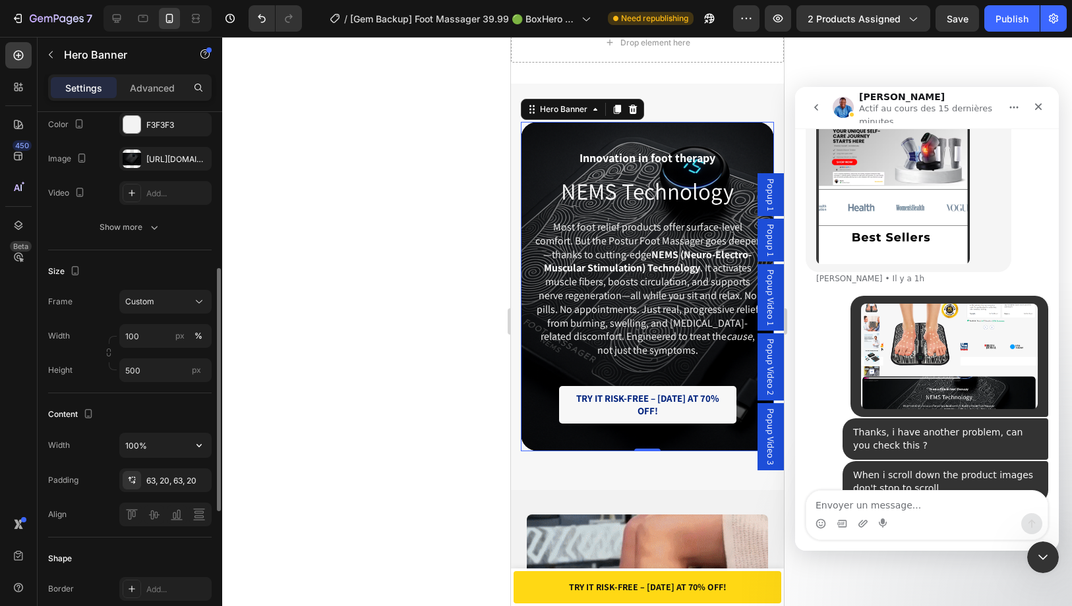
scroll to position [198, 0]
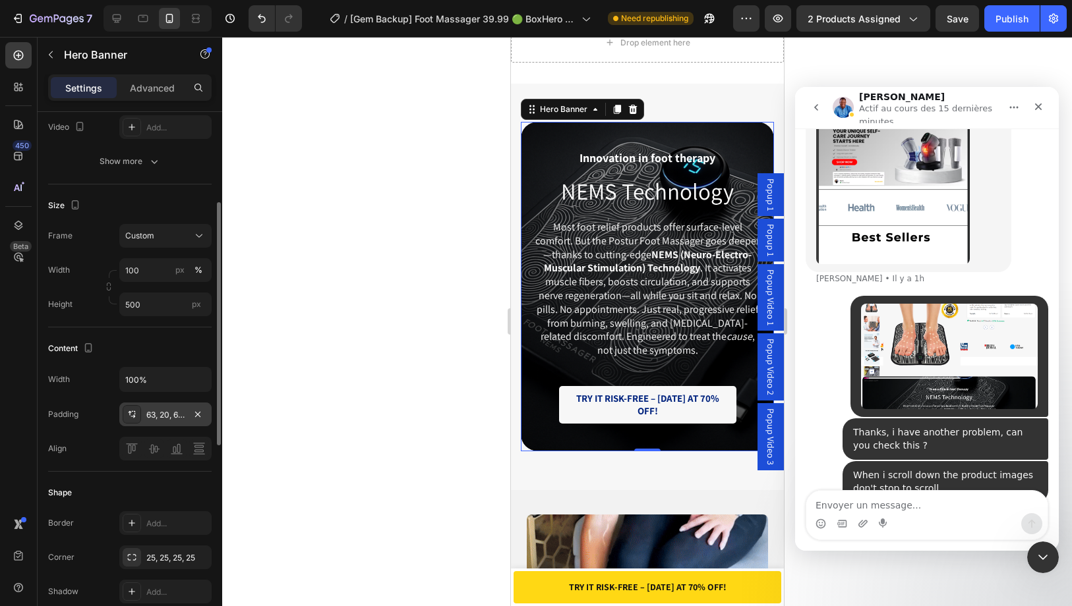
click at [166, 411] on div "63, 20, 63, 20" at bounding box center [165, 415] width 38 height 12
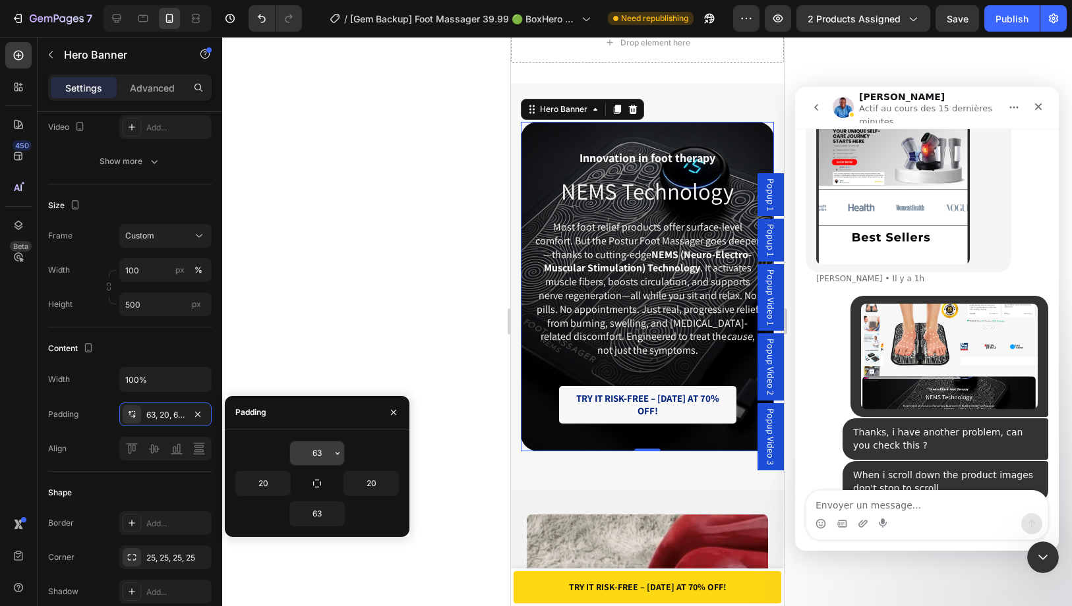
click at [320, 453] on input "63" at bounding box center [317, 454] width 54 height 24
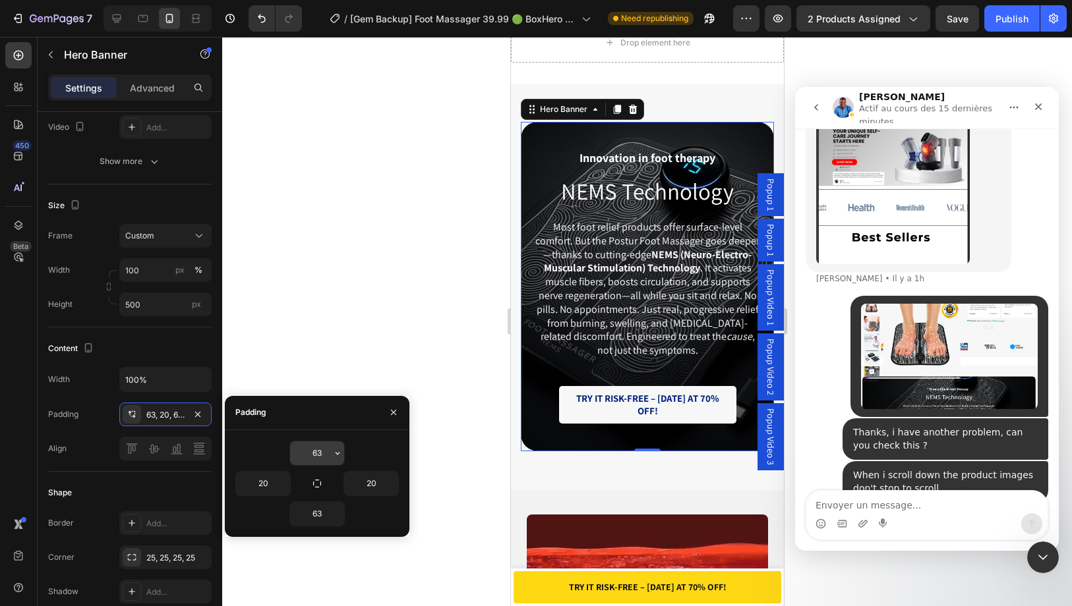
click at [320, 453] on input "63" at bounding box center [317, 454] width 54 height 24
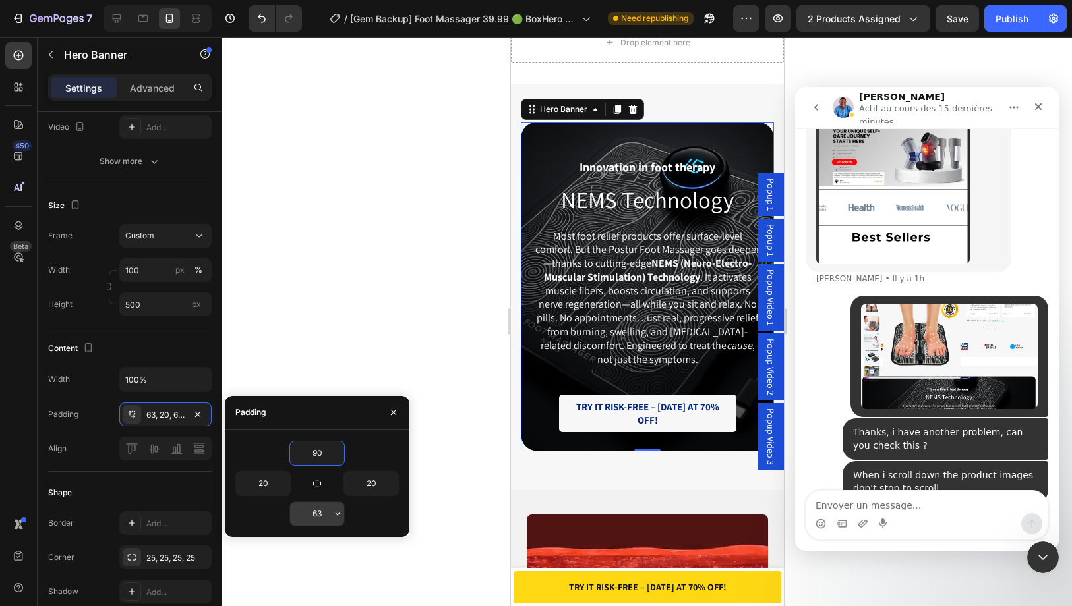
type input "90"
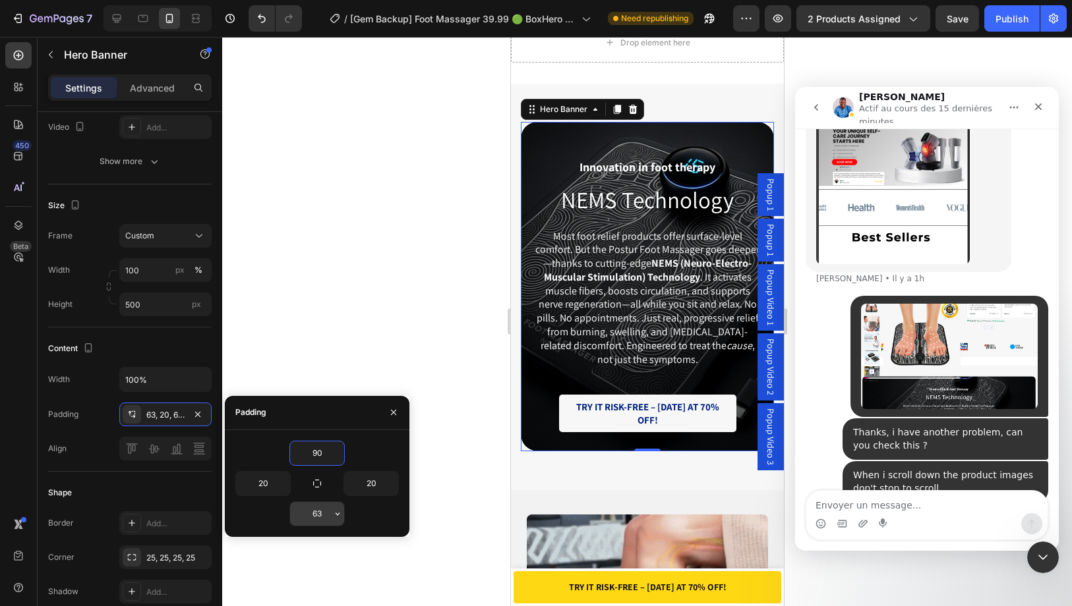
click at [320, 513] on input "63" at bounding box center [317, 514] width 54 height 24
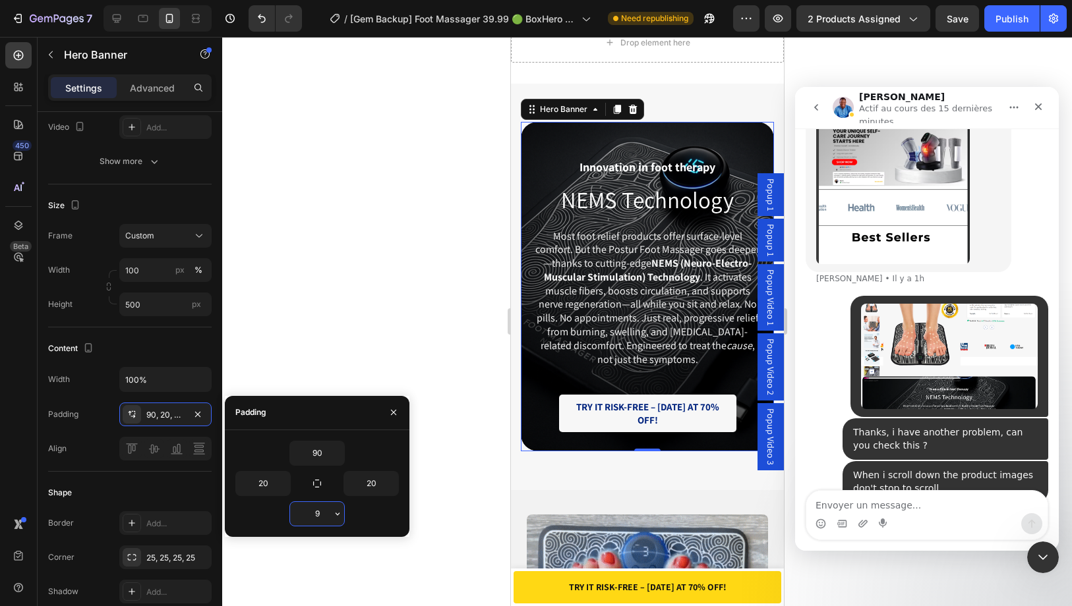
type input "90"
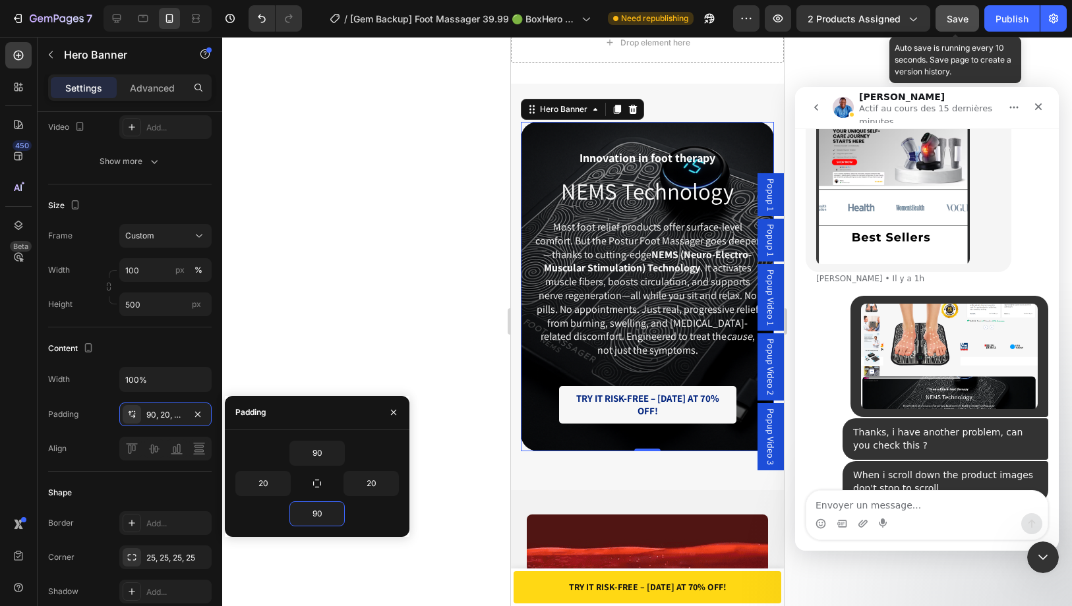
click at [946, 15] on button "Save" at bounding box center [956, 18] width 43 height 26
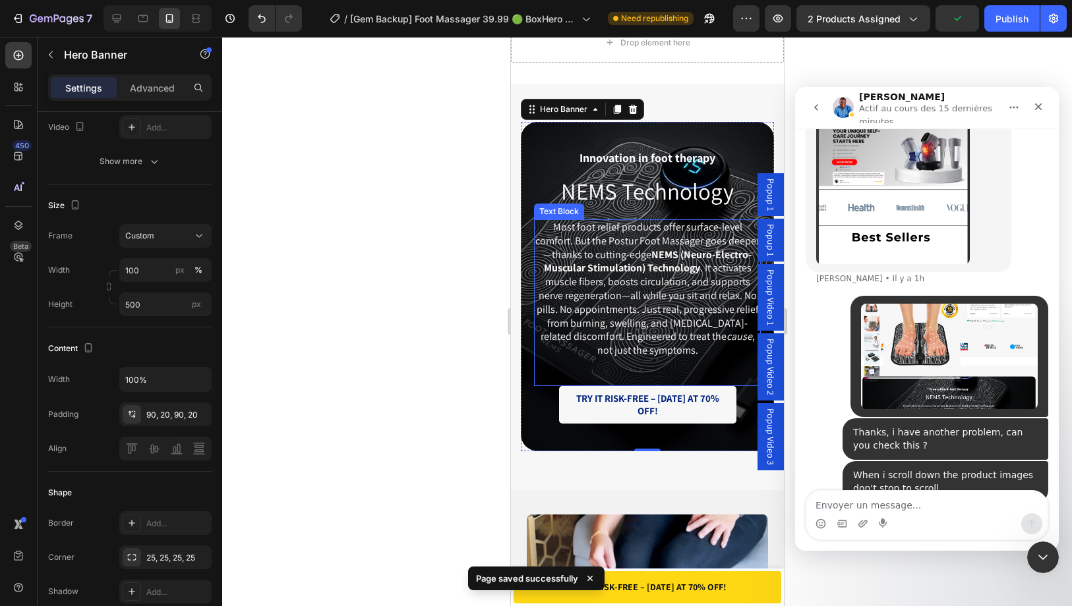
click at [454, 205] on div at bounding box center [646, 321] width 849 height 569
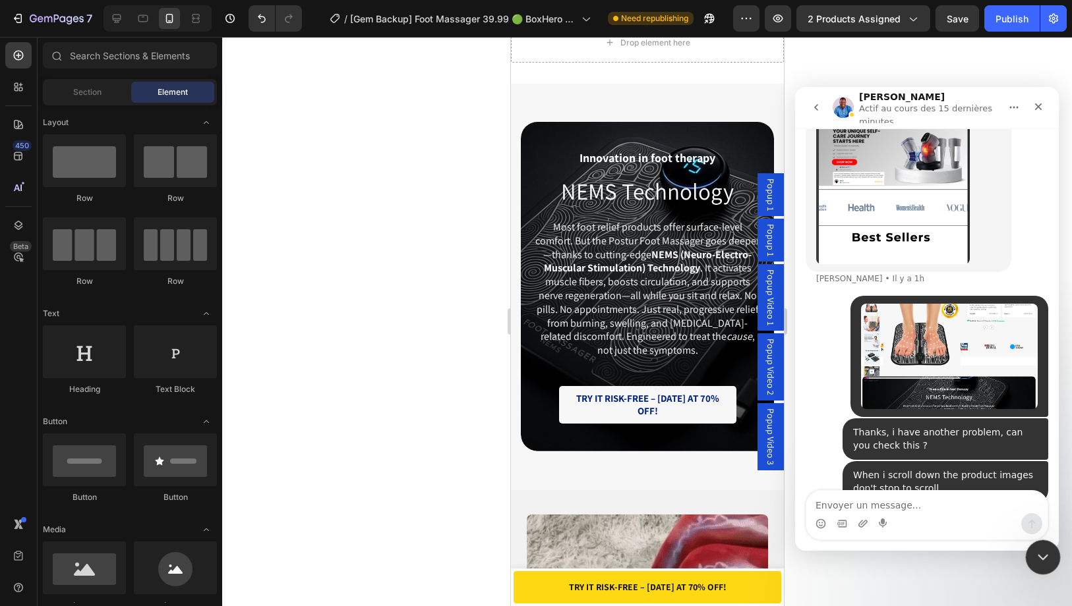
click at [1037, 560] on icon "Fermer le Messenger Intercom" at bounding box center [1041, 556] width 16 height 16
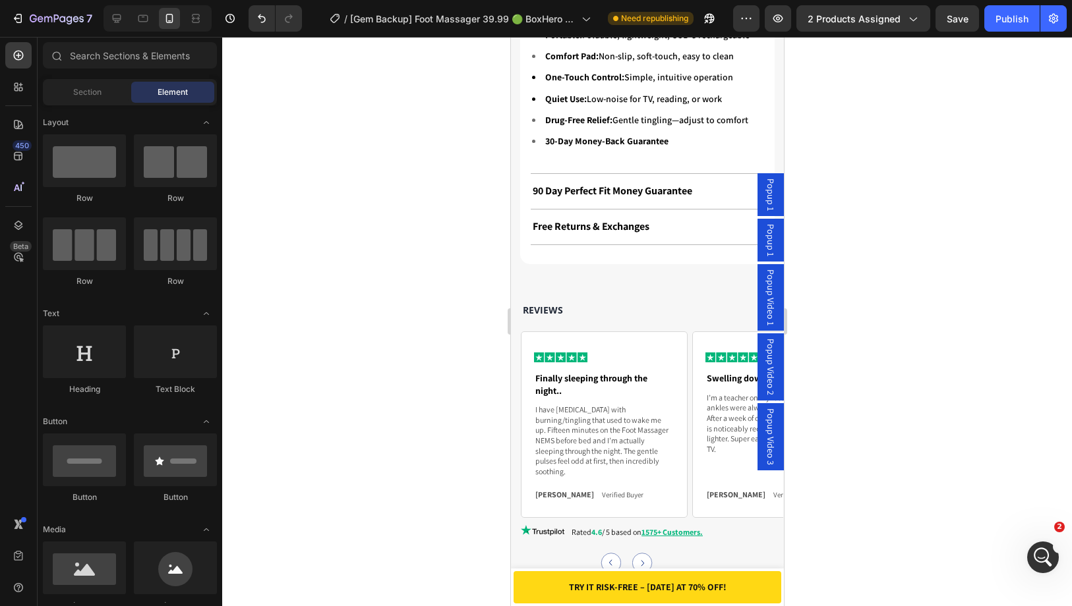
scroll to position [1423, 0]
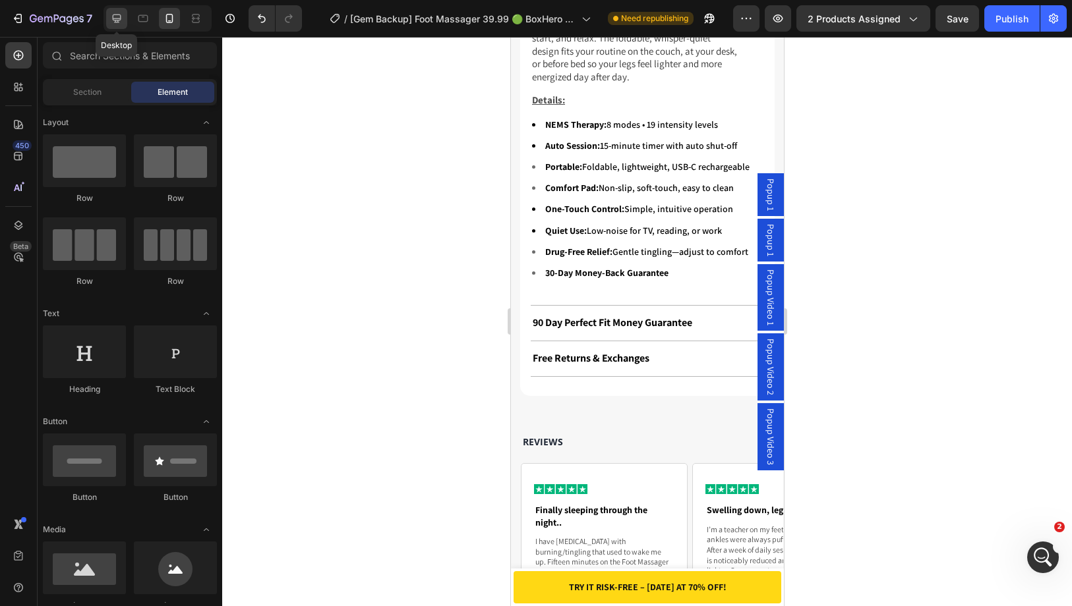
click at [121, 19] on icon at bounding box center [117, 18] width 9 height 9
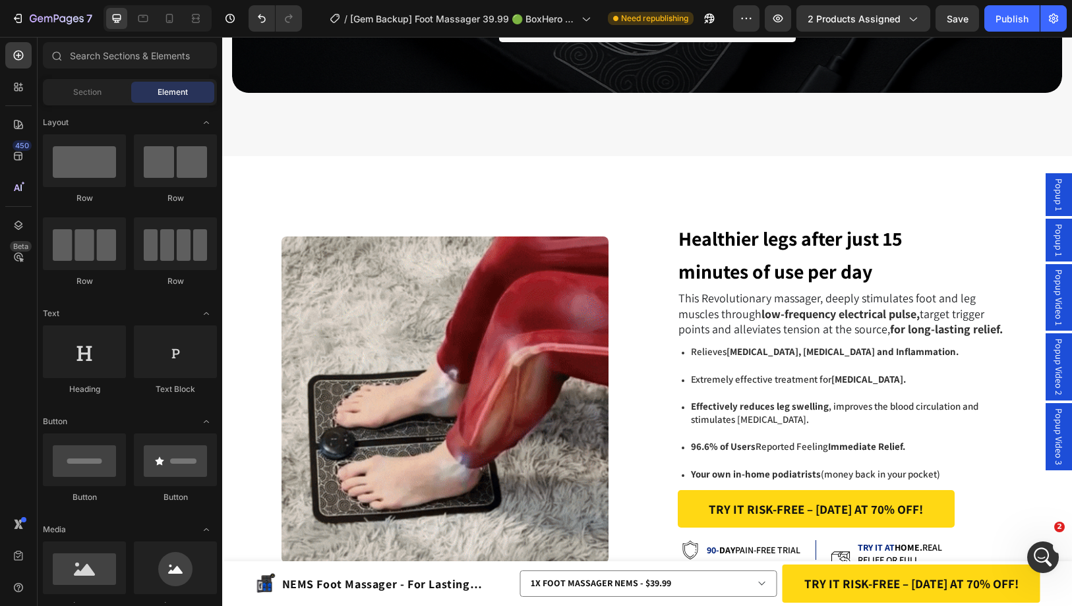
scroll to position [2811, 0]
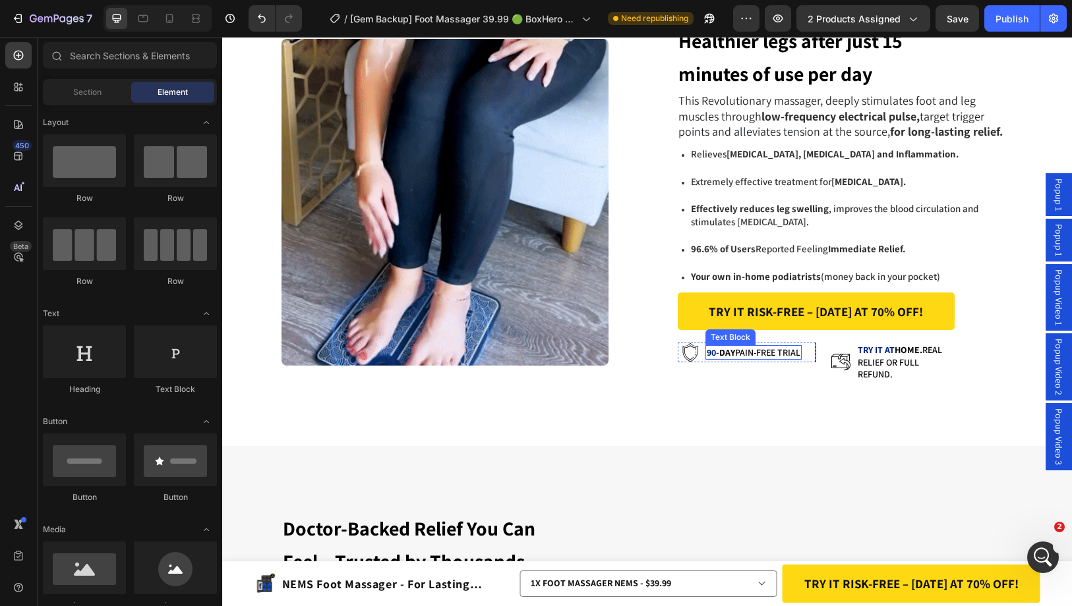
click at [719, 347] on strong "DAY" at bounding box center [727, 353] width 16 height 12
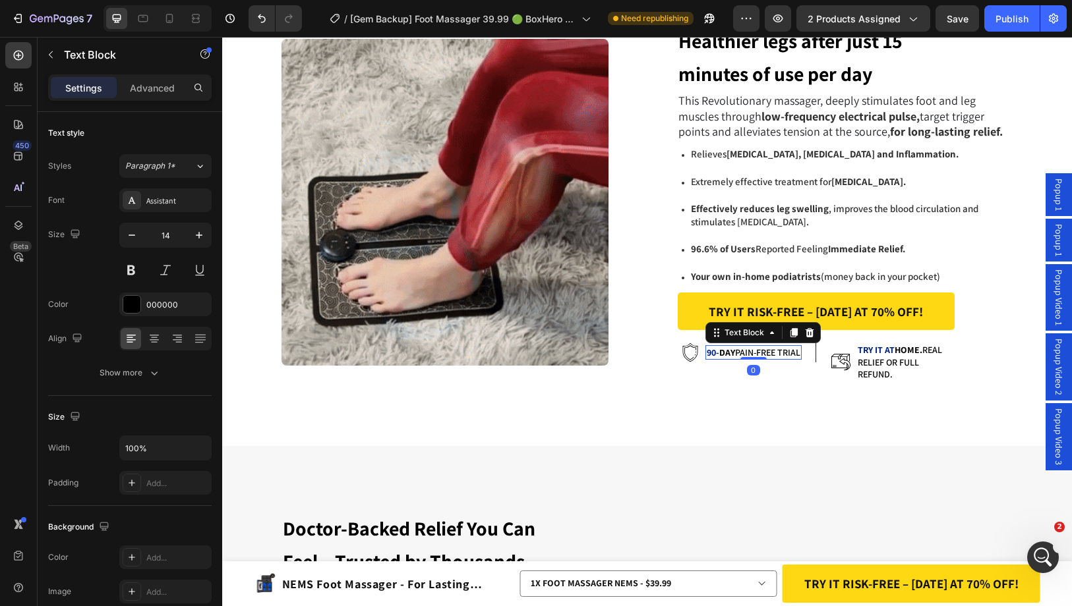
click at [719, 347] on strong "DAY" at bounding box center [727, 353] width 16 height 12
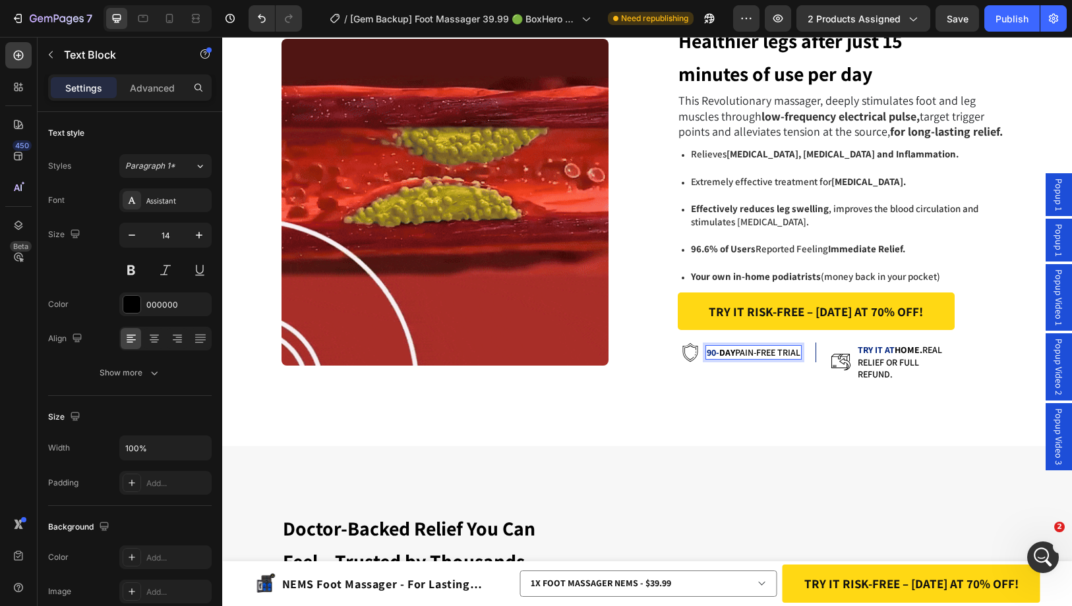
click at [706, 349] on strong "90-" at bounding box center [712, 353] width 13 height 12
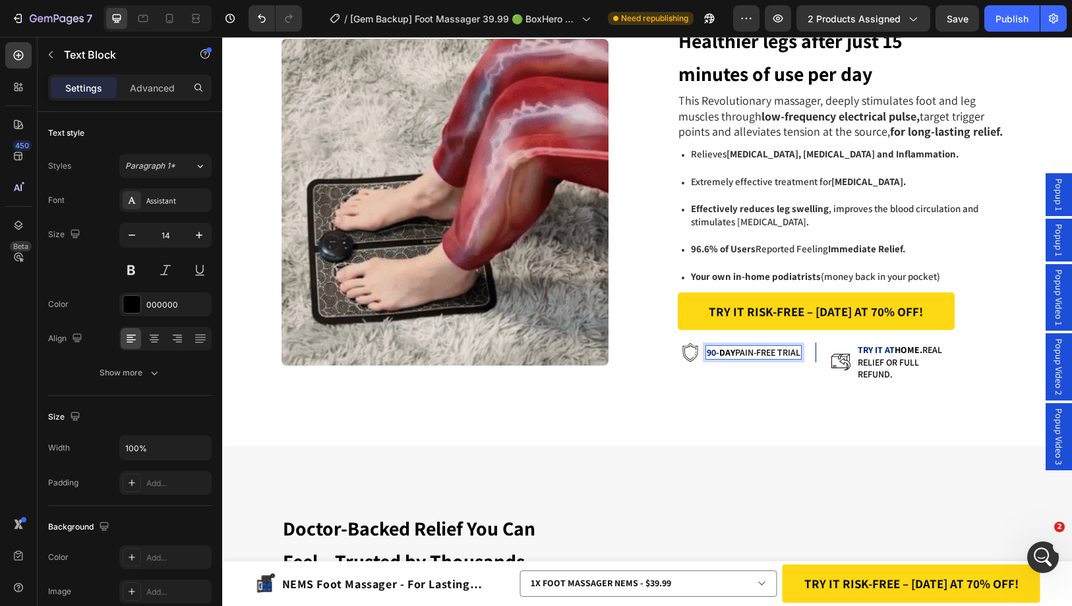
click at [706, 349] on strong "90-" at bounding box center [712, 353] width 13 height 12
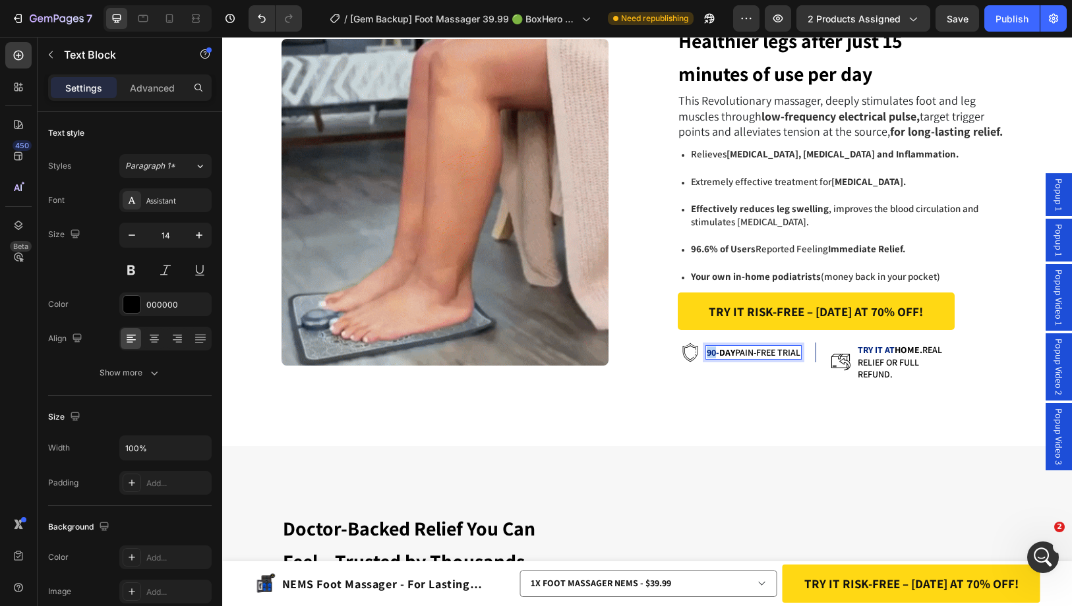
click at [706, 349] on strong "90-" at bounding box center [712, 353] width 13 height 12
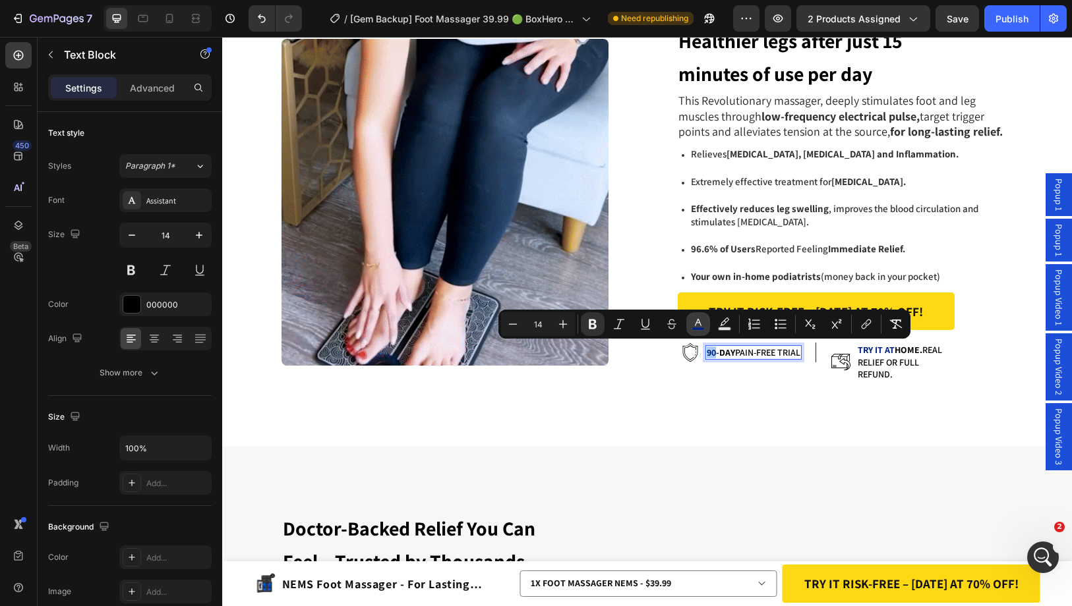
click at [703, 328] on rect "Editor contextual toolbar" at bounding box center [698, 329] width 13 height 3
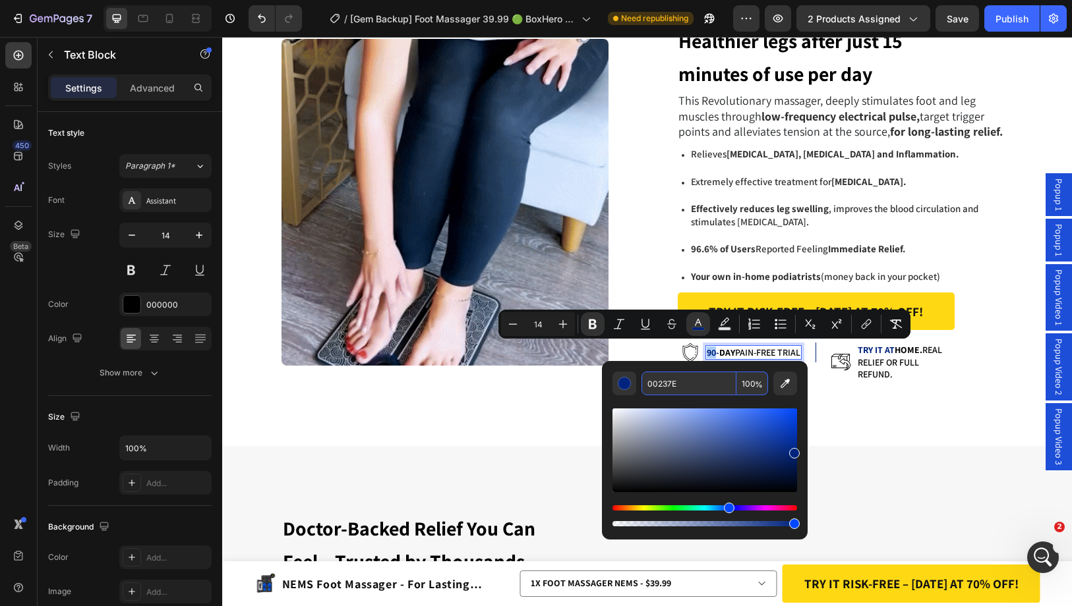
click at [658, 375] on input "00237E" at bounding box center [688, 384] width 95 height 24
click at [869, 368] on p "TRY IT AT home. Real relief or full refund." at bounding box center [905, 362] width 96 height 36
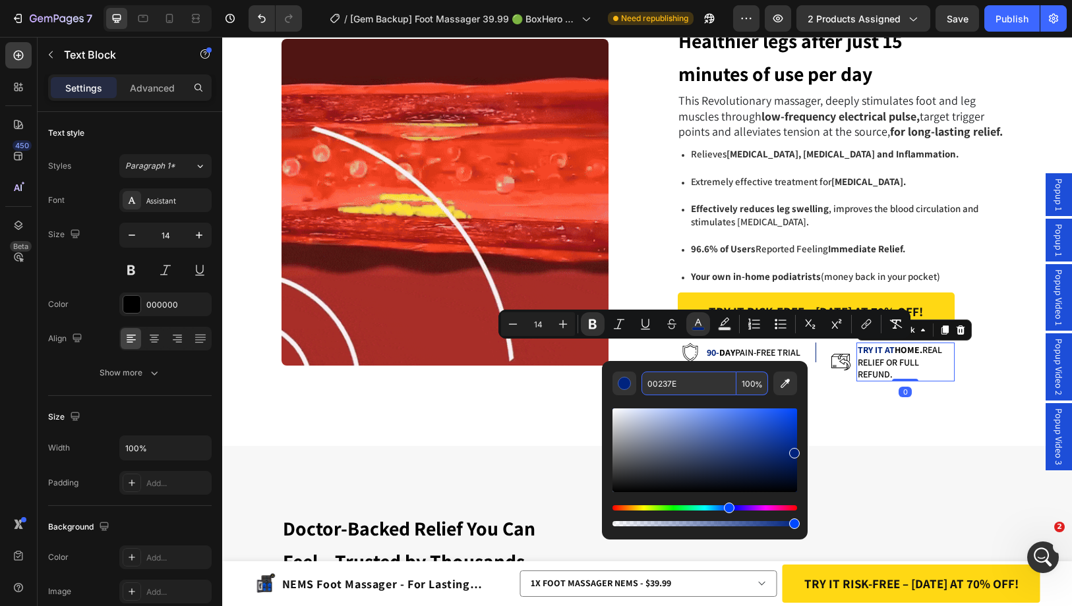
scroll to position [198, 0]
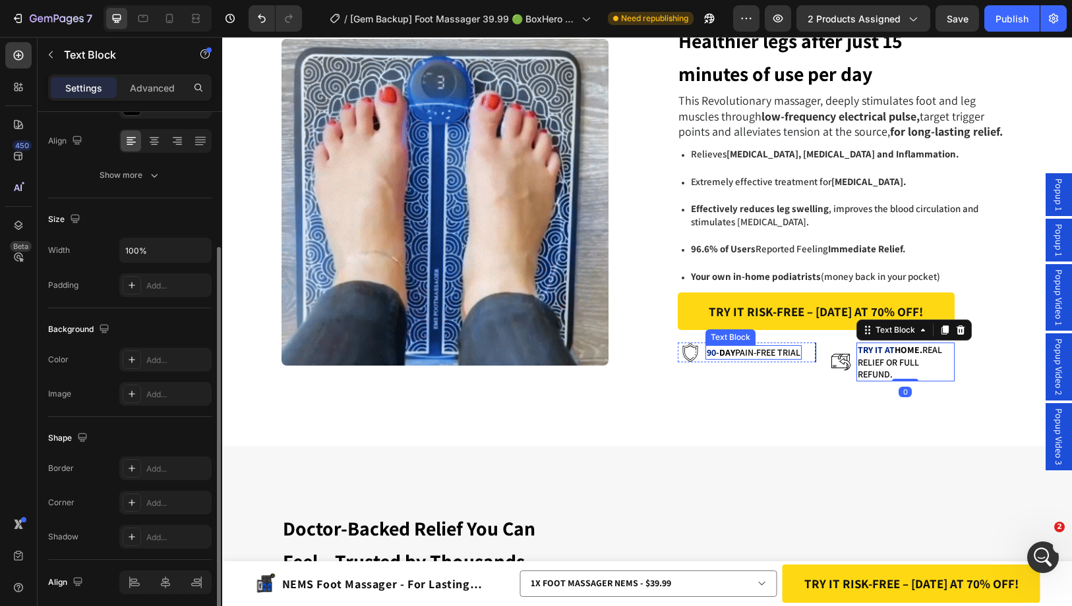
click at [726, 347] on strong "DAY" at bounding box center [727, 353] width 16 height 12
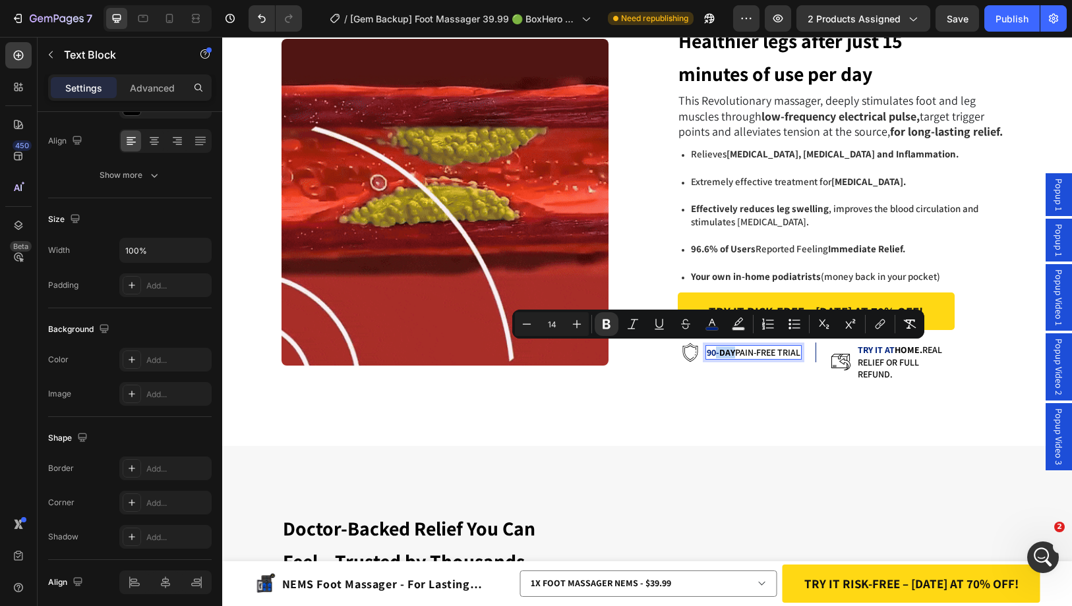
drag, startPoint x: 728, startPoint y: 350, endPoint x: 708, endPoint y: 351, distance: 19.2
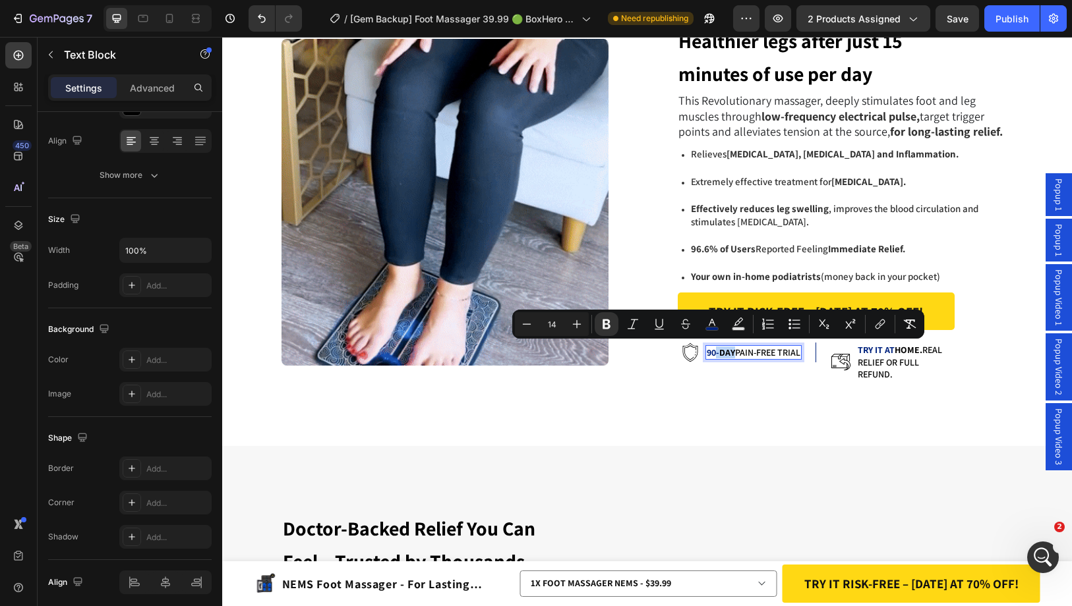
click at [708, 351] on p "90- DAY PAIN-FREE TRIAL" at bounding box center [753, 353] width 94 height 12
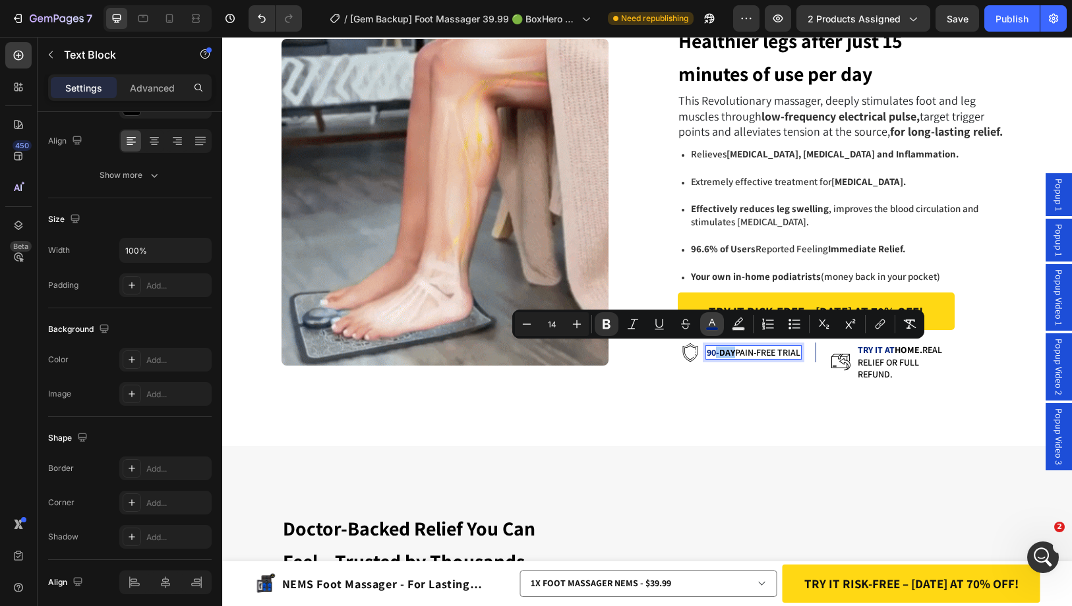
click at [712, 330] on rect "Editor contextual toolbar" at bounding box center [712, 329] width 13 height 3
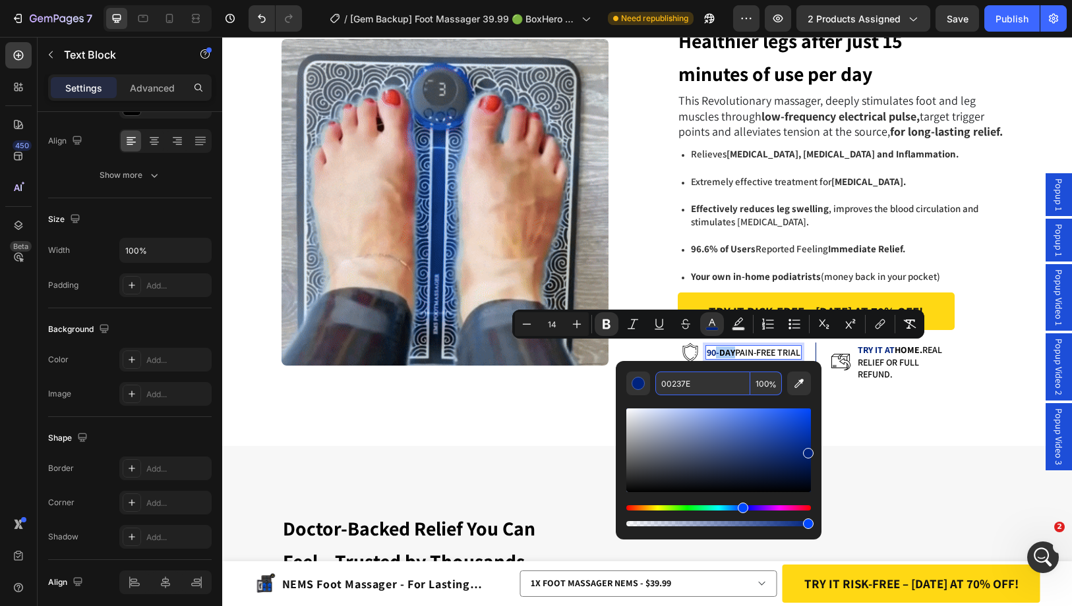
click at [705, 384] on input "00237E" at bounding box center [702, 384] width 95 height 24
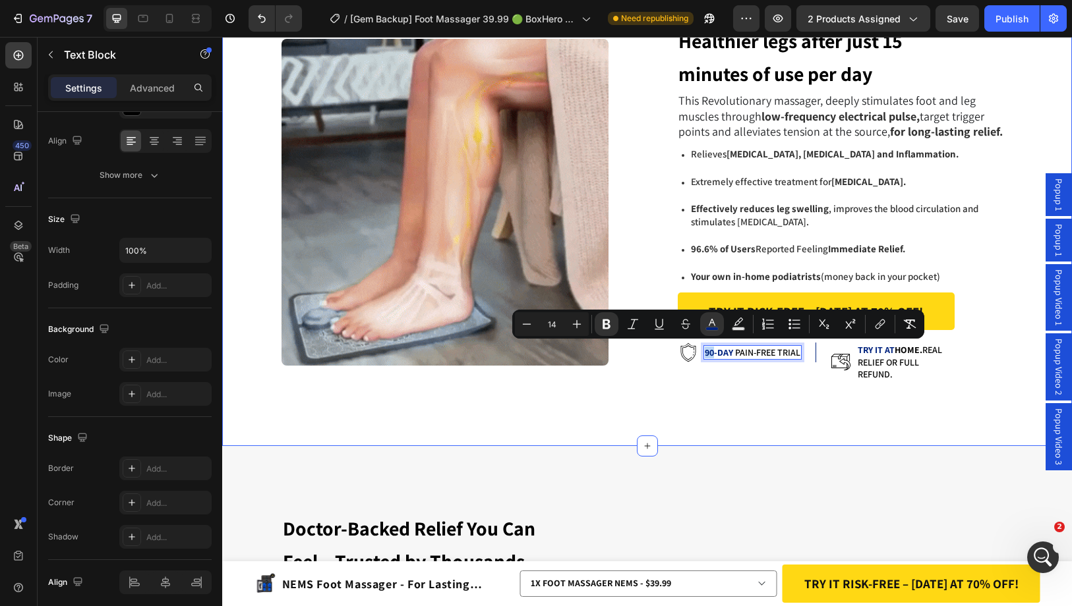
click at [771, 379] on div "Healthier legs after just 15 minutes of use per day Heading This Revolutionary …" at bounding box center [646, 202] width 849 height 488
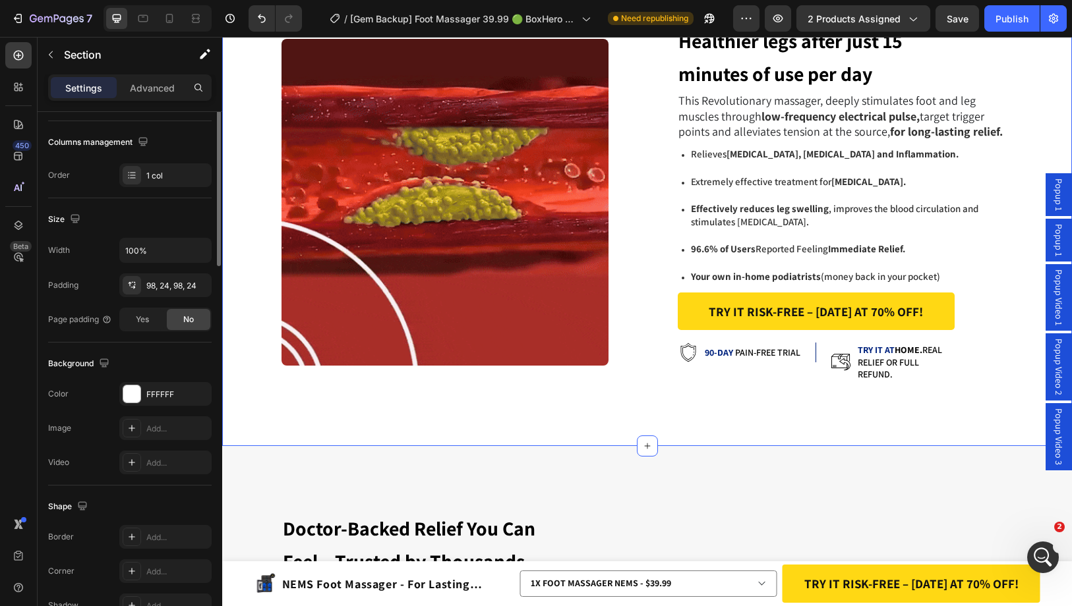
scroll to position [0, 0]
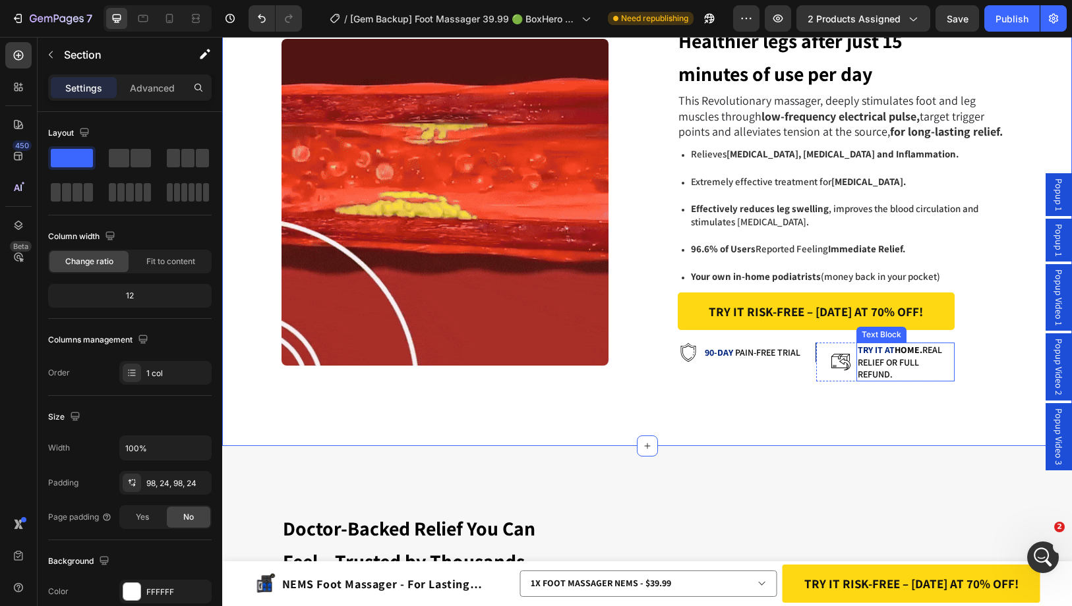
click at [917, 337] on div "Icon 90-DAY PAIN-FREE TRIAL Text Block Row Icon TRY IT AT home. Real relief or …" at bounding box center [815, 355] width 277 height 51
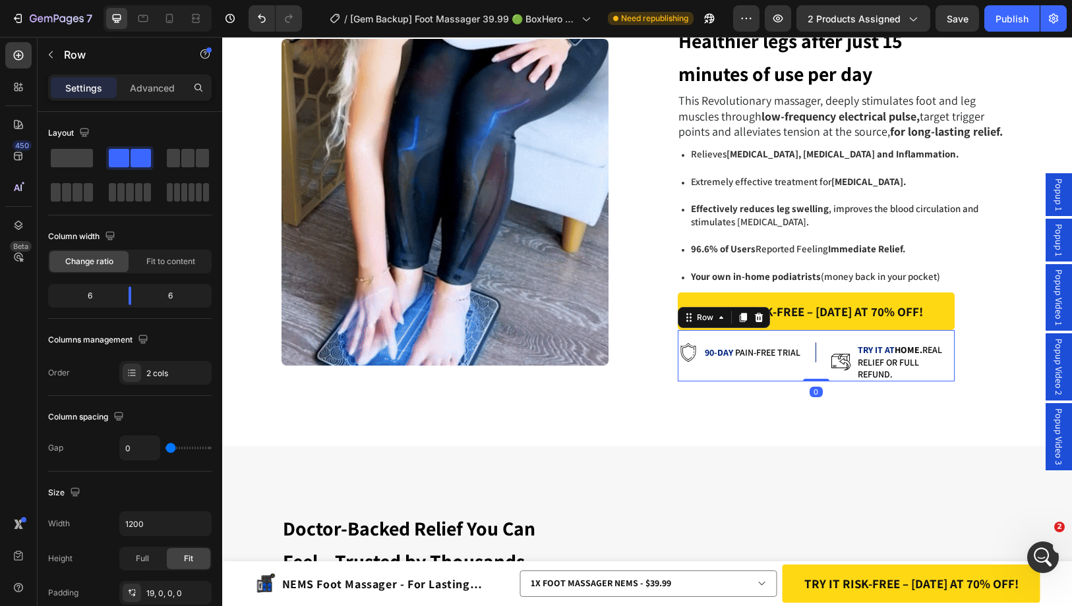
click at [911, 346] on strong "home." at bounding box center [908, 350] width 28 height 12
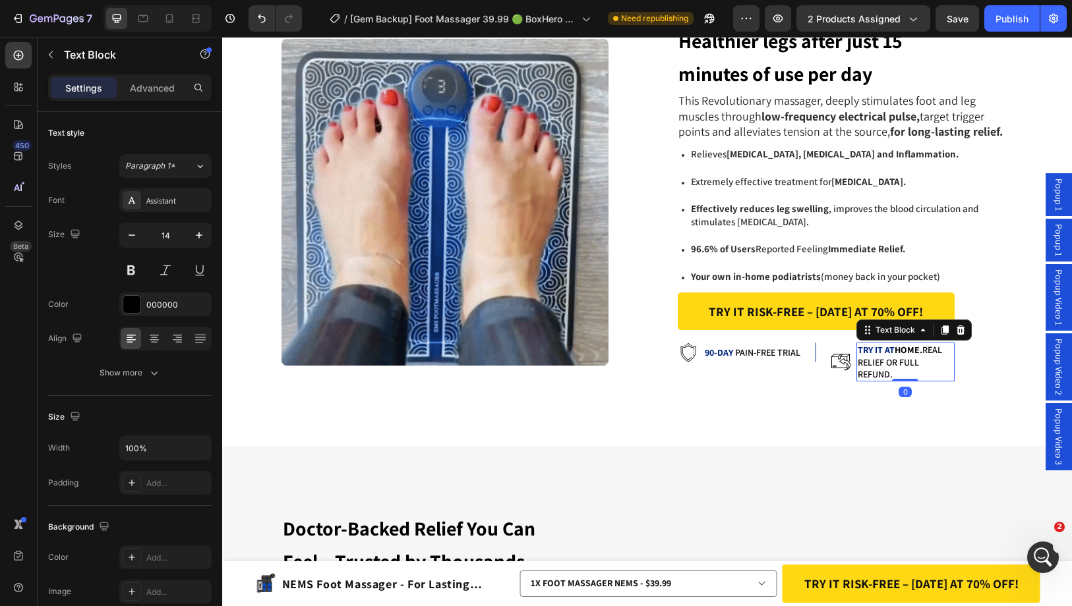
click at [911, 346] on strong "home." at bounding box center [908, 350] width 28 height 12
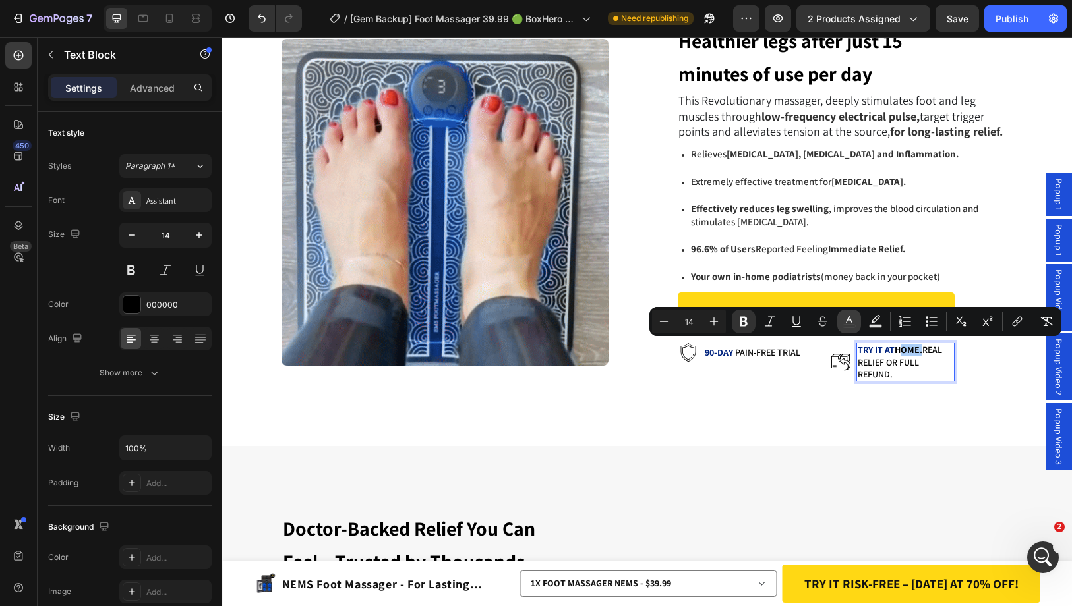
click at [855, 325] on rect "Editor contextual toolbar" at bounding box center [849, 326] width 13 height 3
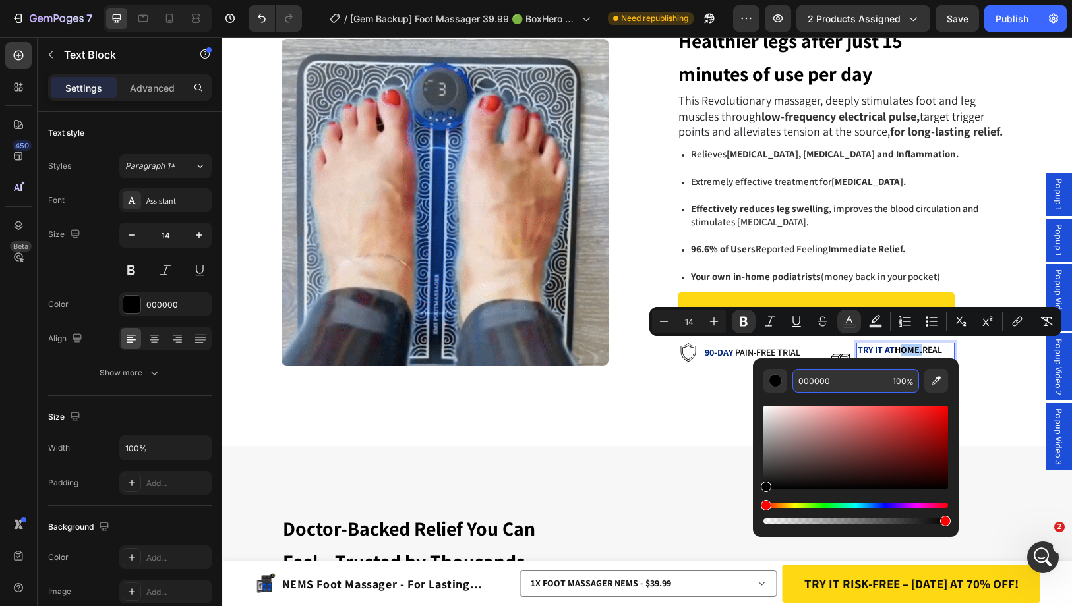
click at [835, 388] on input "000000" at bounding box center [839, 381] width 95 height 24
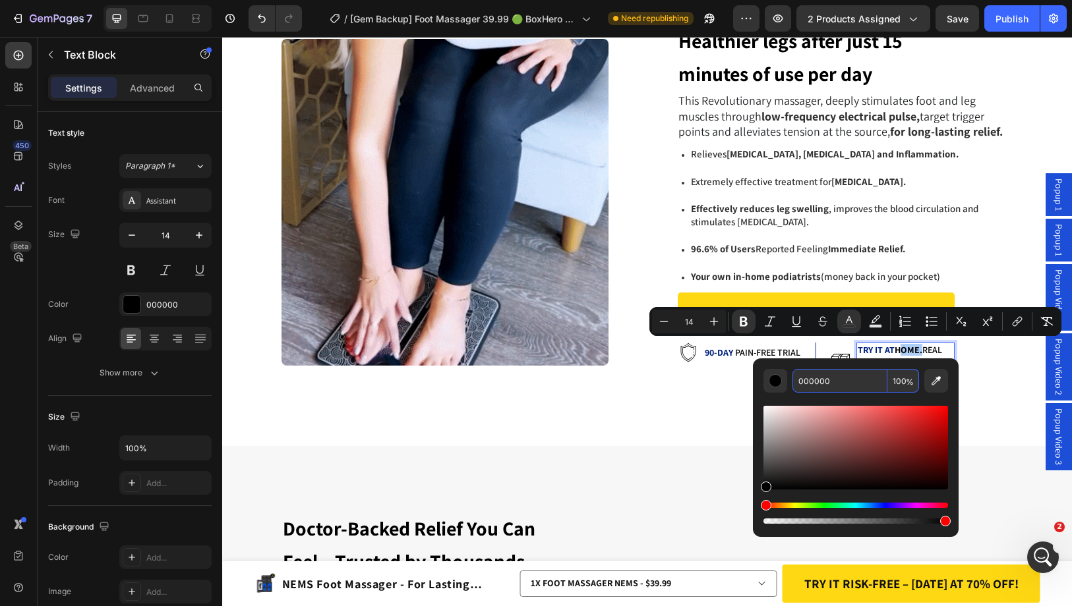
click at [835, 388] on input "000000" at bounding box center [839, 381] width 95 height 24
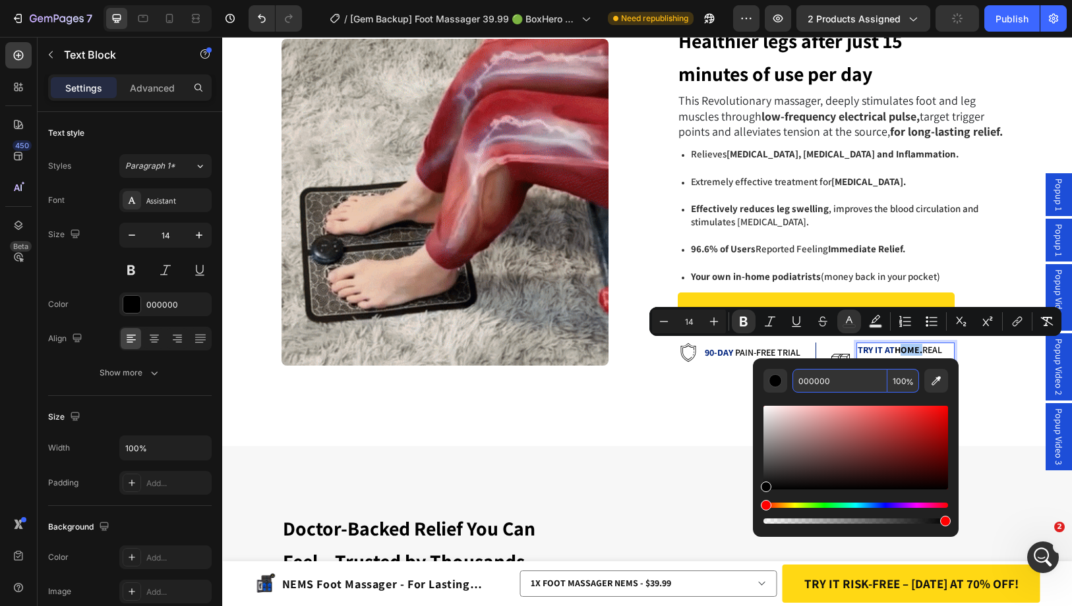
paste input "237E"
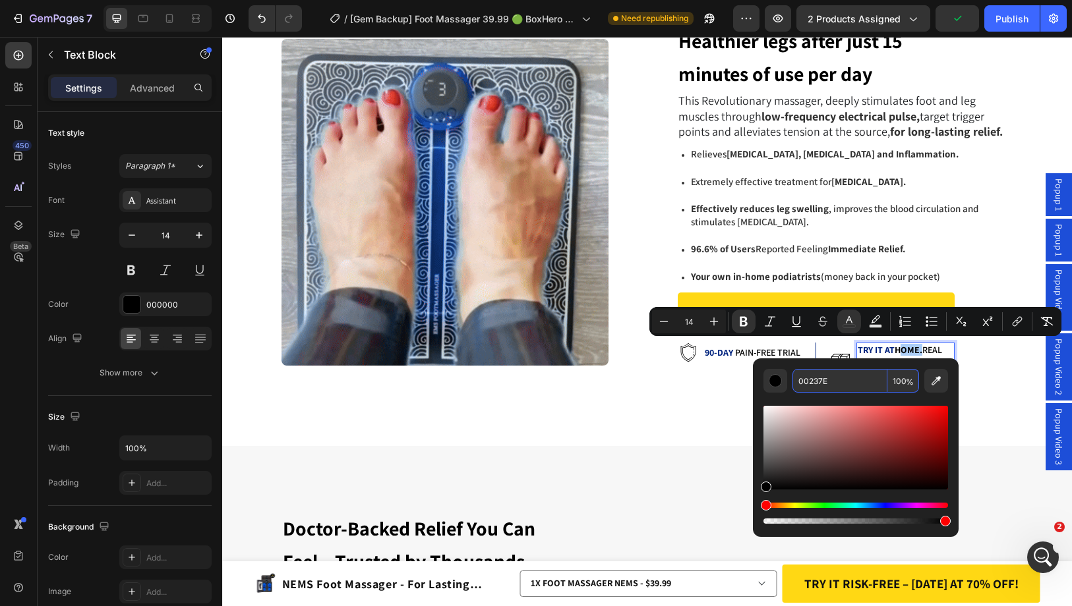
type input "00237E"
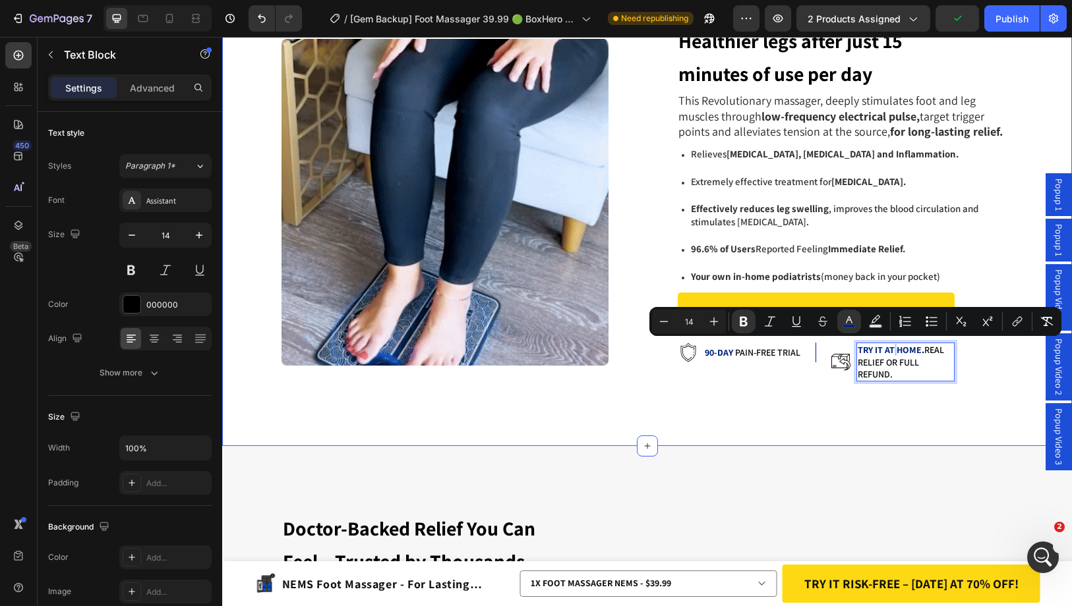
click at [850, 380] on div "Healthier legs after just 15 minutes of use per day Heading This Revolutionary …" at bounding box center [646, 202] width 849 height 488
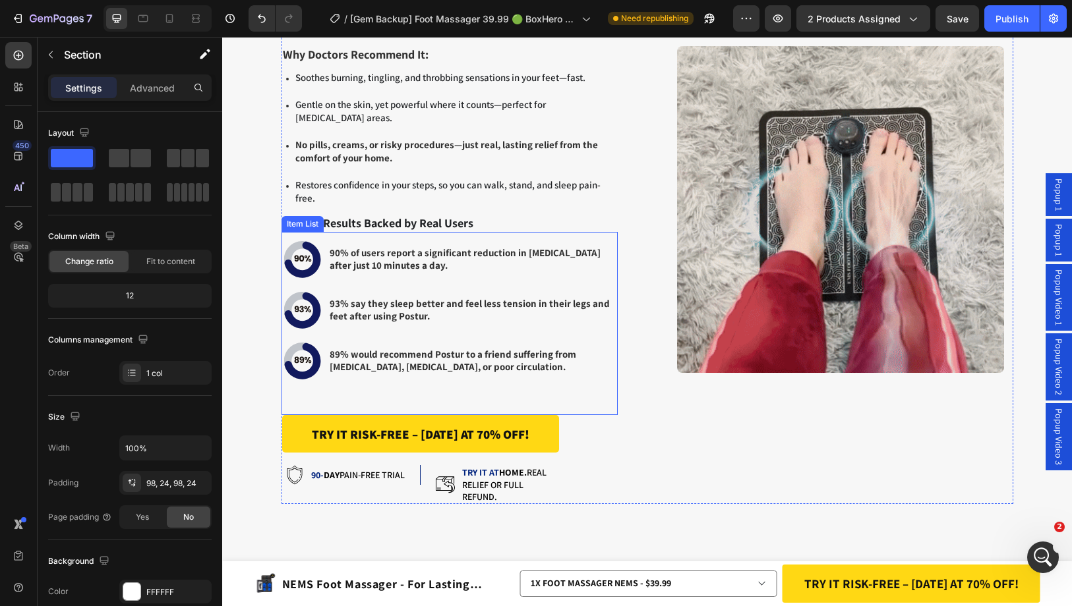
scroll to position [3536, 0]
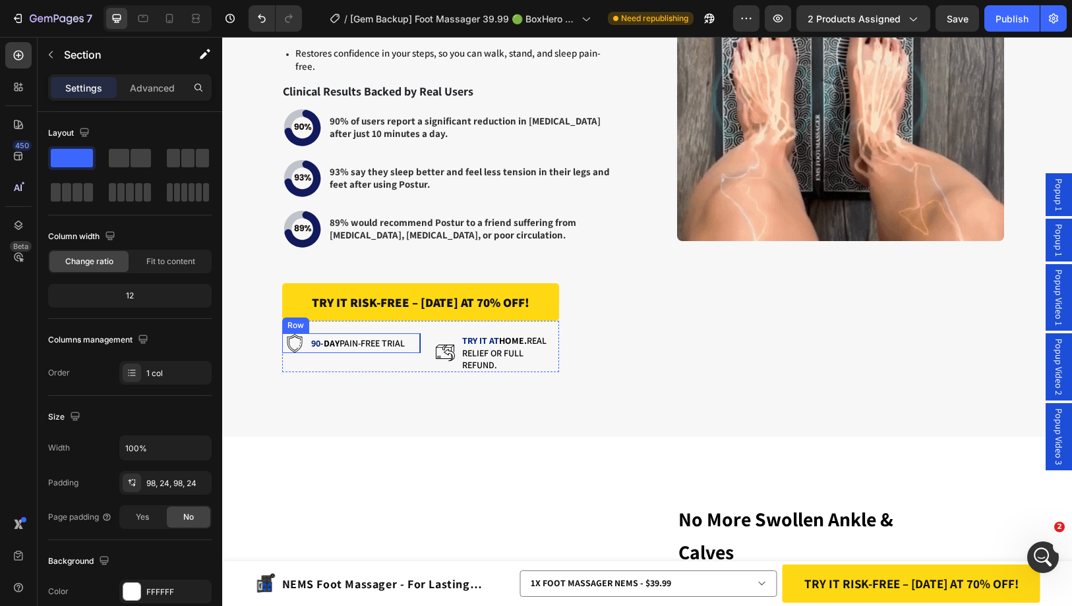
click at [324, 346] on strong "DAY" at bounding box center [332, 343] width 16 height 12
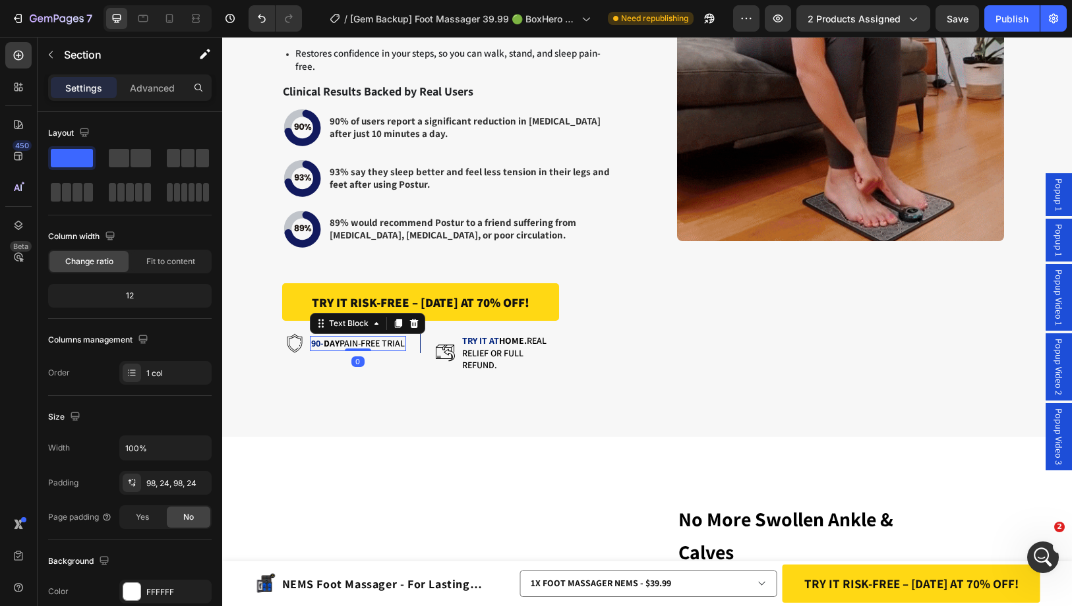
click at [324, 346] on strong "DAY" at bounding box center [332, 343] width 16 height 12
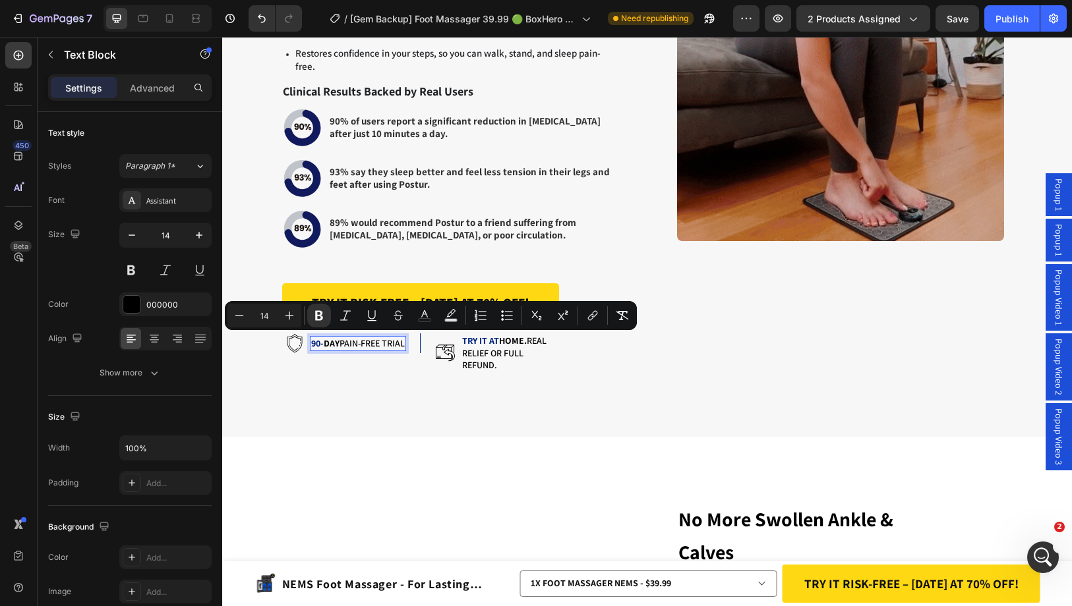
click at [329, 342] on strong "DAY" at bounding box center [332, 343] width 16 height 12
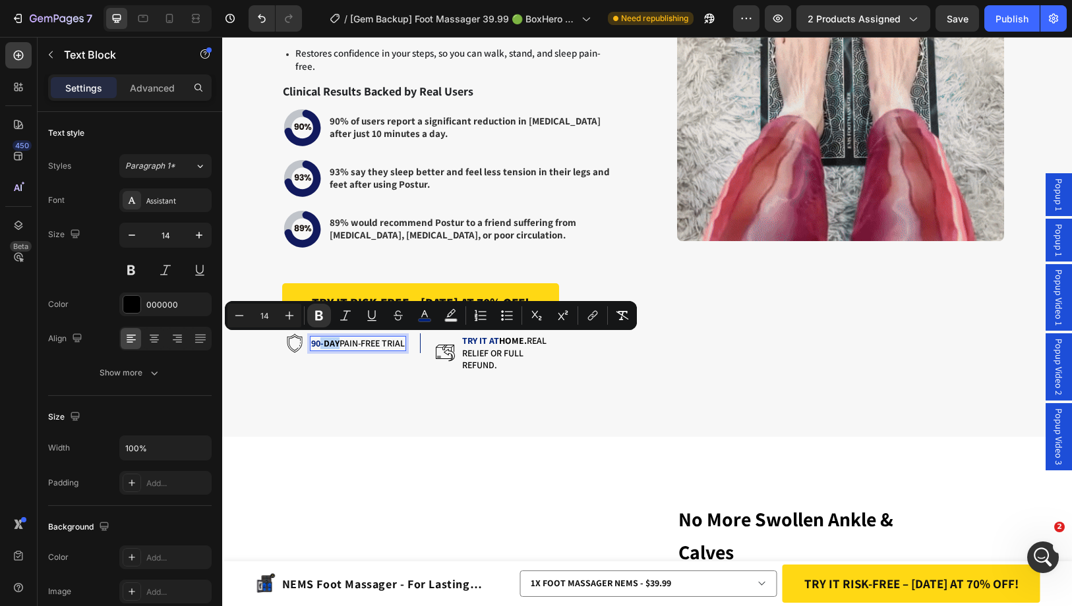
drag, startPoint x: 331, startPoint y: 343, endPoint x: 314, endPoint y: 342, distance: 16.5
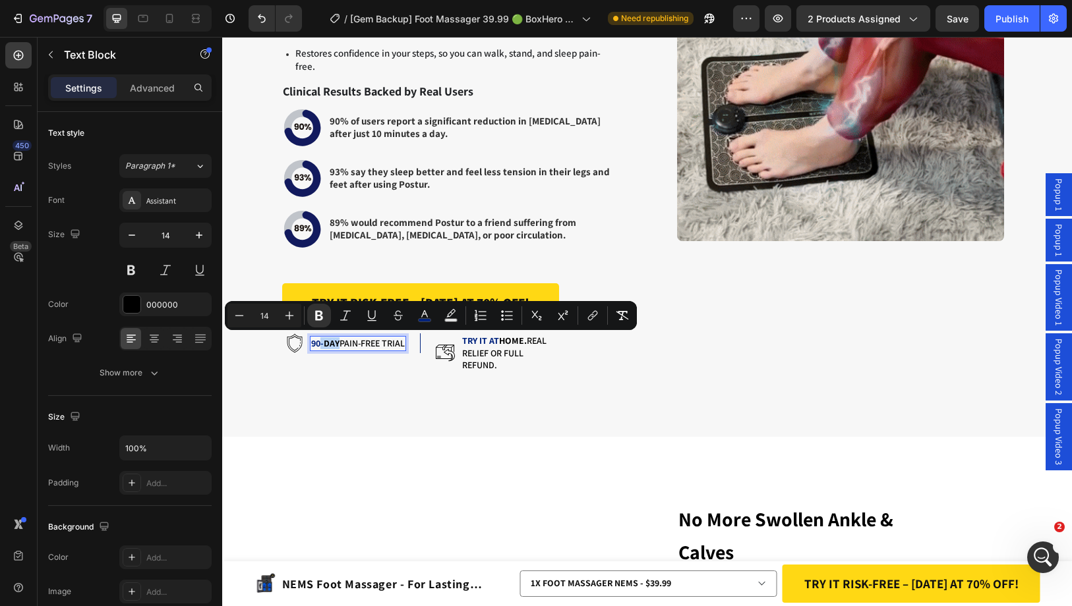
click at [314, 342] on p "90- DAY PAIN-FREE TRIAL" at bounding box center [358, 343] width 94 height 12
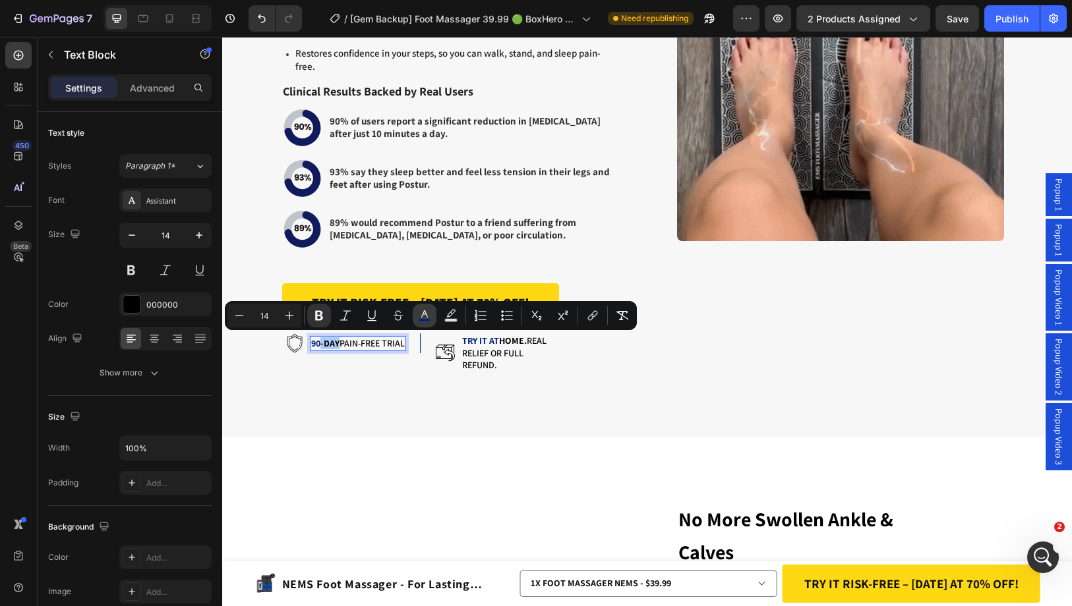
click at [426, 320] on rect "Editor contextual toolbar" at bounding box center [424, 320] width 13 height 3
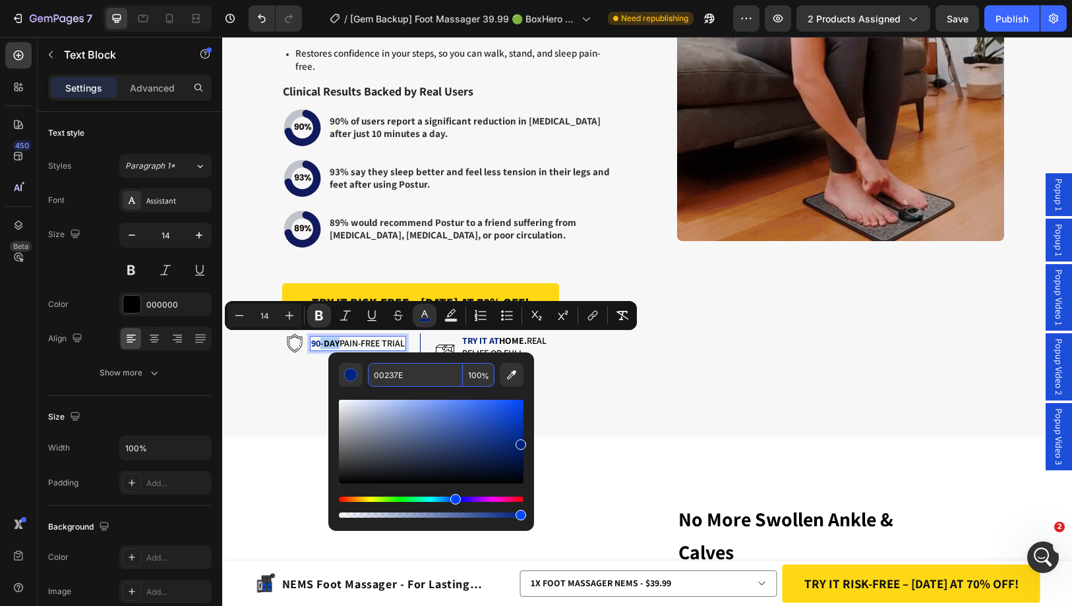
click at [439, 371] on input "00237E" at bounding box center [415, 375] width 95 height 24
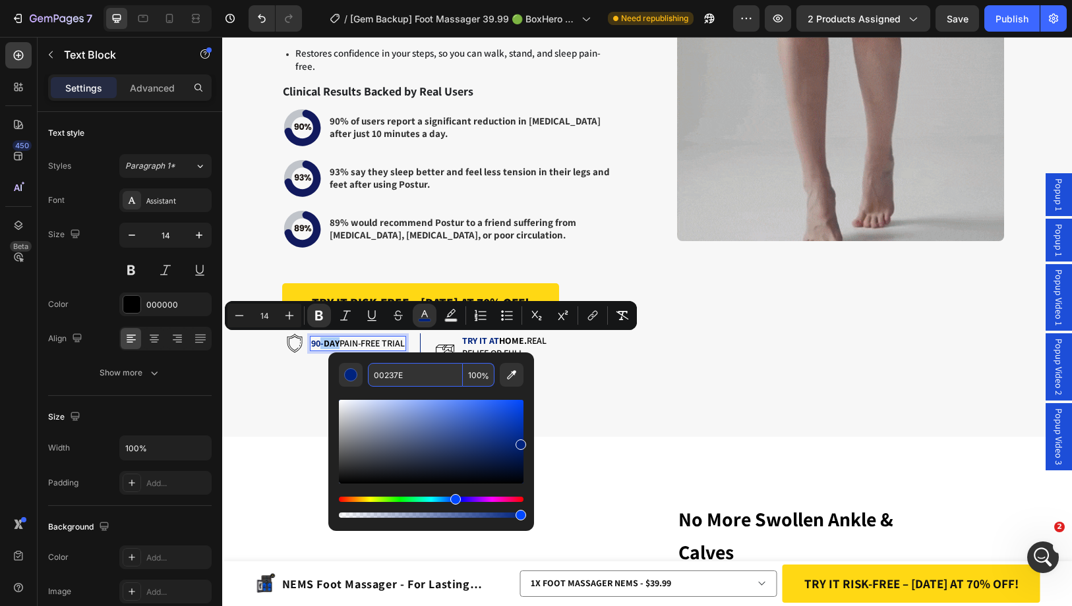
click at [439, 371] on input "00237E" at bounding box center [415, 375] width 95 height 24
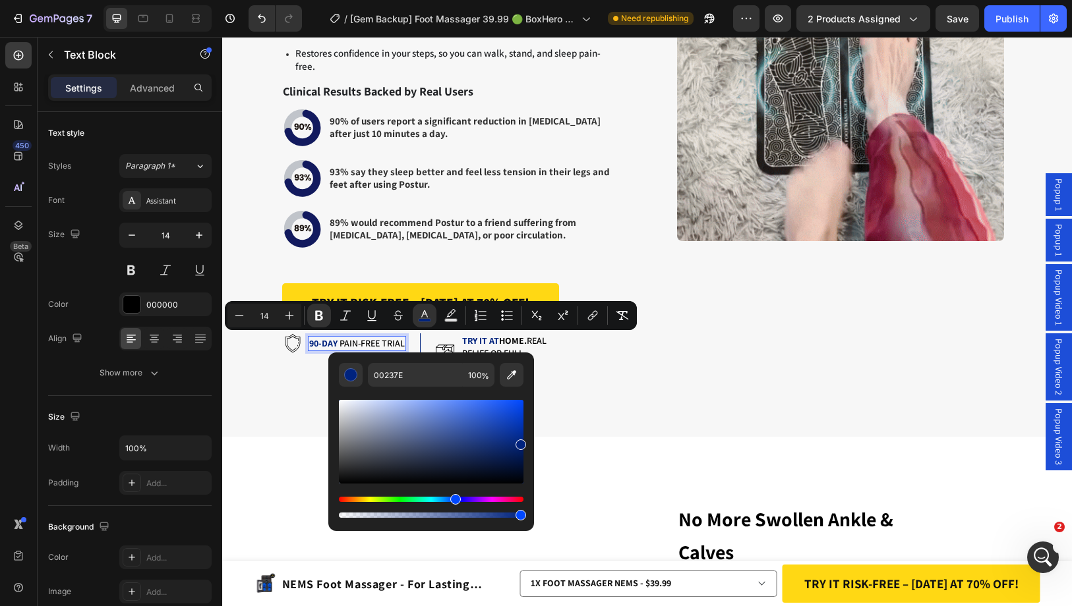
click at [486, 345] on p "TRY IT AT home. Real relief or full refund." at bounding box center [510, 353] width 96 height 36
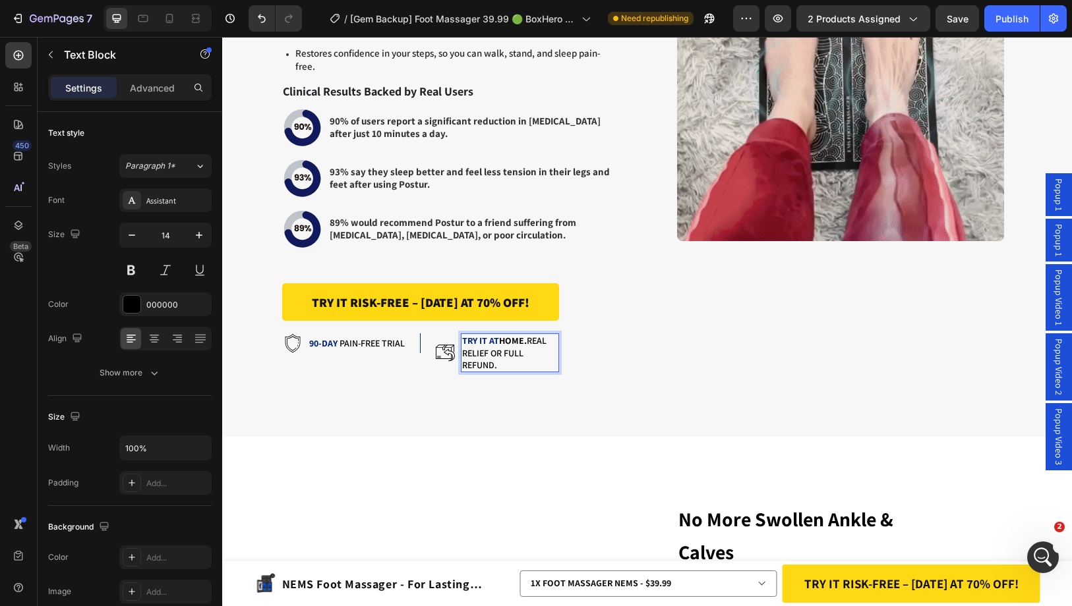
click at [509, 335] on strong "home." at bounding box center [513, 341] width 28 height 12
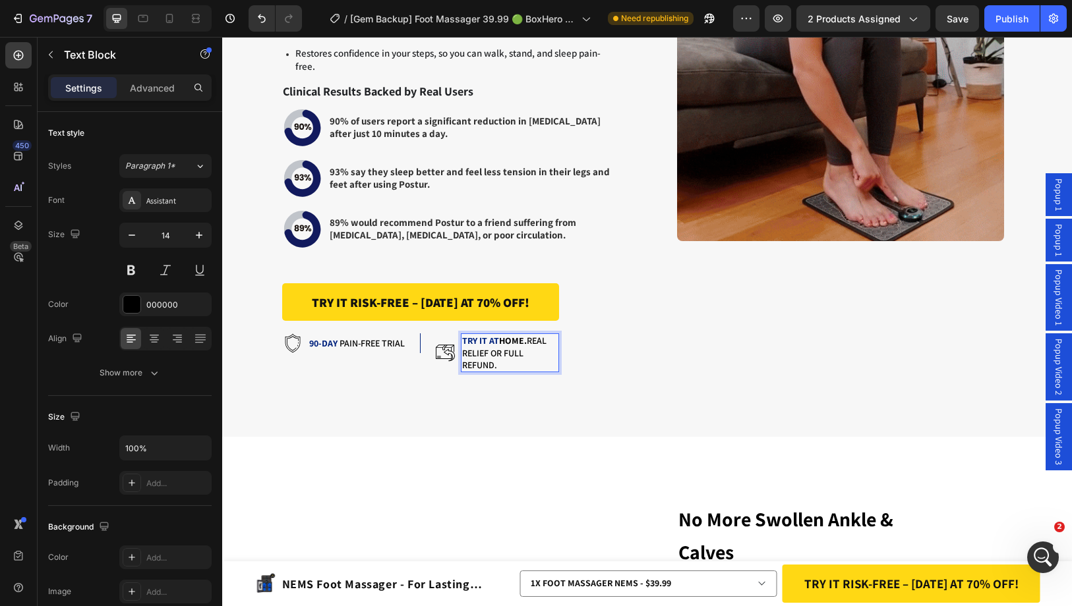
click at [507, 338] on strong "home." at bounding box center [513, 341] width 28 height 12
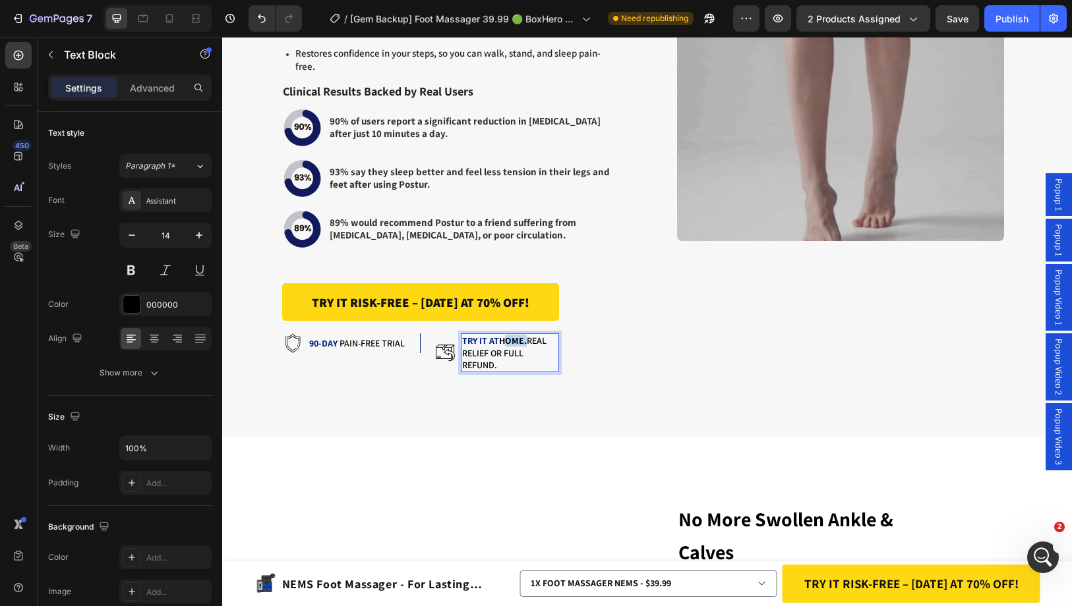
click at [507, 338] on strong "home." at bounding box center [513, 341] width 28 height 12
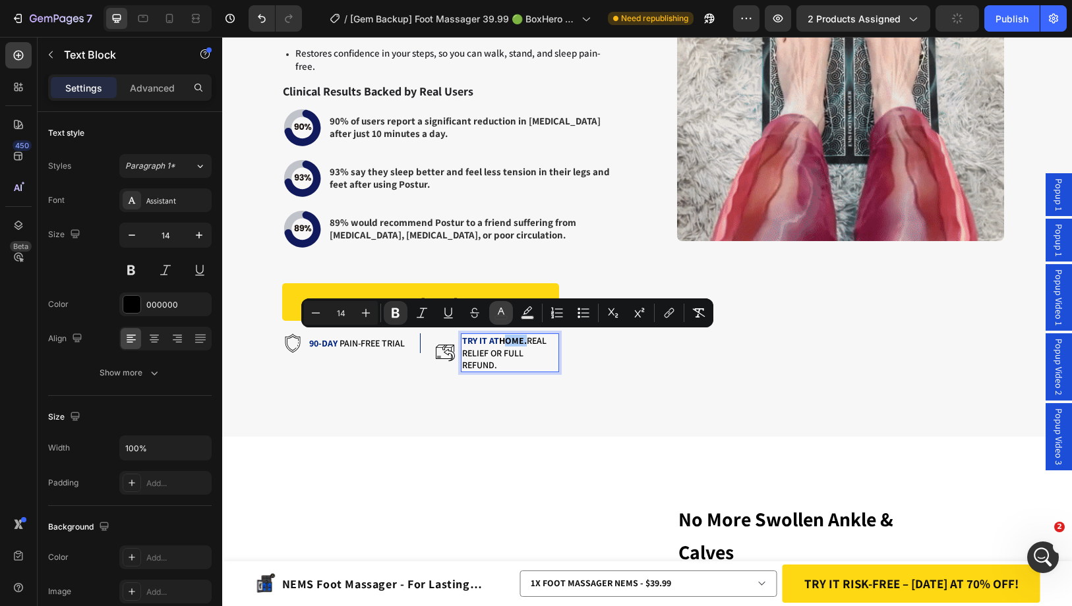
click at [506, 315] on icon "Editor contextual toolbar" at bounding box center [500, 312] width 13 height 13
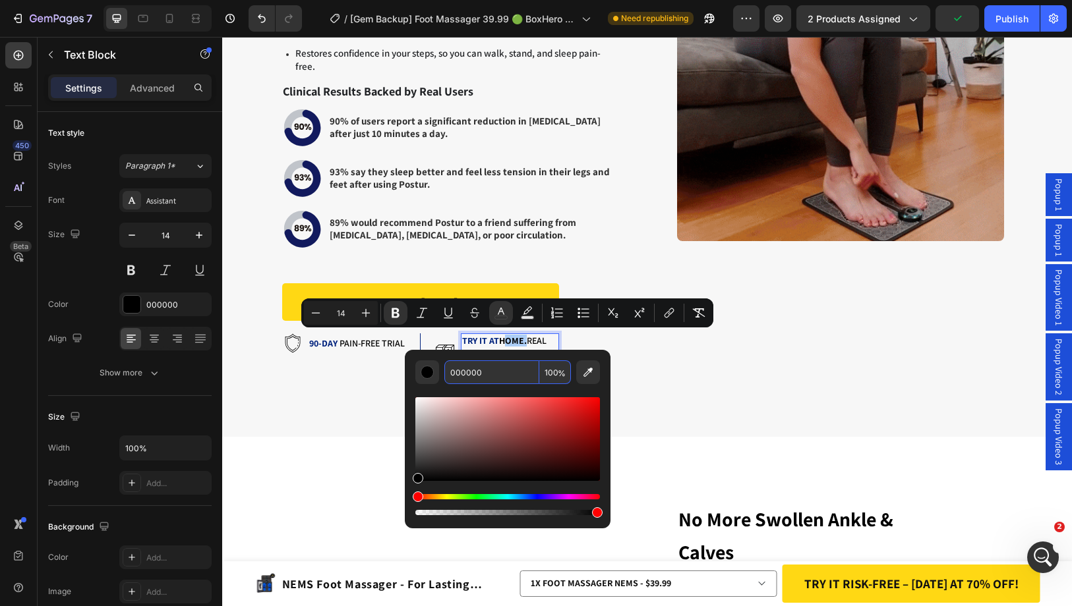
click at [484, 376] on input "000000" at bounding box center [491, 372] width 95 height 24
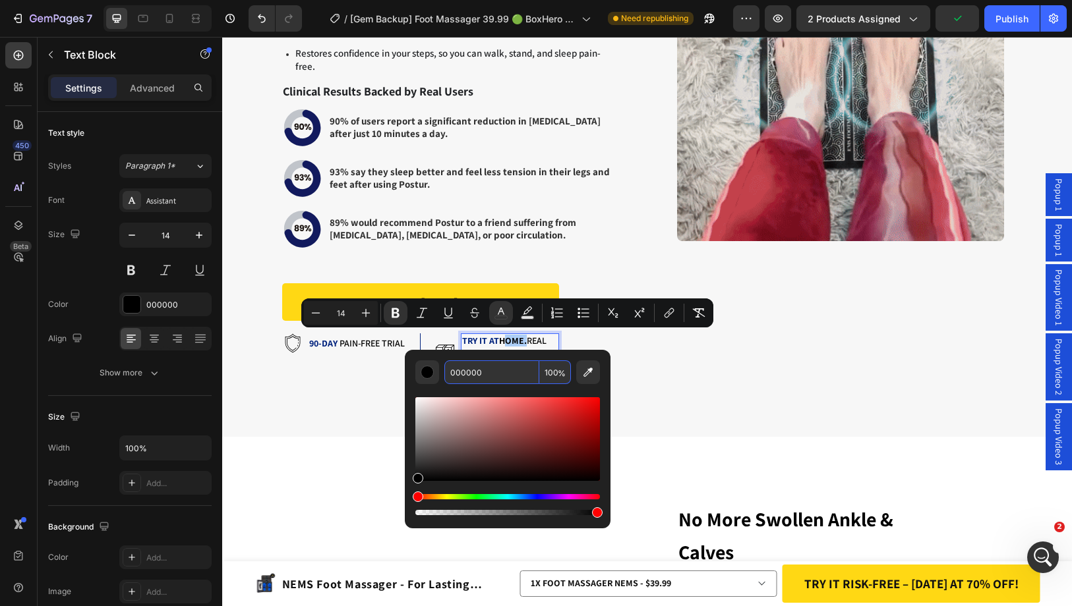
paste input "237E"
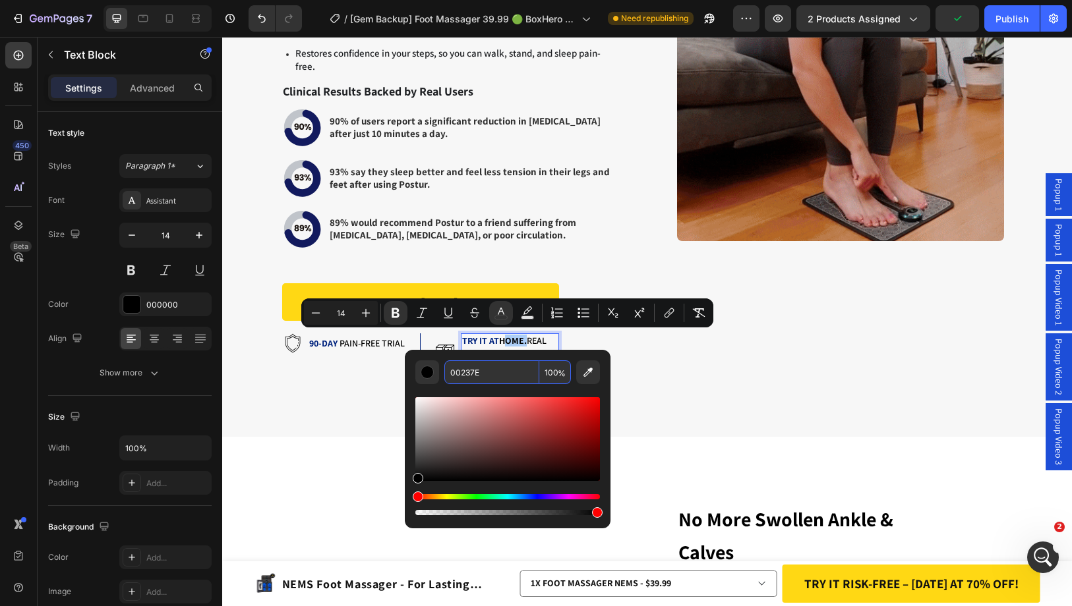
type input "00237E"
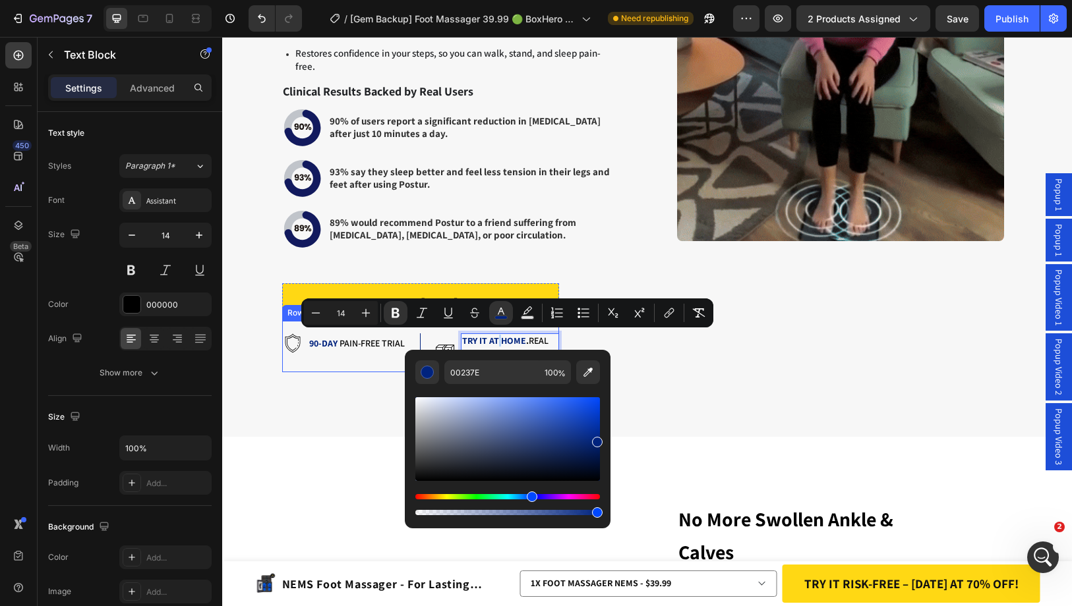
click at [360, 361] on div "Icon 90-DAY PAIN-FREE TRIAL Text Block Row" at bounding box center [351, 352] width 138 height 39
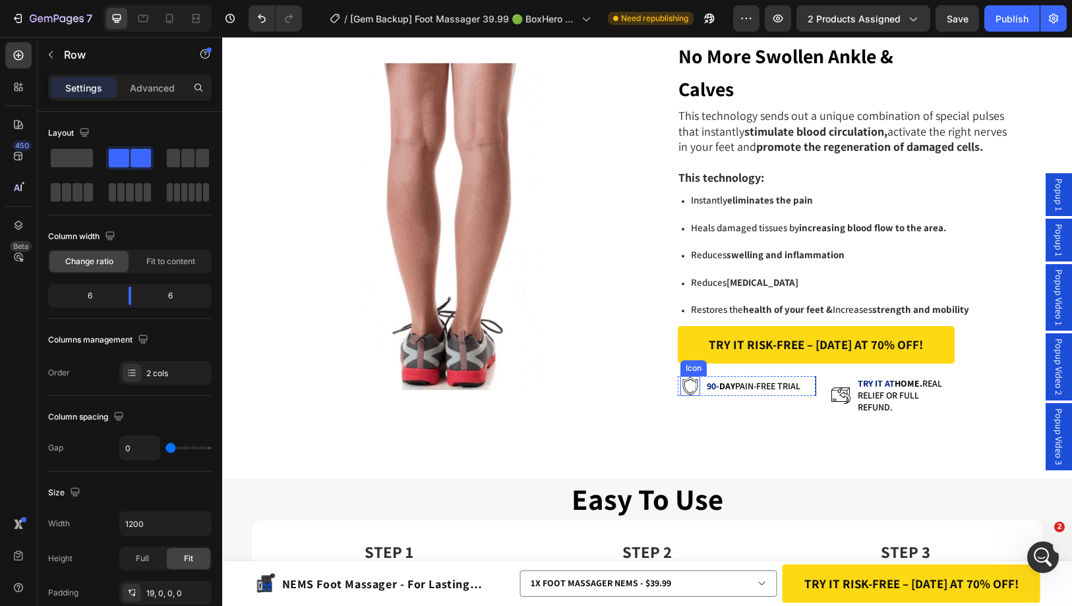
scroll to position [4063, 0]
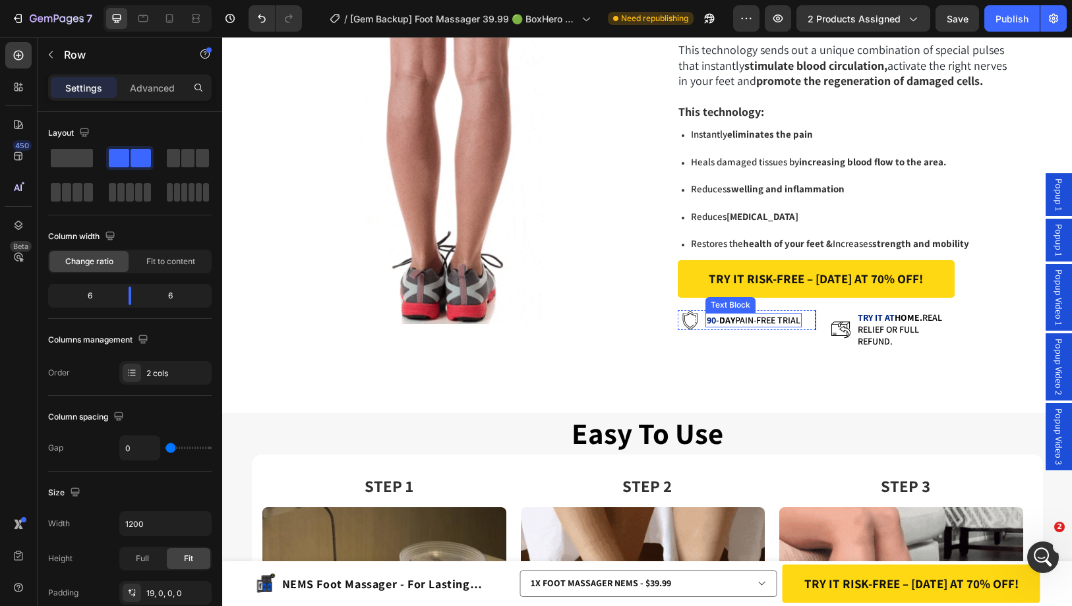
click at [720, 320] on strong "DAY" at bounding box center [727, 320] width 16 height 12
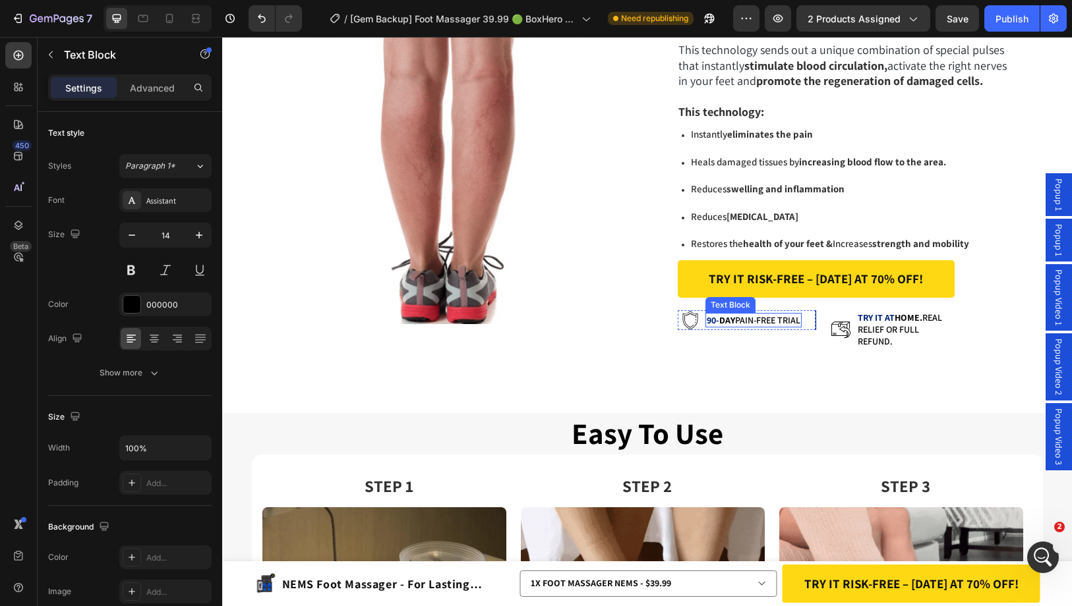
click at [720, 320] on strong "DAY" at bounding box center [727, 320] width 16 height 12
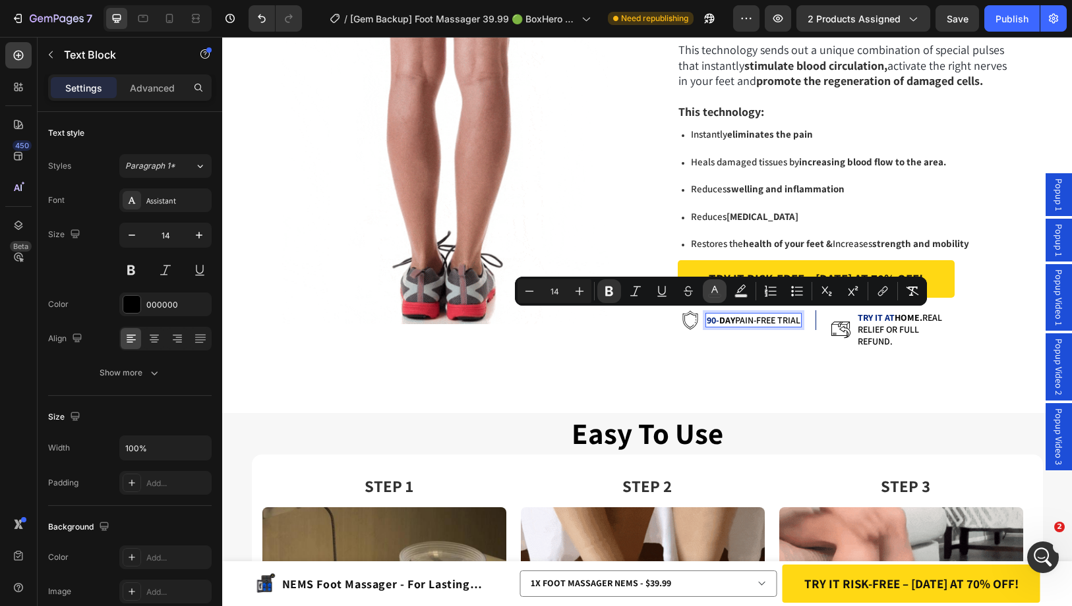
click at [724, 293] on button "color" at bounding box center [715, 291] width 24 height 24
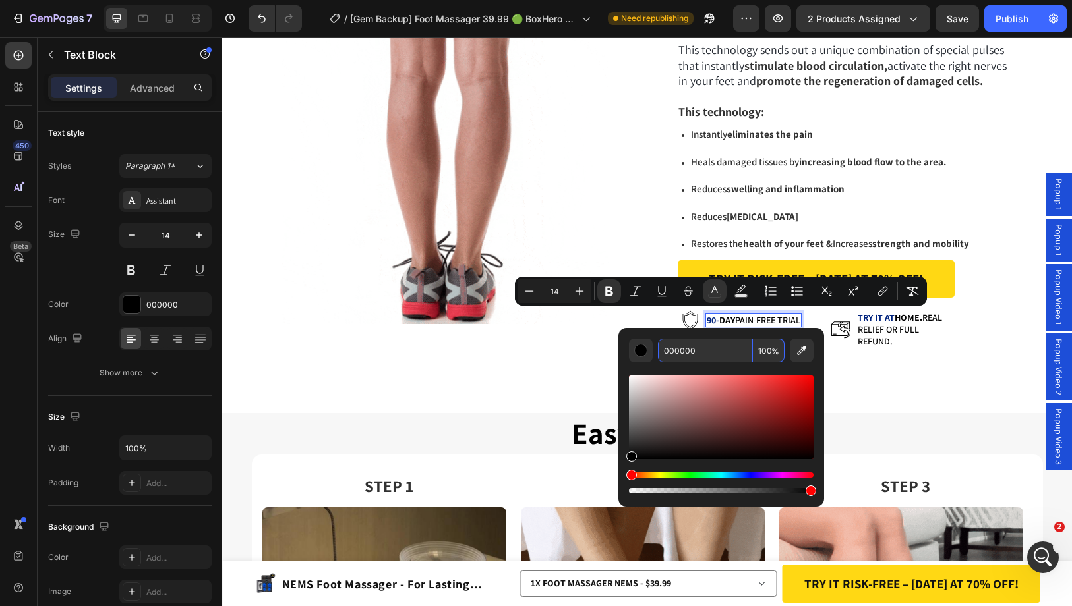
click at [704, 347] on input "000000" at bounding box center [705, 351] width 95 height 24
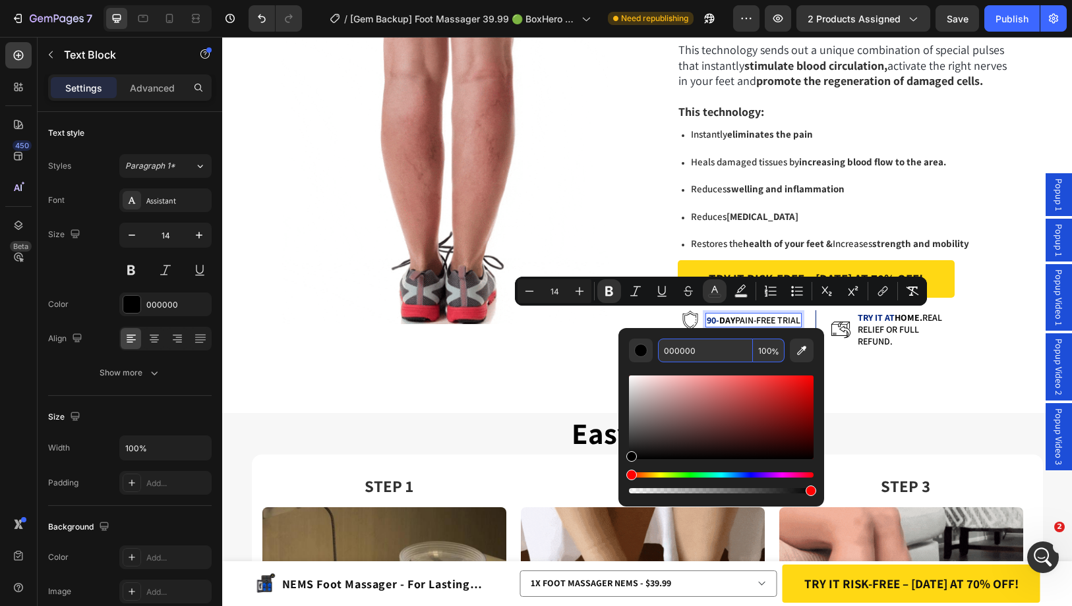
paste input "237E"
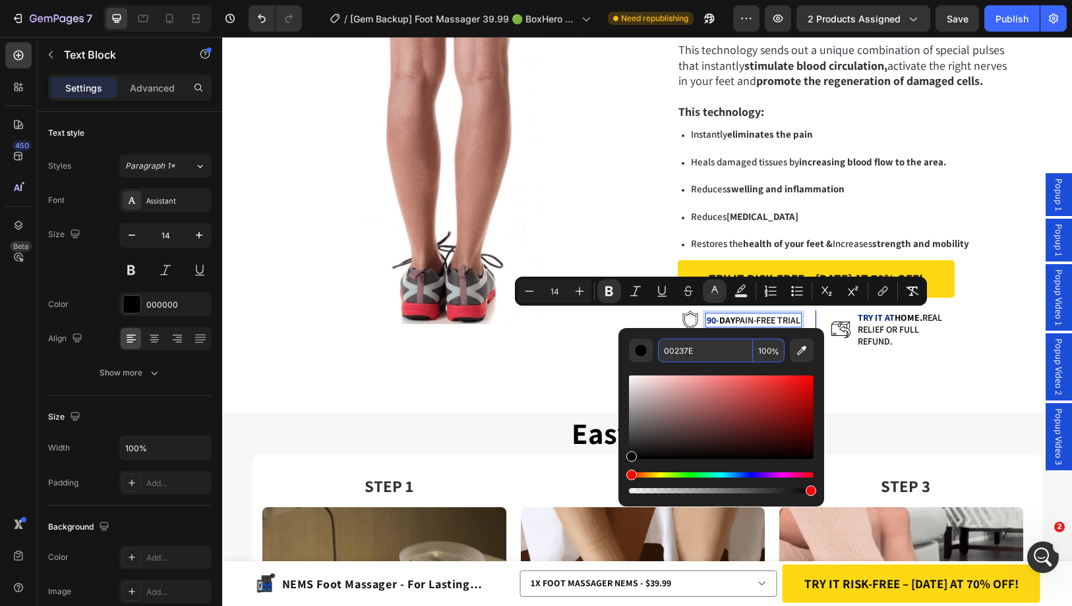
type input "00237E"
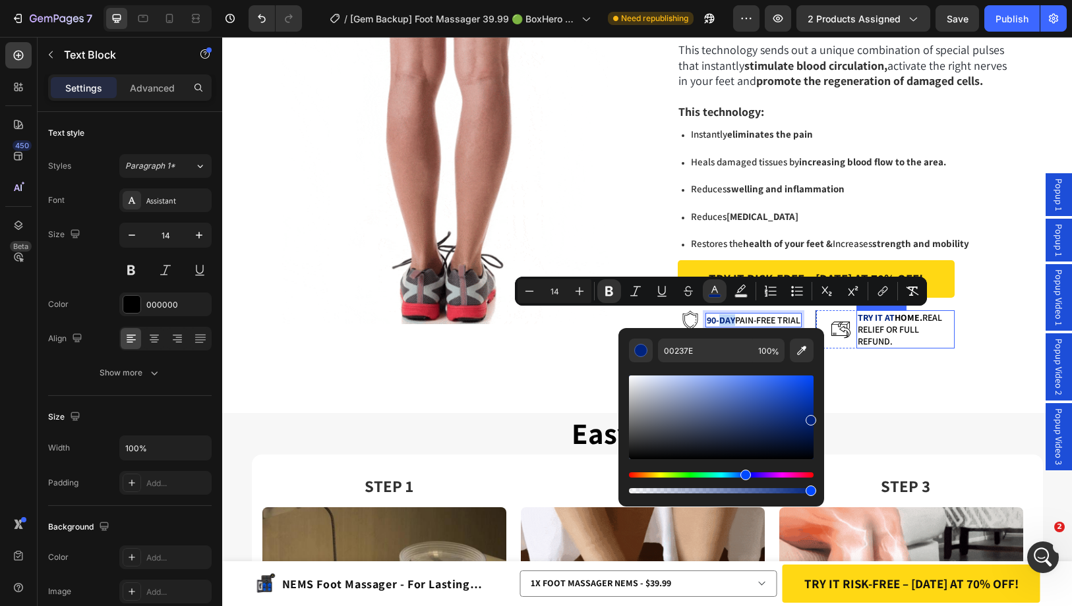
click at [906, 313] on strong "home." at bounding box center [908, 318] width 28 height 12
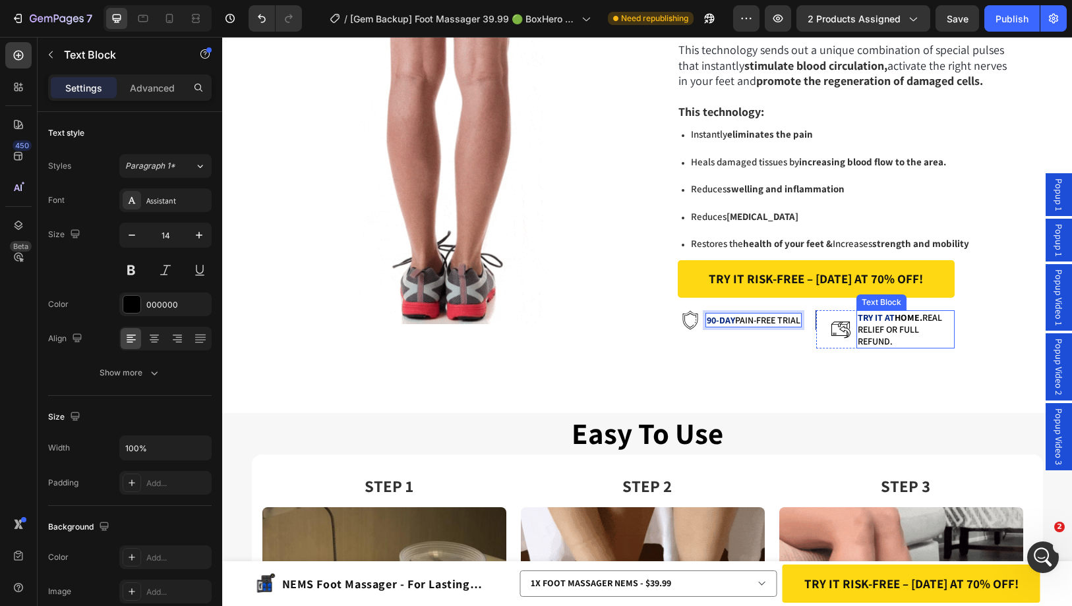
click at [906, 313] on strong "home." at bounding box center [908, 318] width 28 height 12
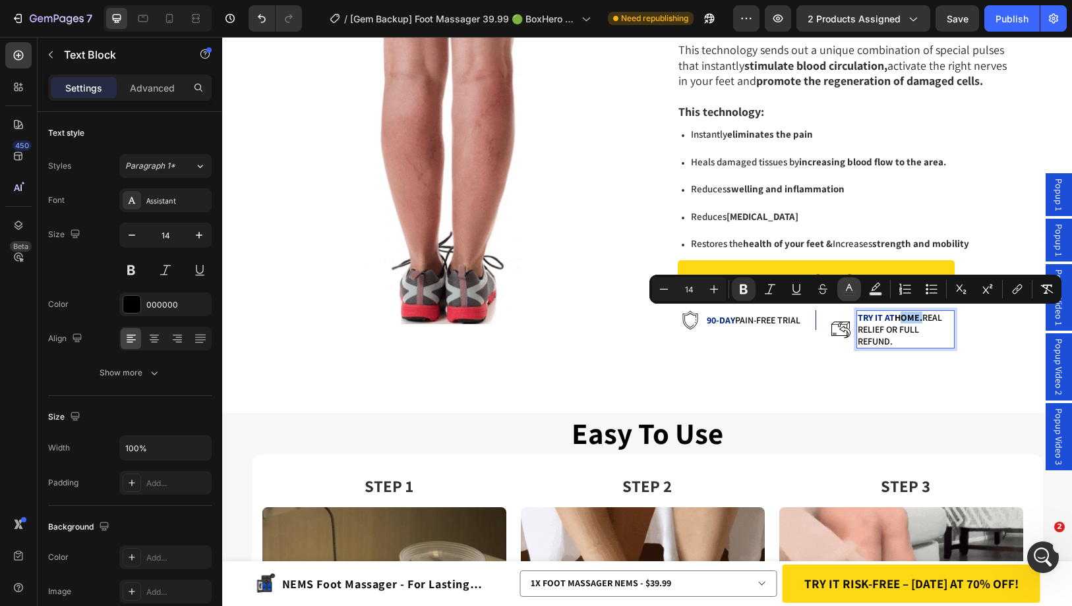
click at [849, 293] on icon "Editor contextual toolbar" at bounding box center [848, 289] width 13 height 13
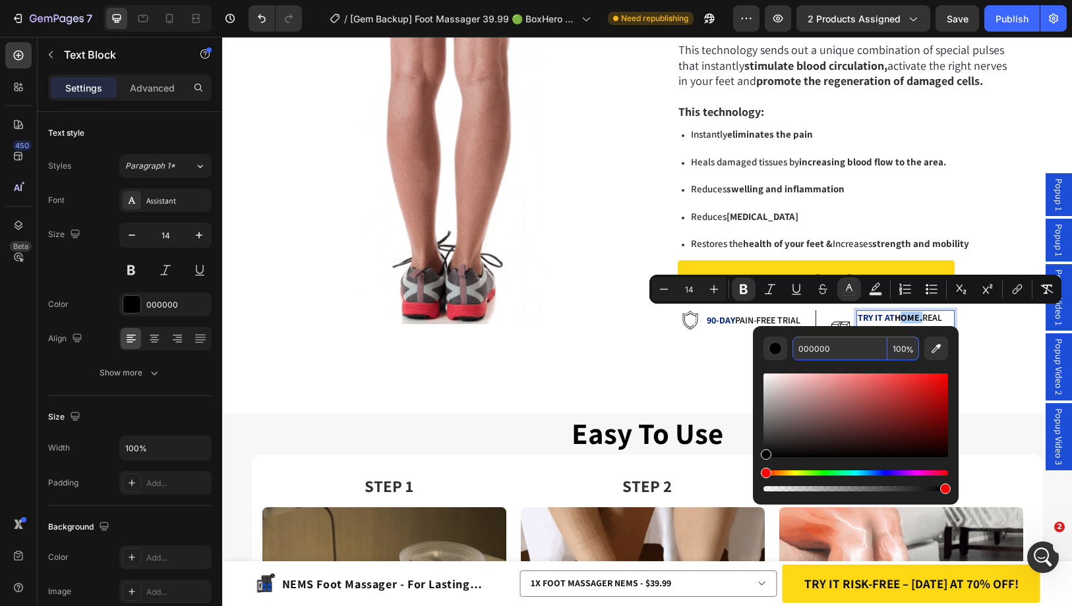
click at [830, 345] on input "000000" at bounding box center [839, 349] width 95 height 24
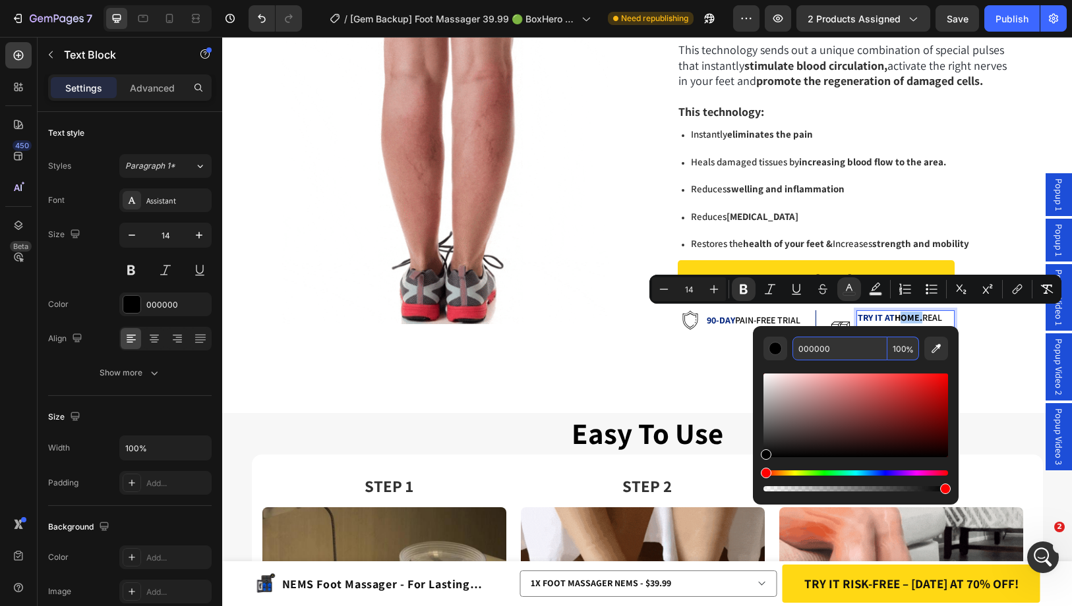
paste input "237E"
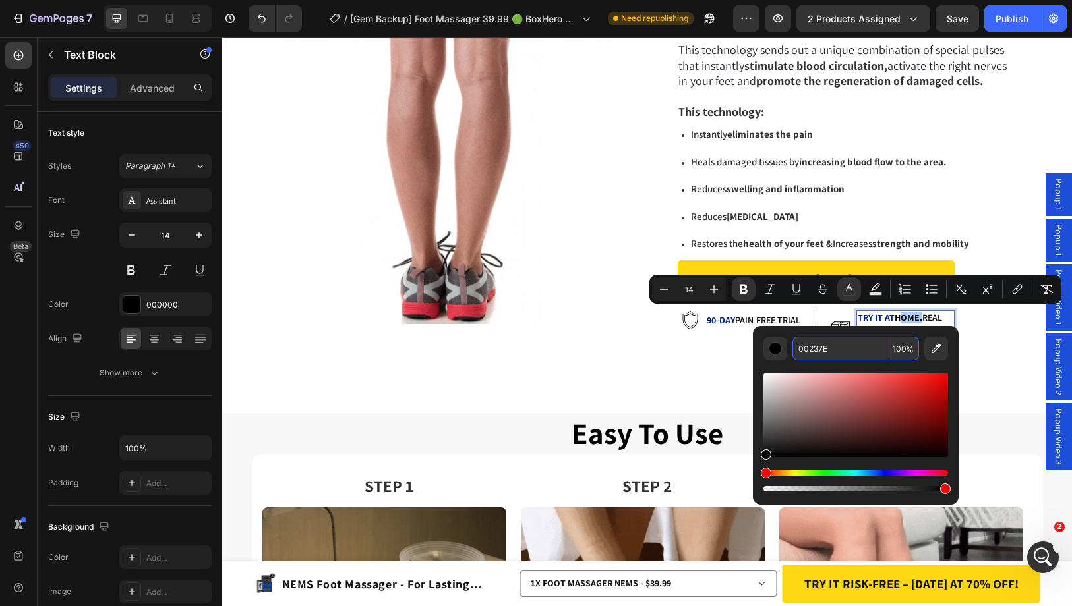
type input "00237E"
